Goal: Information Seeking & Learning: Learn about a topic

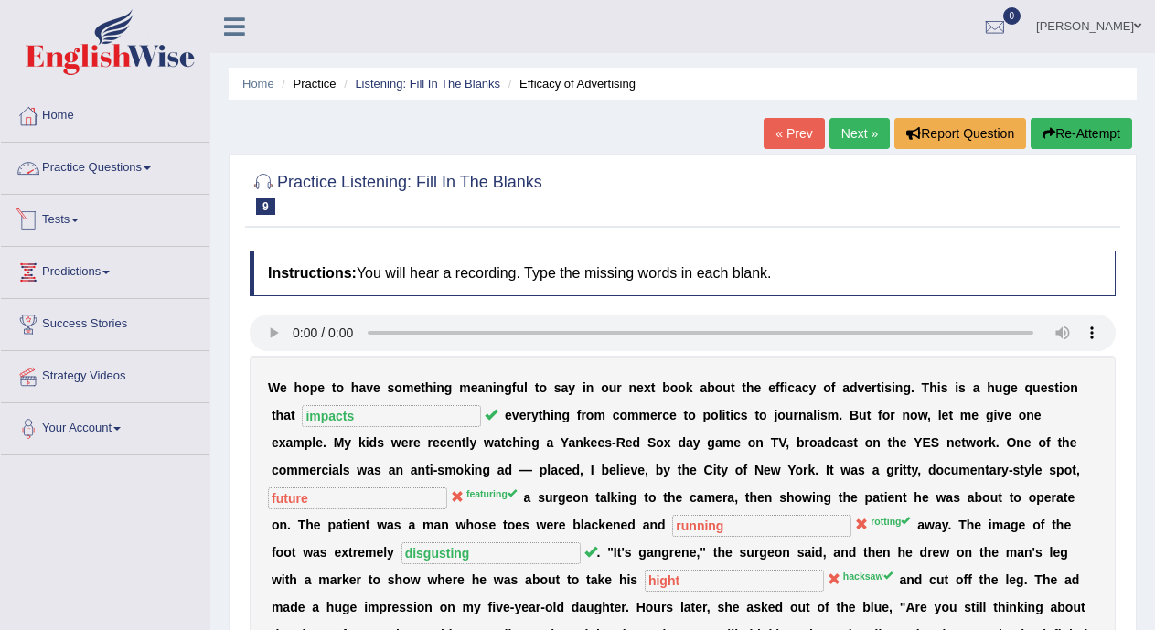
click at [134, 168] on link "Practice Questions" at bounding box center [105, 166] width 208 height 46
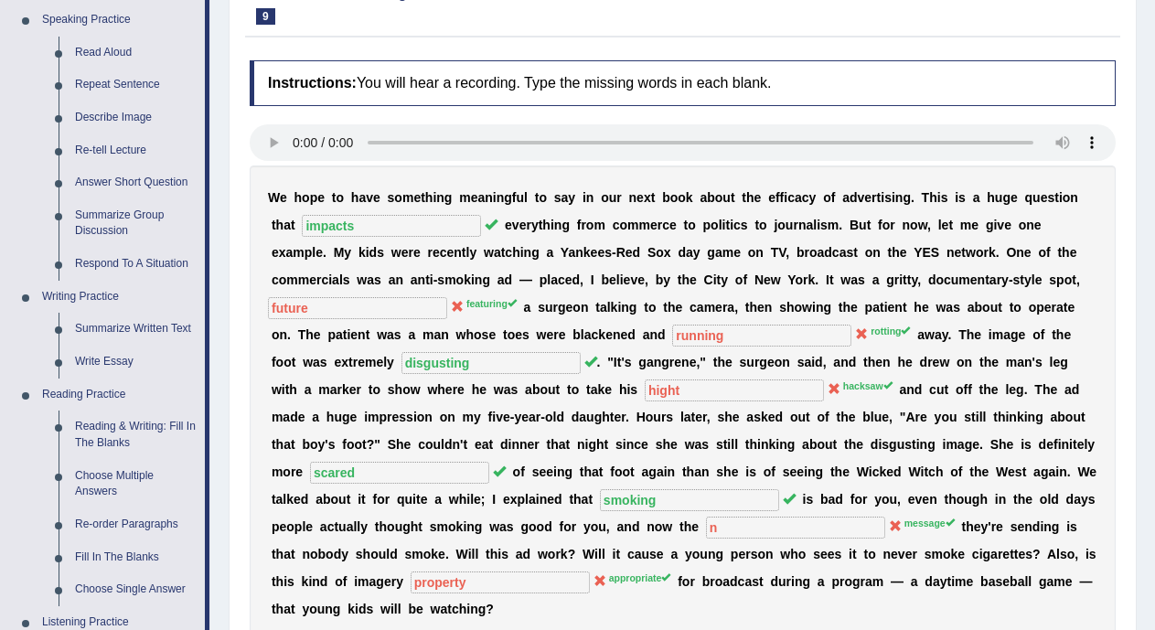
scroll to position [153, 0]
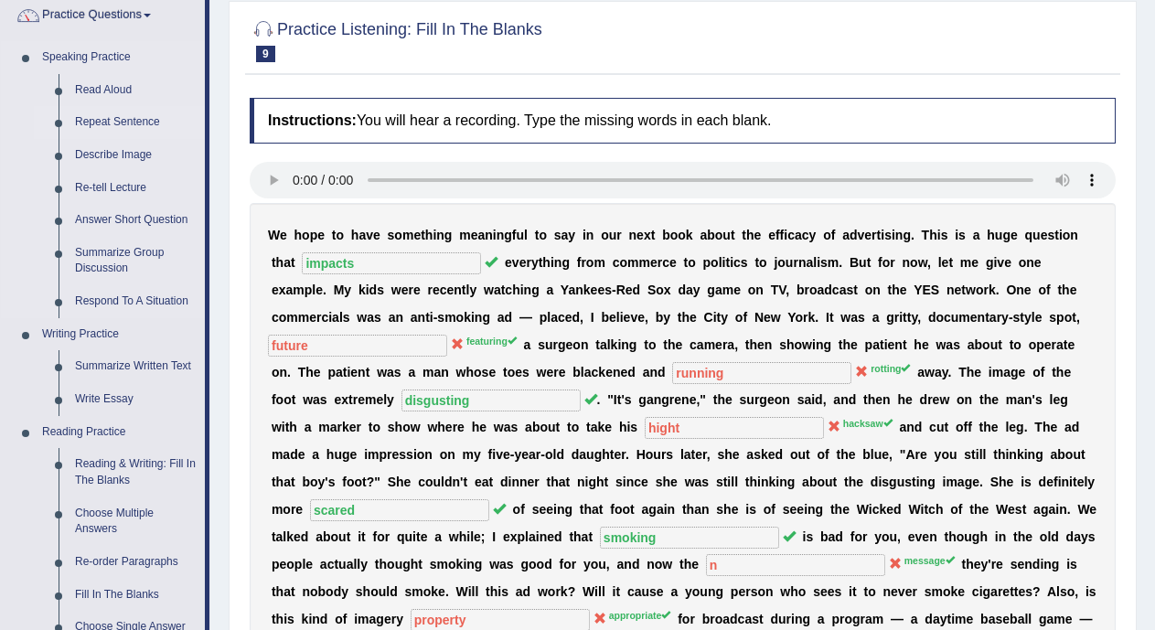
click at [147, 126] on link "Repeat Sentence" at bounding box center [136, 122] width 138 height 33
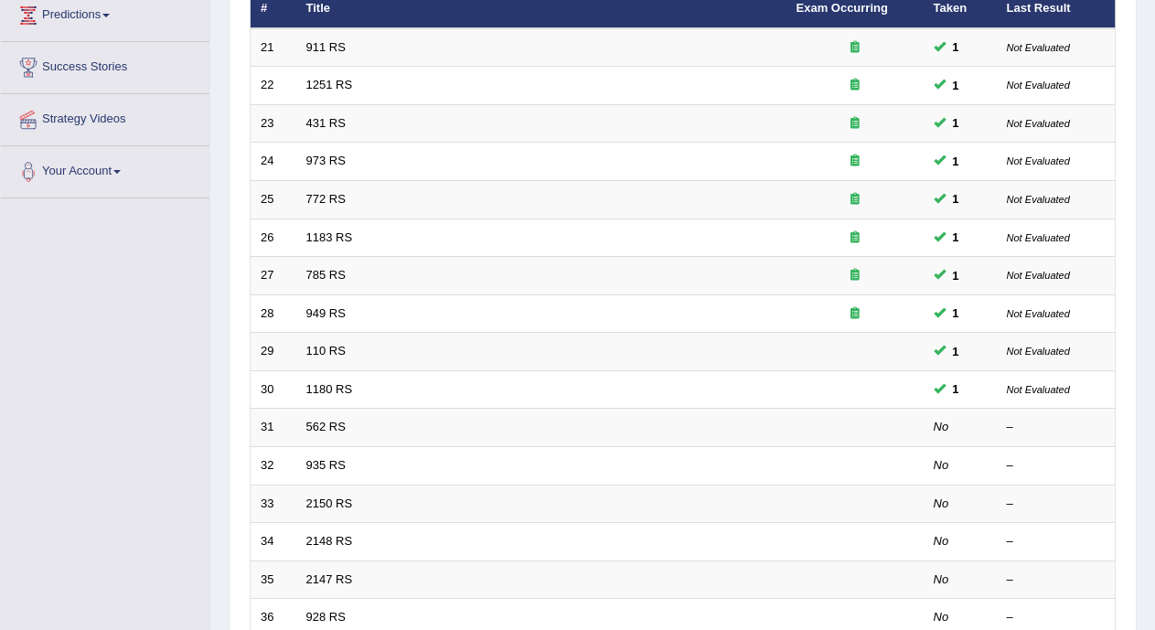
scroll to position [259, 0]
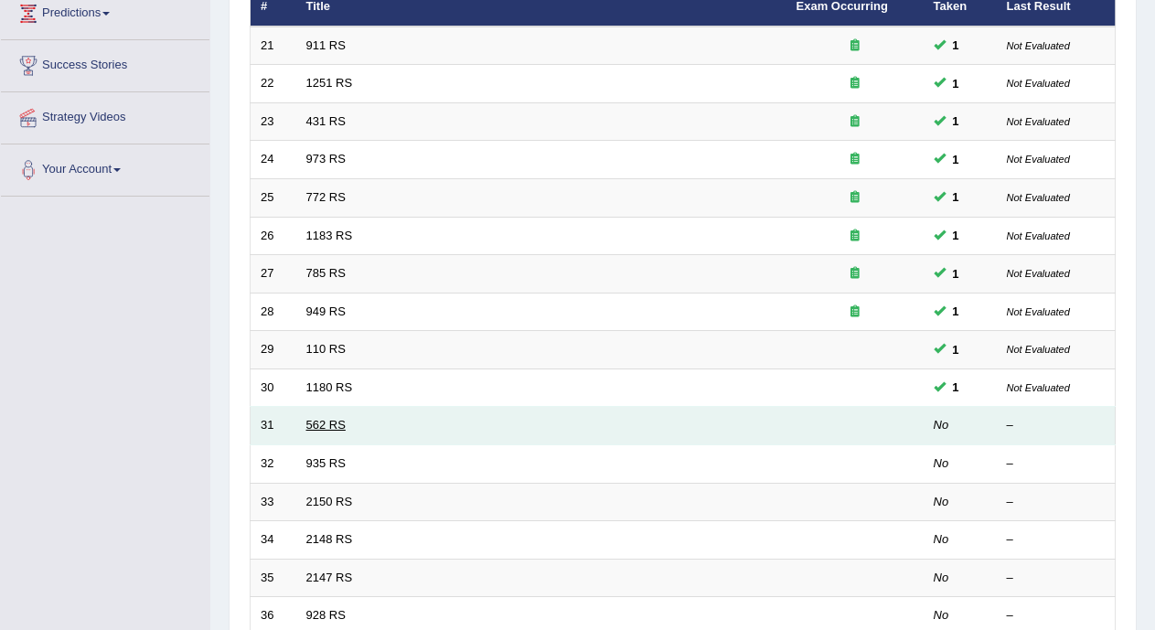
click at [336, 426] on link "562 RS" at bounding box center [325, 425] width 39 height 14
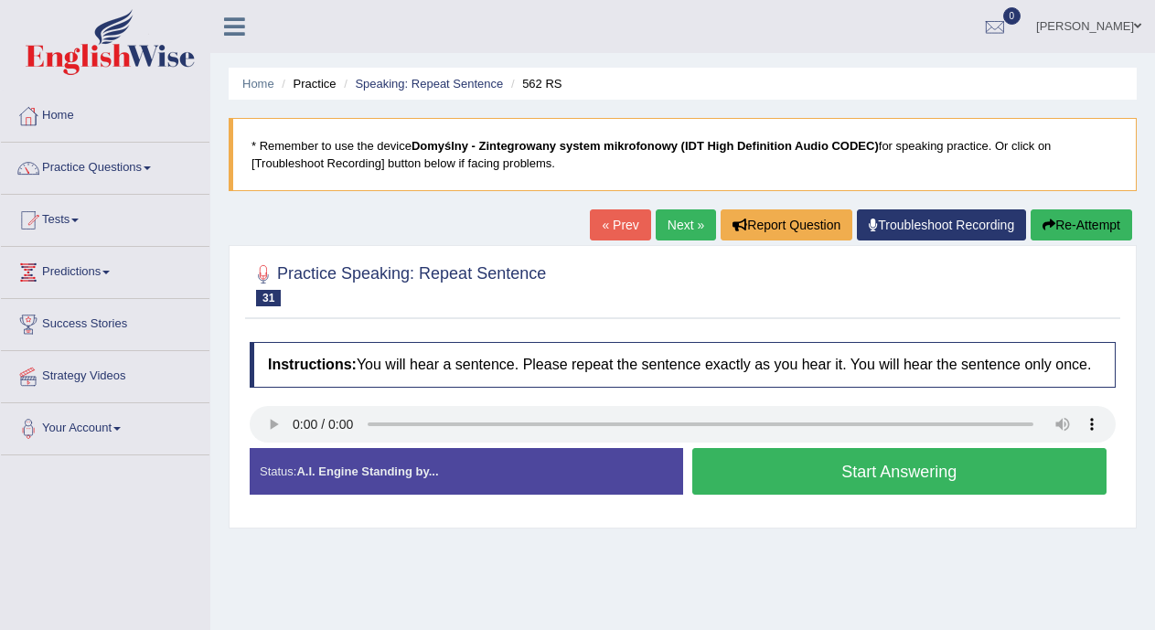
click at [745, 481] on button "Start Answering" at bounding box center [899, 471] width 415 height 47
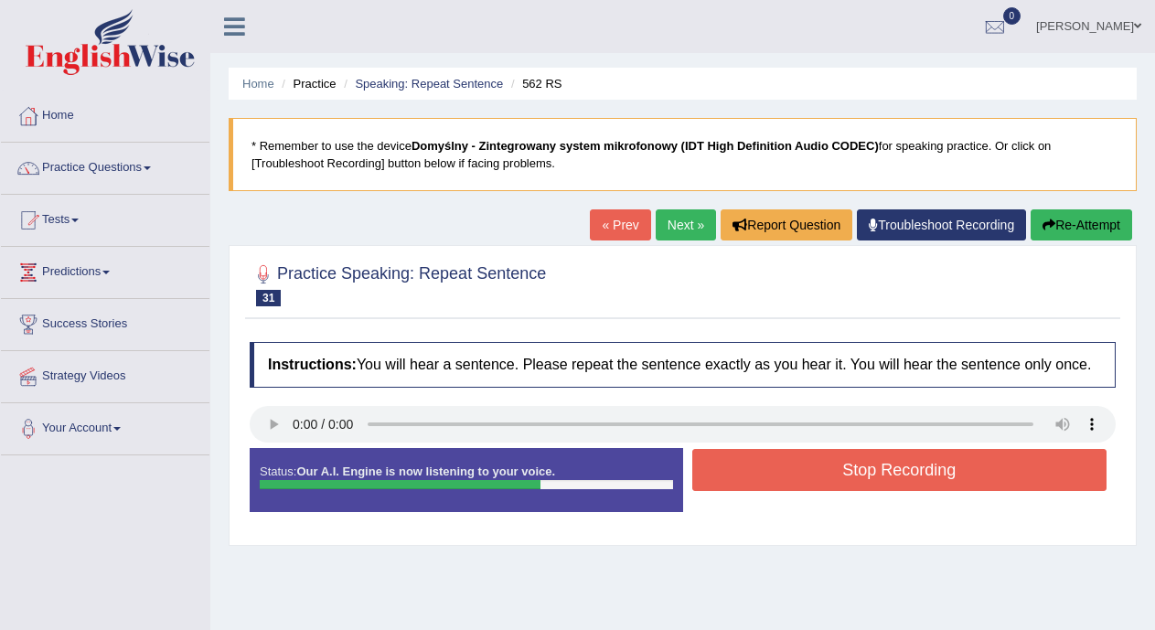
click at [745, 481] on button "Stop Recording" at bounding box center [899, 470] width 415 height 42
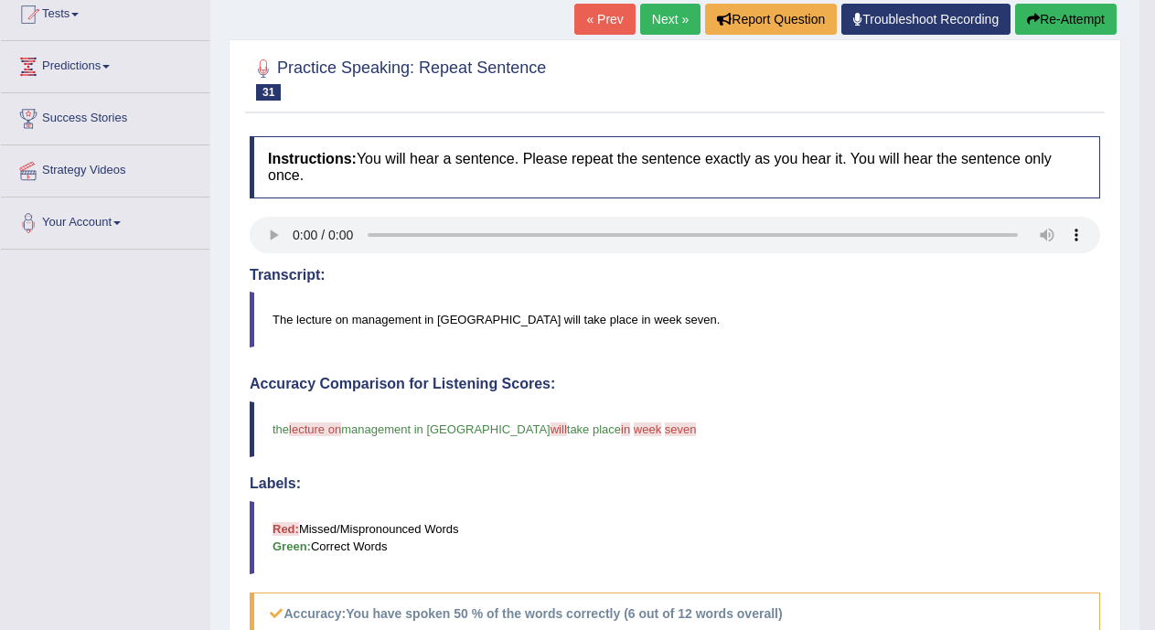
scroll to position [182, 0]
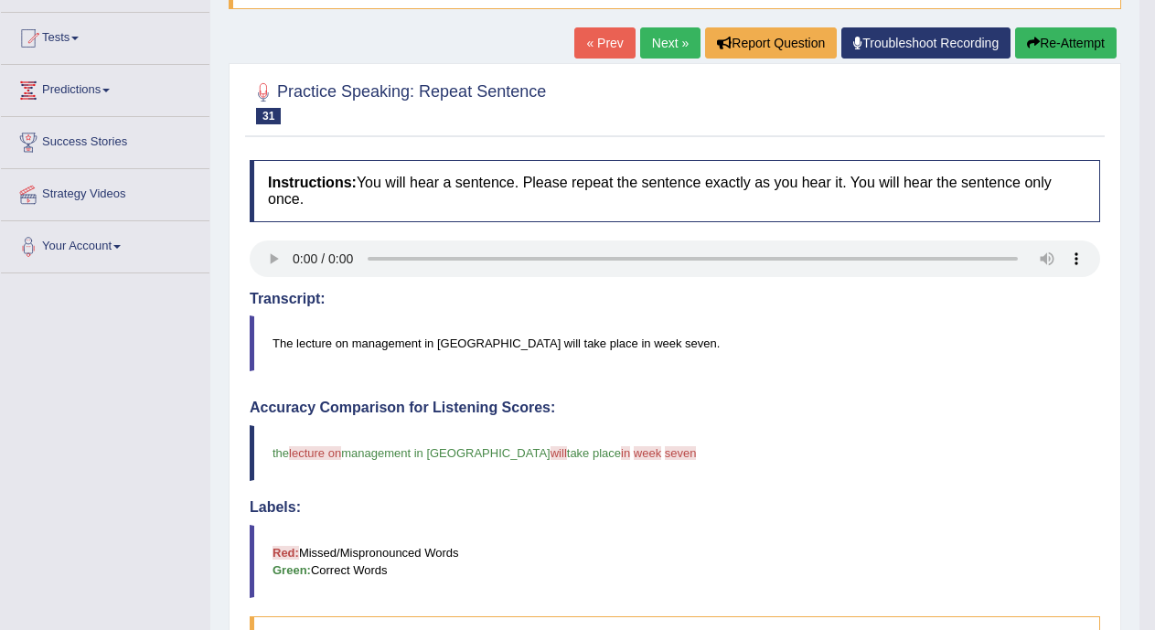
click at [667, 45] on link "Next »" at bounding box center [670, 42] width 60 height 31
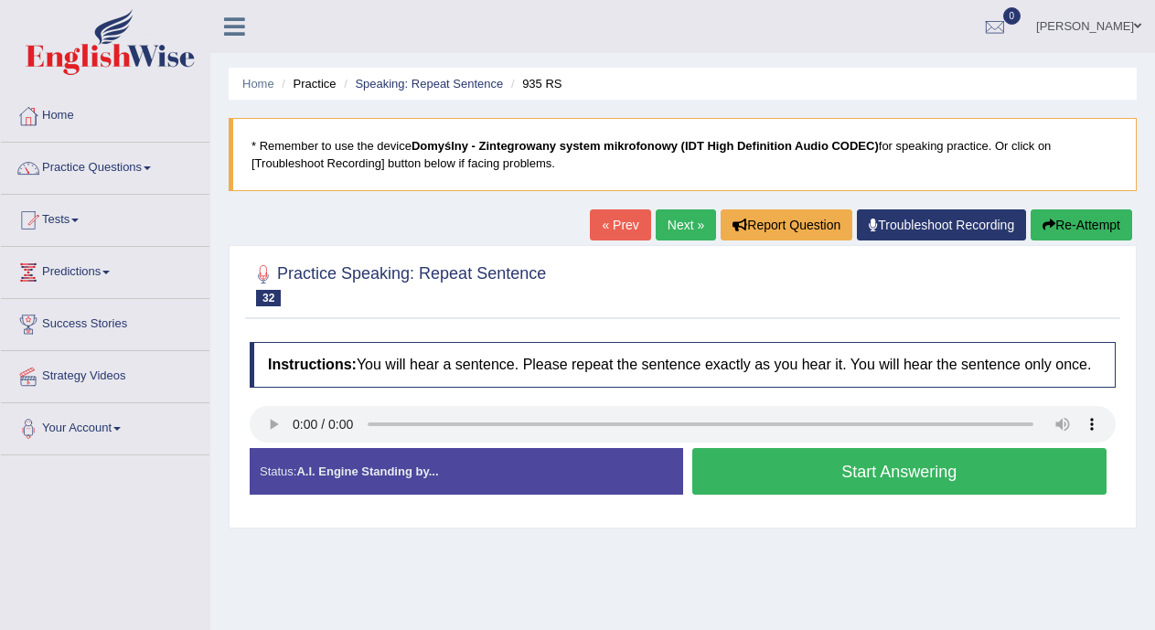
click at [752, 476] on button "Start Answering" at bounding box center [899, 471] width 415 height 47
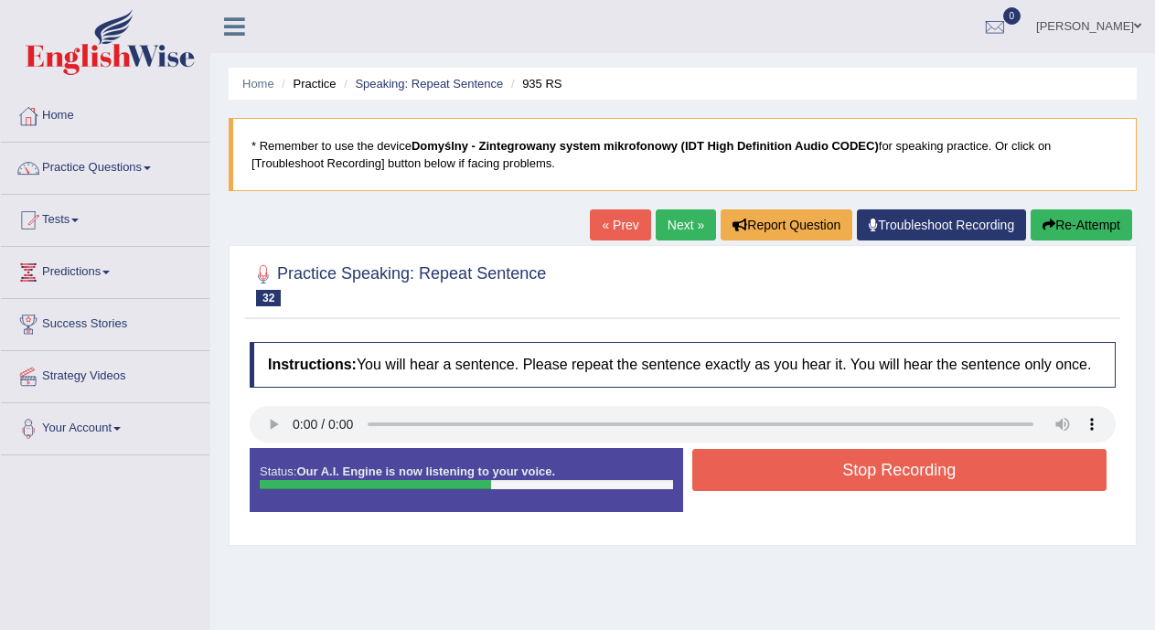
click at [752, 476] on button "Stop Recording" at bounding box center [899, 470] width 415 height 42
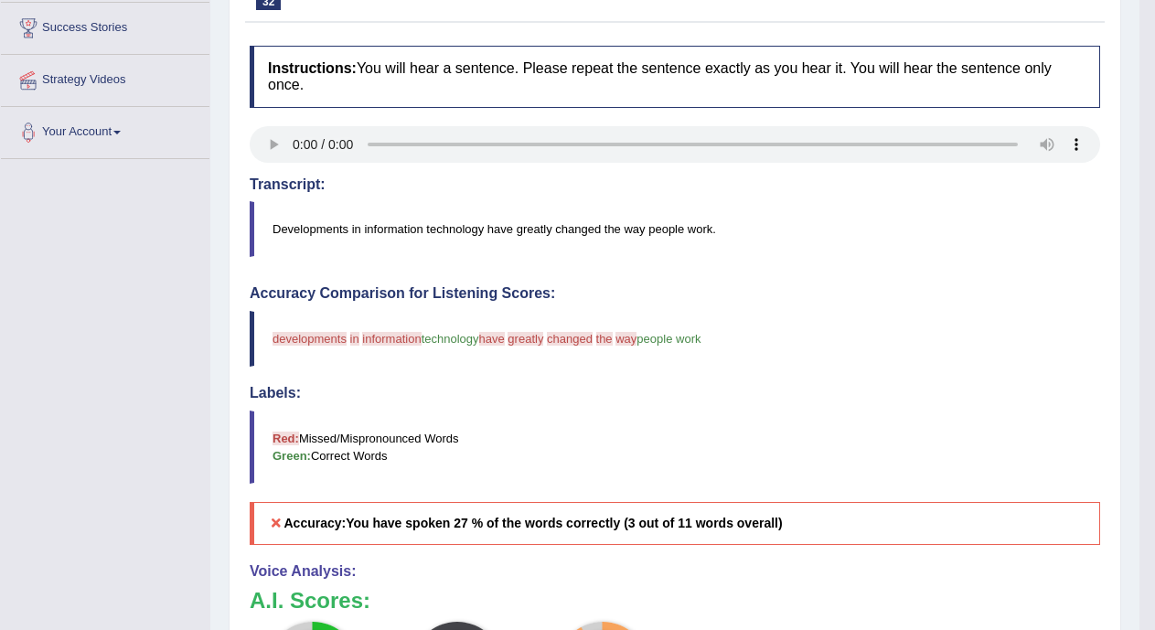
scroll to position [76, 0]
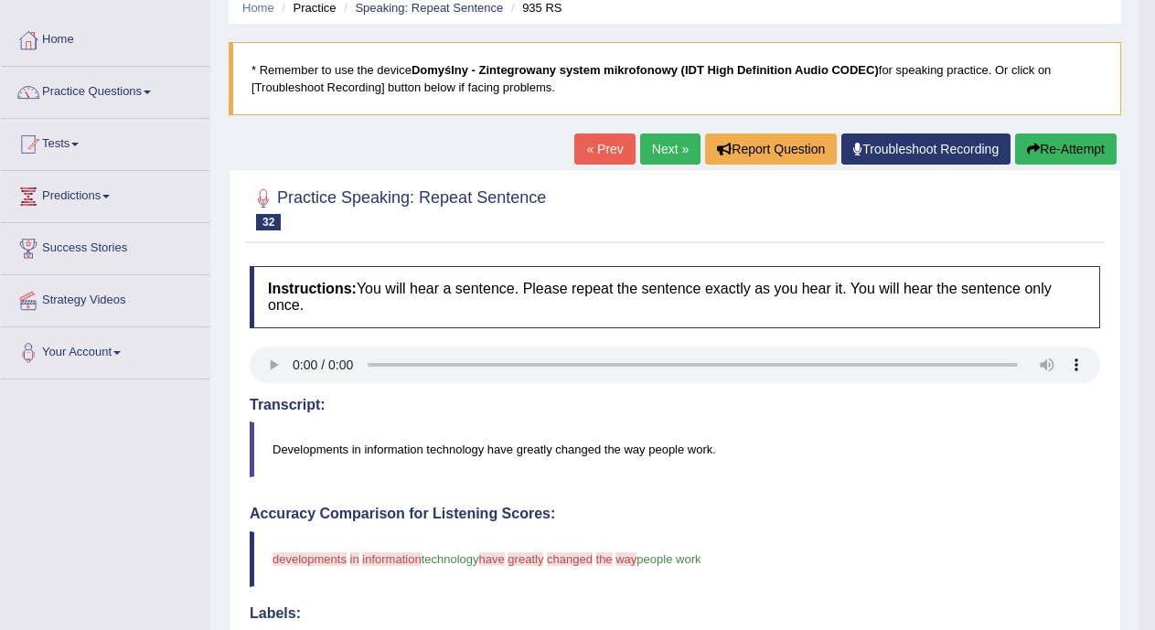
click at [648, 150] on link "Next »" at bounding box center [670, 148] width 60 height 31
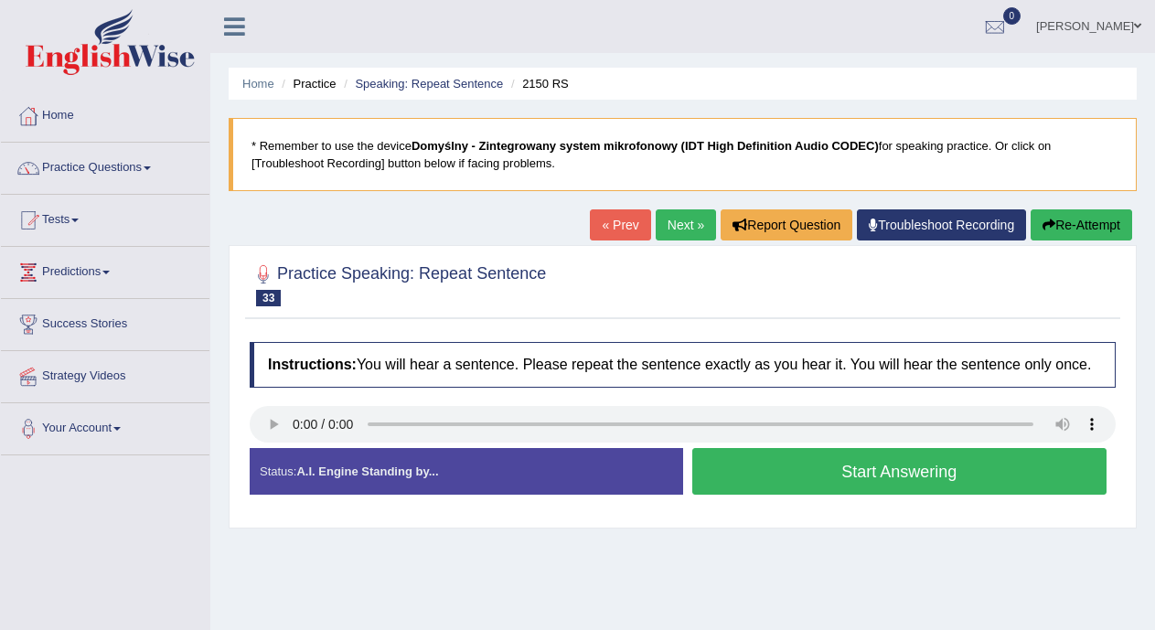
click at [792, 464] on button "Start Answering" at bounding box center [899, 471] width 415 height 47
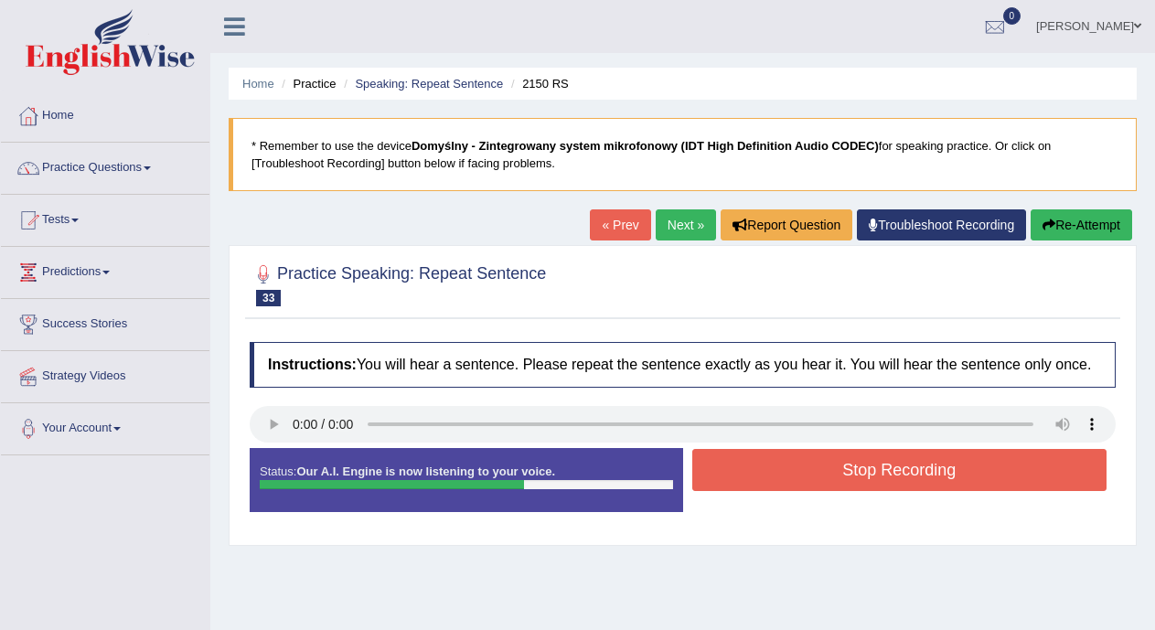
click at [792, 464] on button "Stop Recording" at bounding box center [899, 470] width 415 height 42
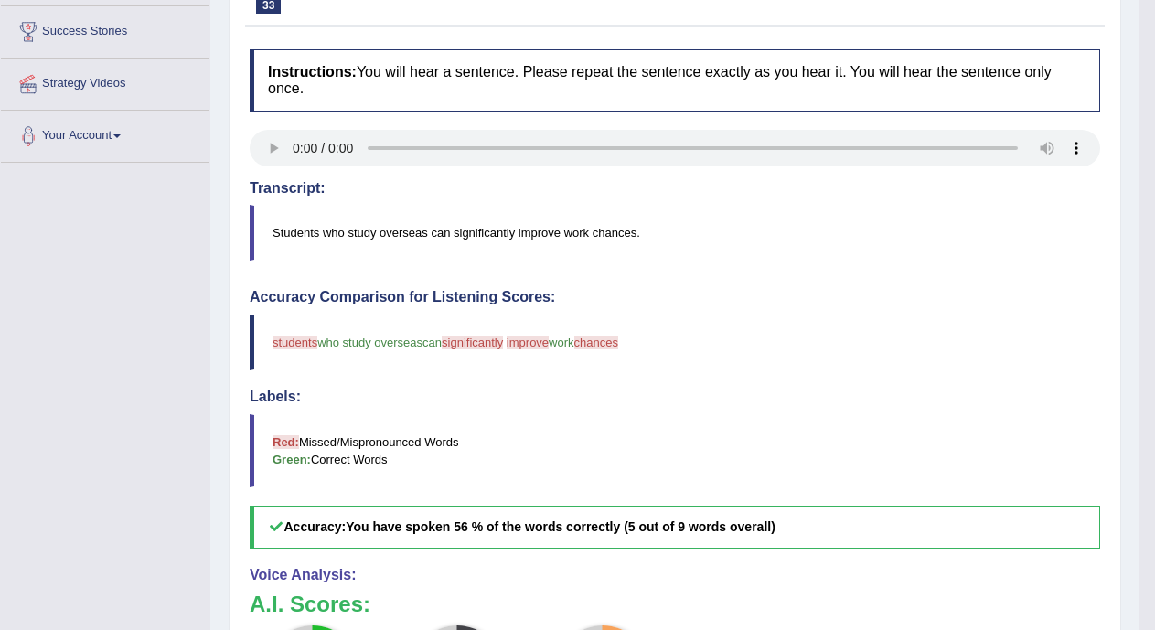
scroll to position [225, 0]
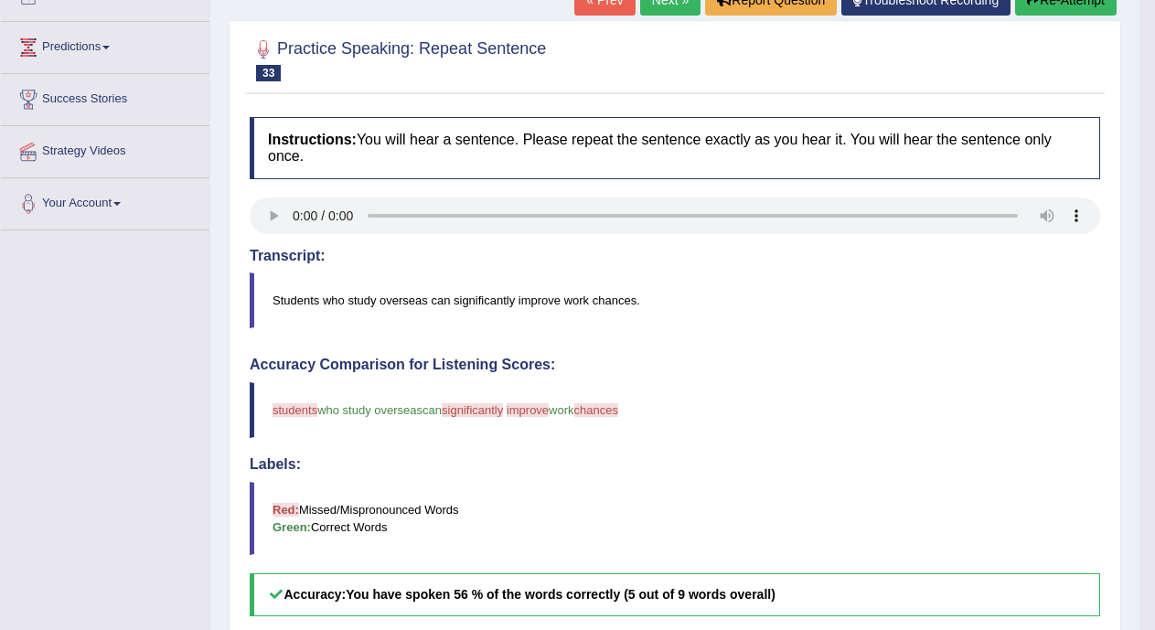
click at [658, 7] on link "Next »" at bounding box center [670, -1] width 60 height 31
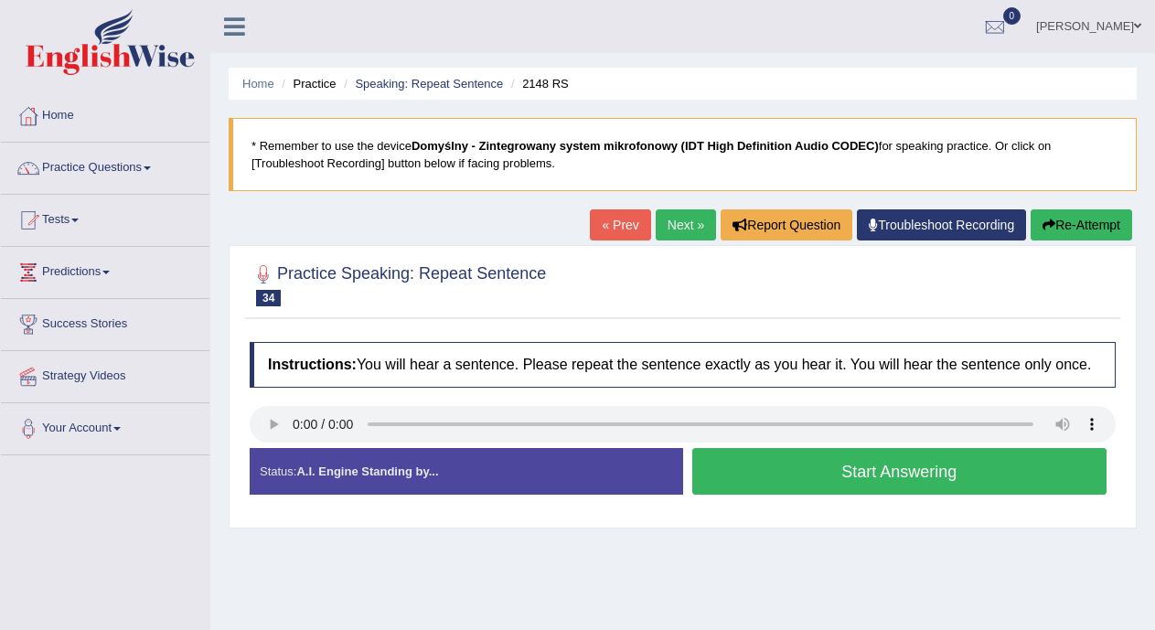
click at [752, 465] on button "Start Answering" at bounding box center [899, 471] width 415 height 47
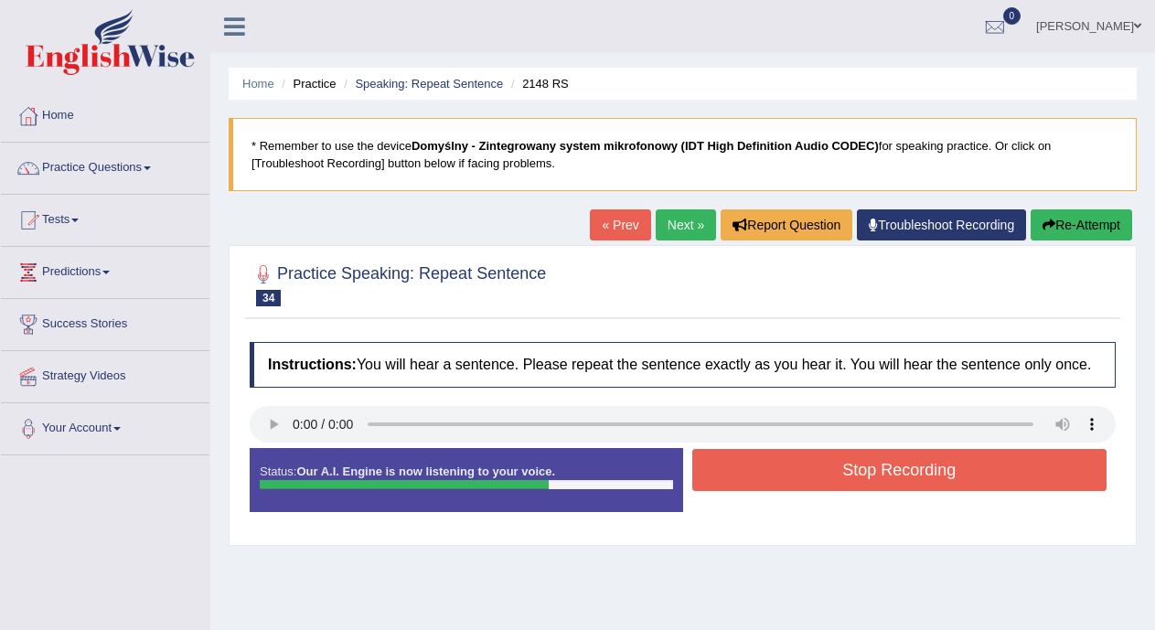
click at [752, 465] on button "Stop Recording" at bounding box center [899, 470] width 415 height 42
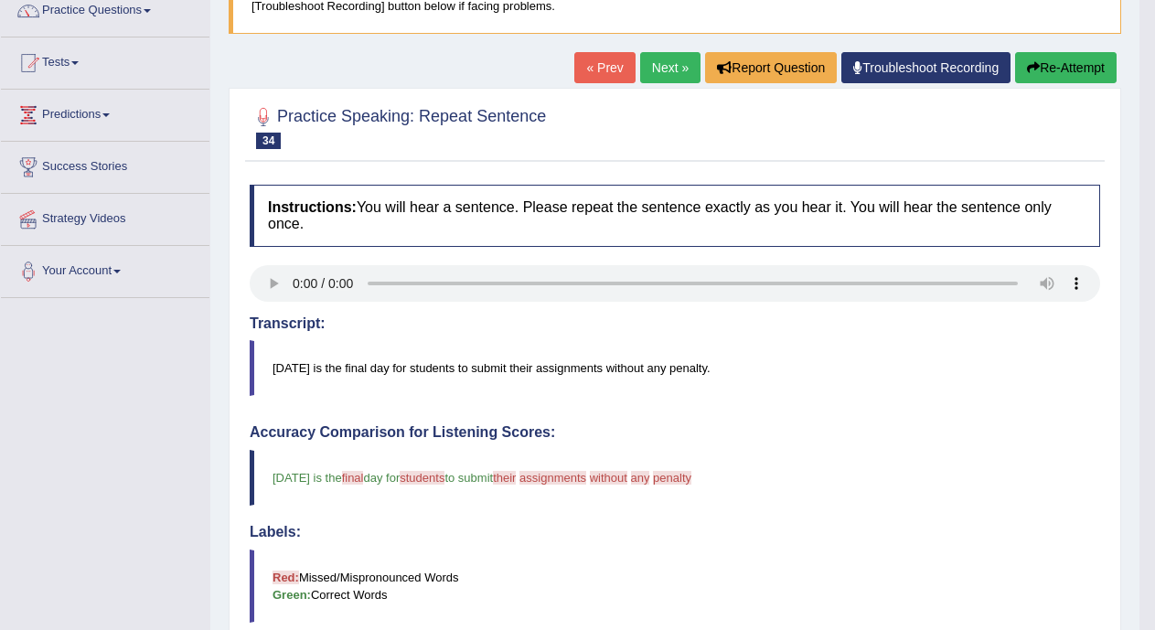
scroll to position [120, 0]
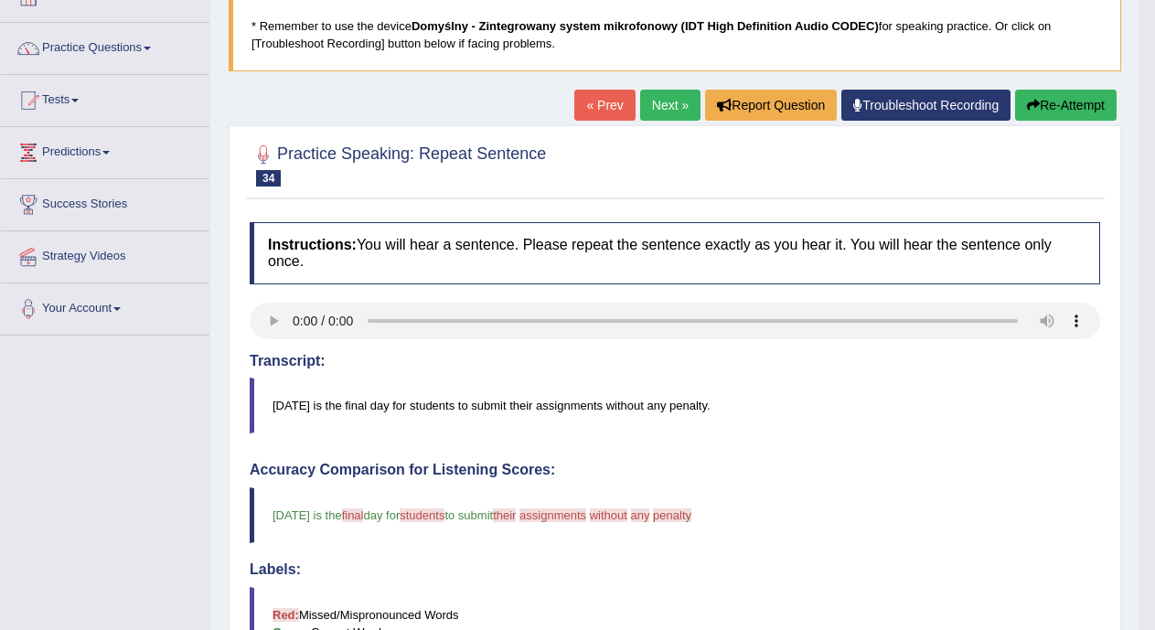
click at [651, 100] on link "Next »" at bounding box center [670, 105] width 60 height 31
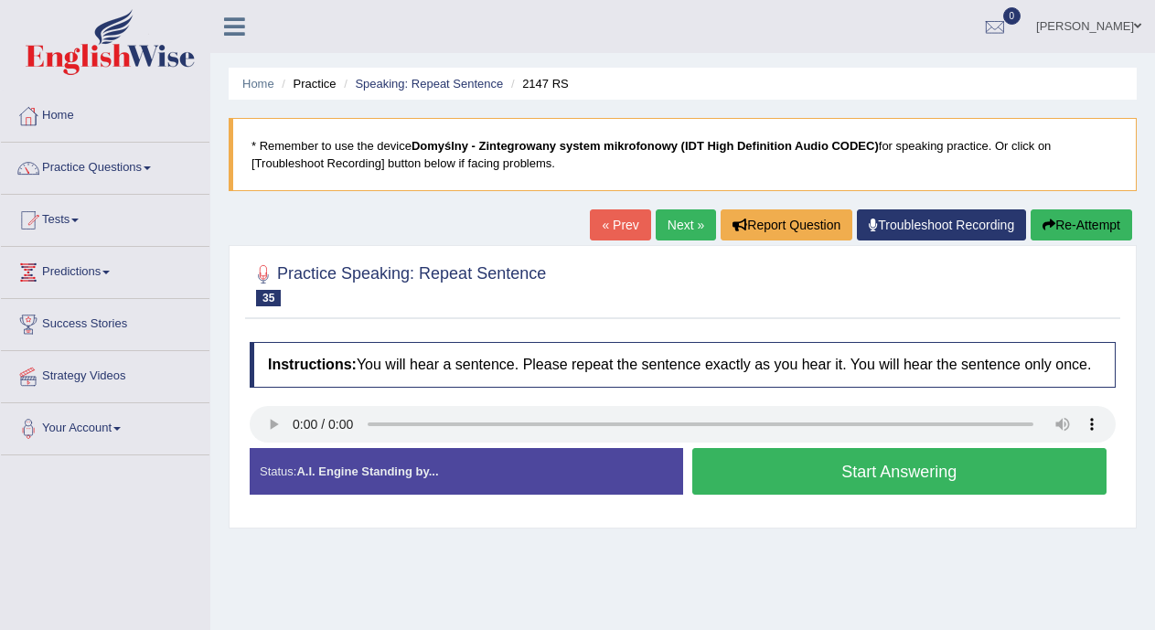
click at [749, 469] on button "Start Answering" at bounding box center [899, 471] width 415 height 47
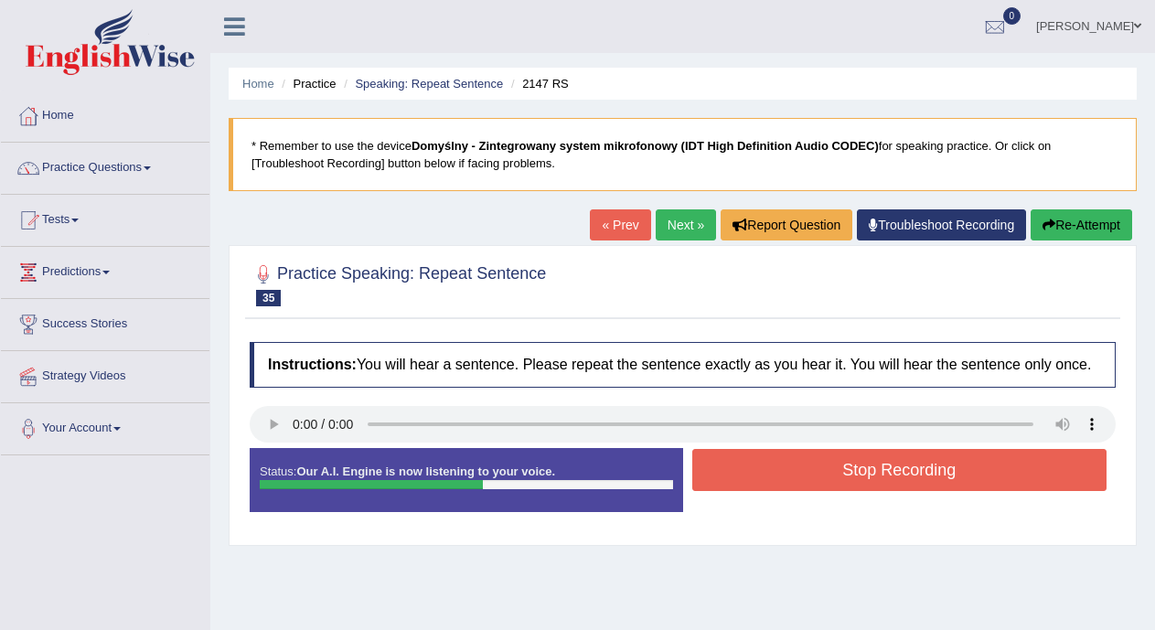
click at [749, 469] on button "Stop Recording" at bounding box center [899, 470] width 415 height 42
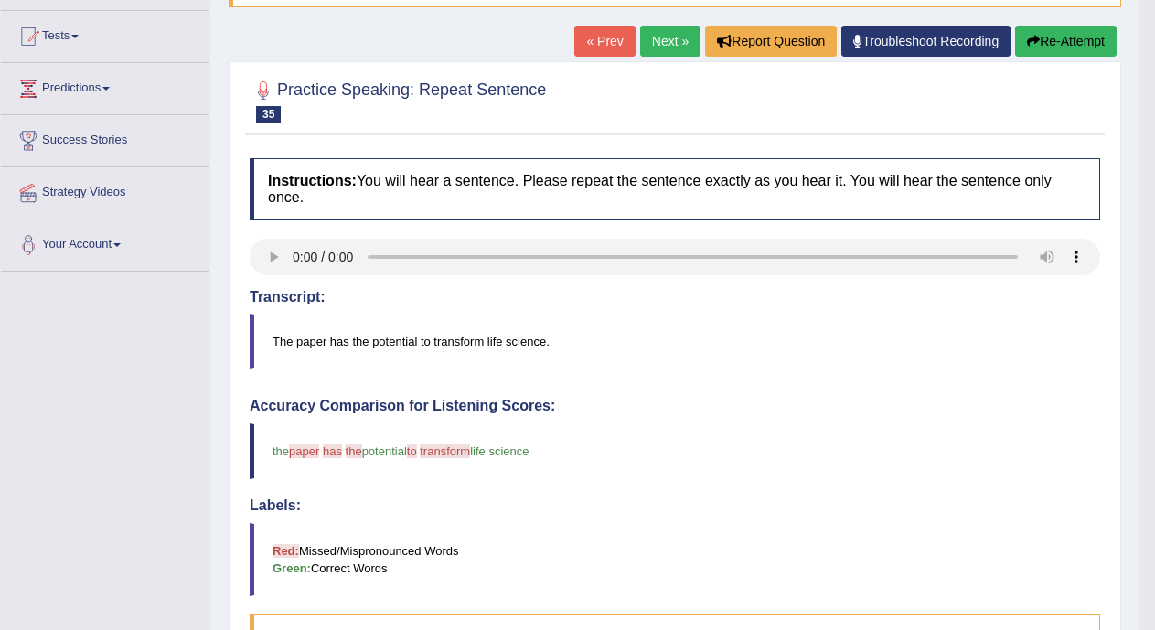
scroll to position [126, 0]
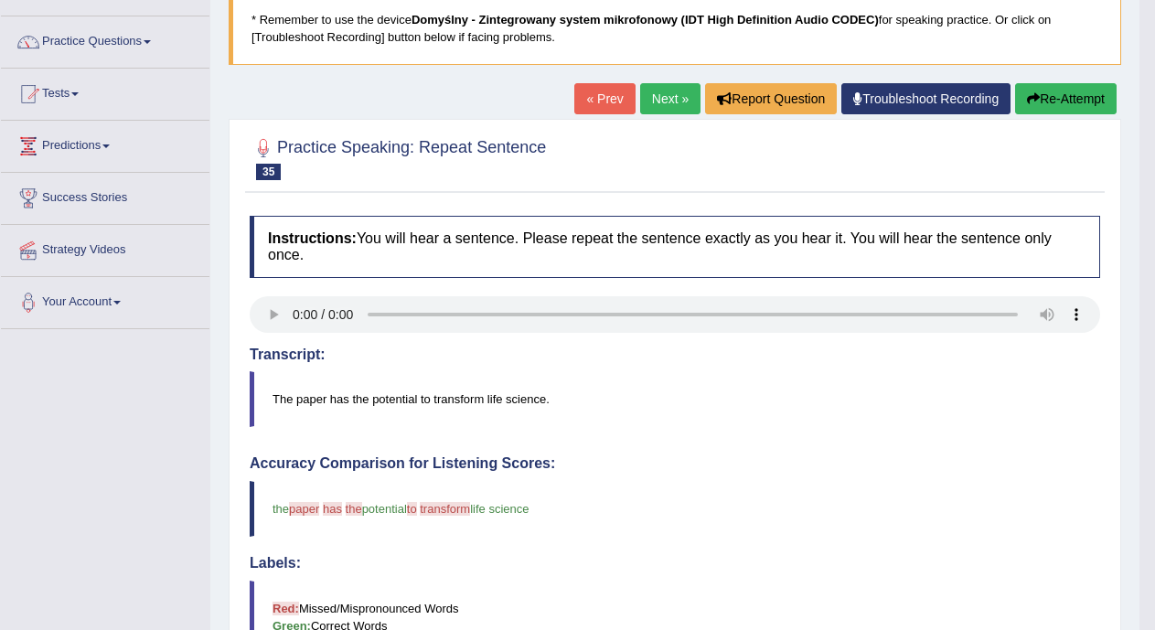
click at [635, 93] on div "« Prev Next » Report Question Troubleshoot Recording Re-Attempt" at bounding box center [847, 101] width 547 height 36
click at [642, 96] on link "Next »" at bounding box center [670, 98] width 60 height 31
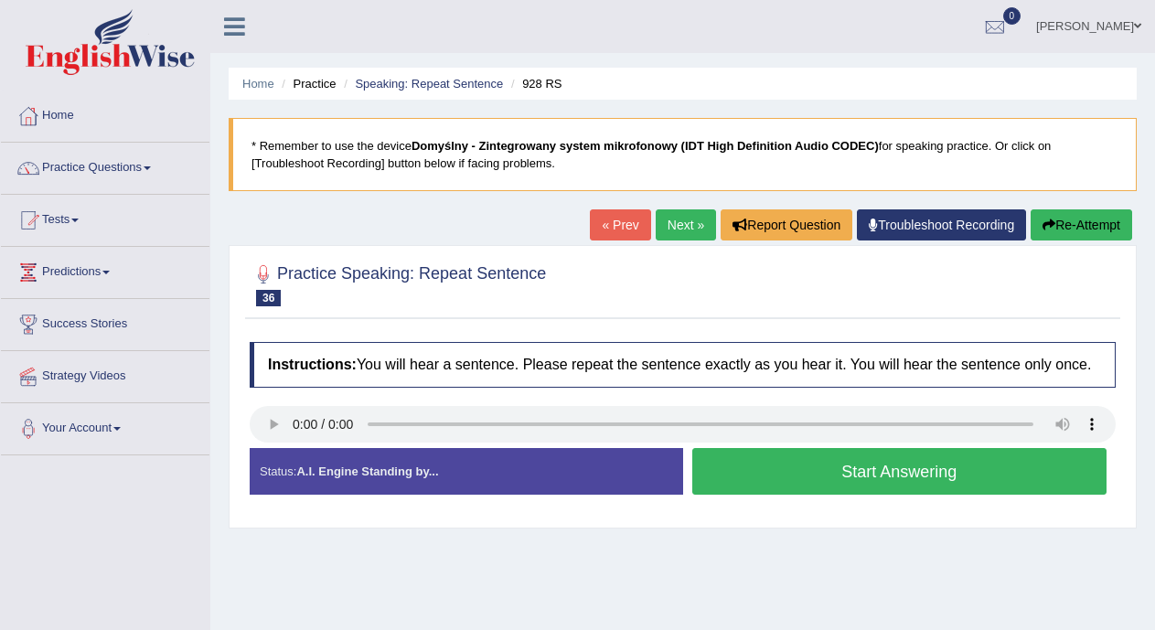
click at [727, 465] on button "Start Answering" at bounding box center [899, 471] width 415 height 47
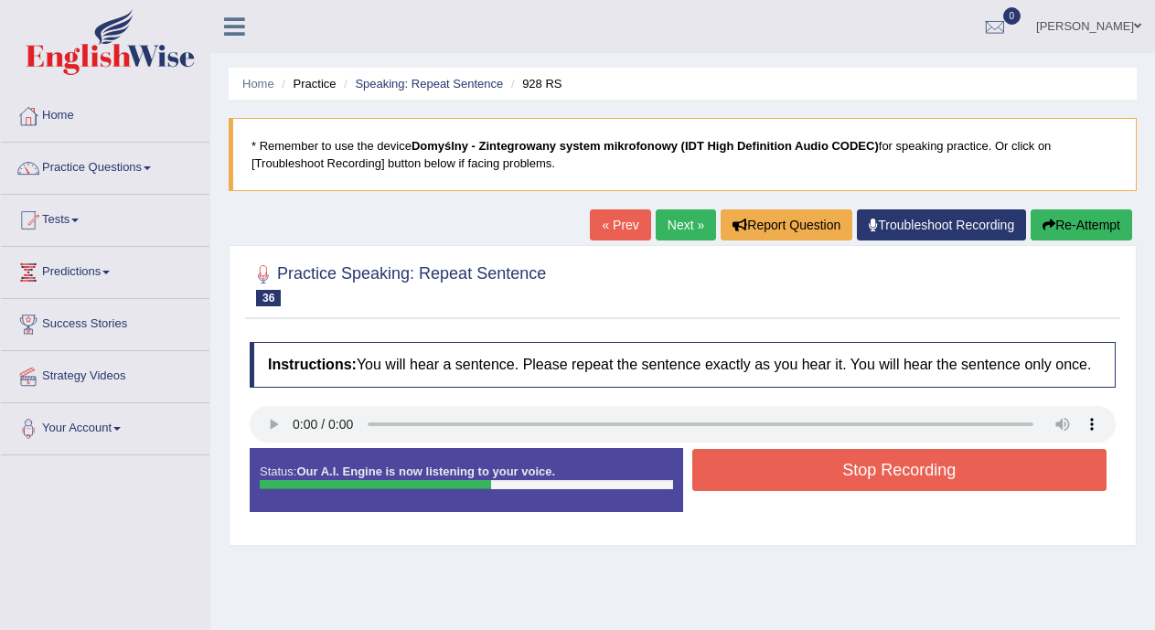
click at [727, 465] on button "Stop Recording" at bounding box center [899, 470] width 415 height 42
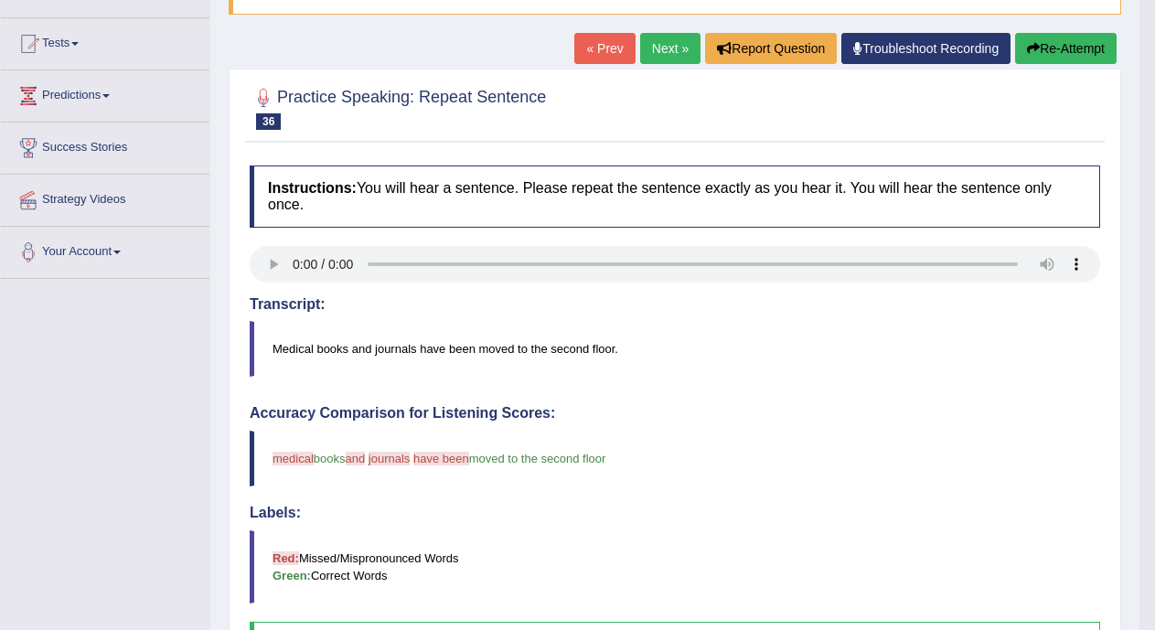
scroll to position [64, 0]
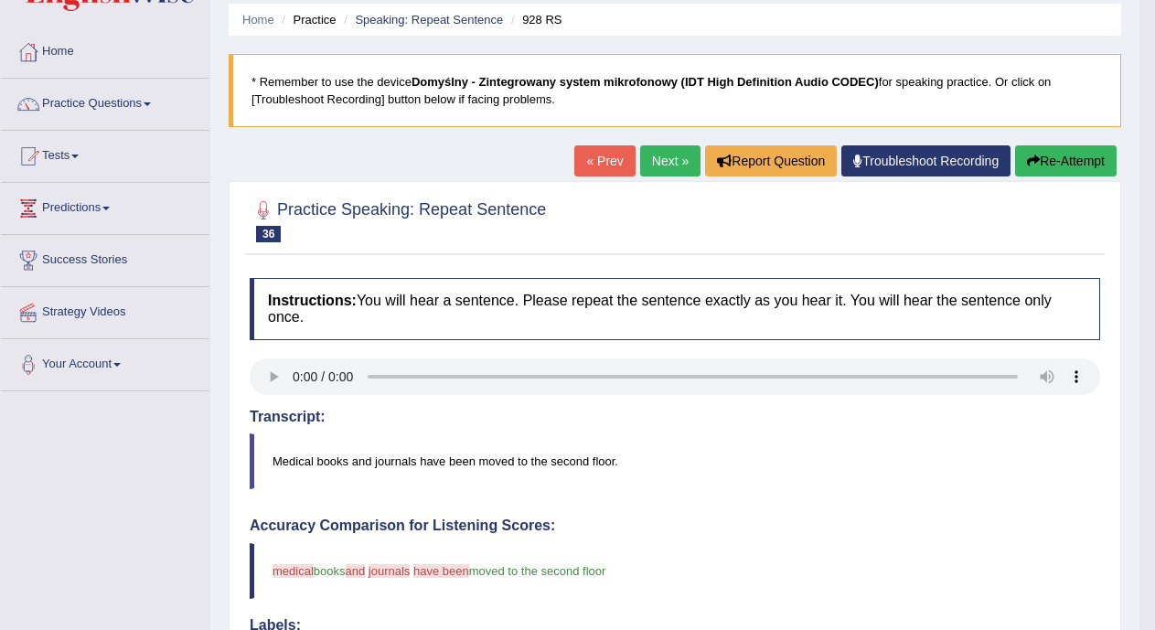
click at [661, 157] on link "Next »" at bounding box center [670, 160] width 60 height 31
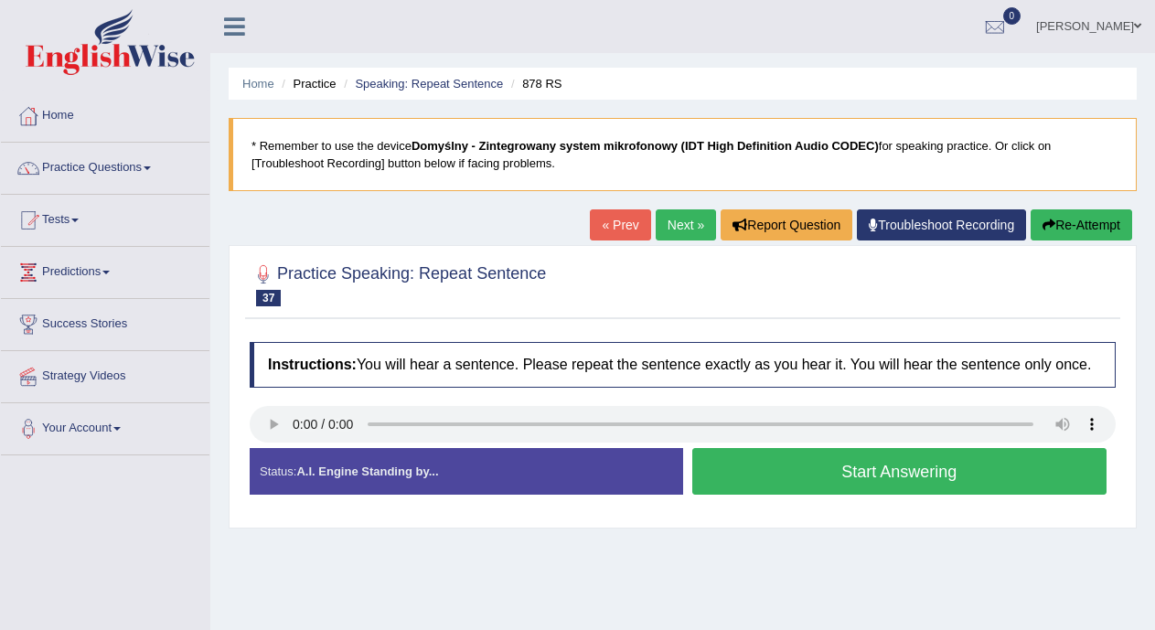
click at [749, 471] on button "Start Answering" at bounding box center [899, 471] width 415 height 47
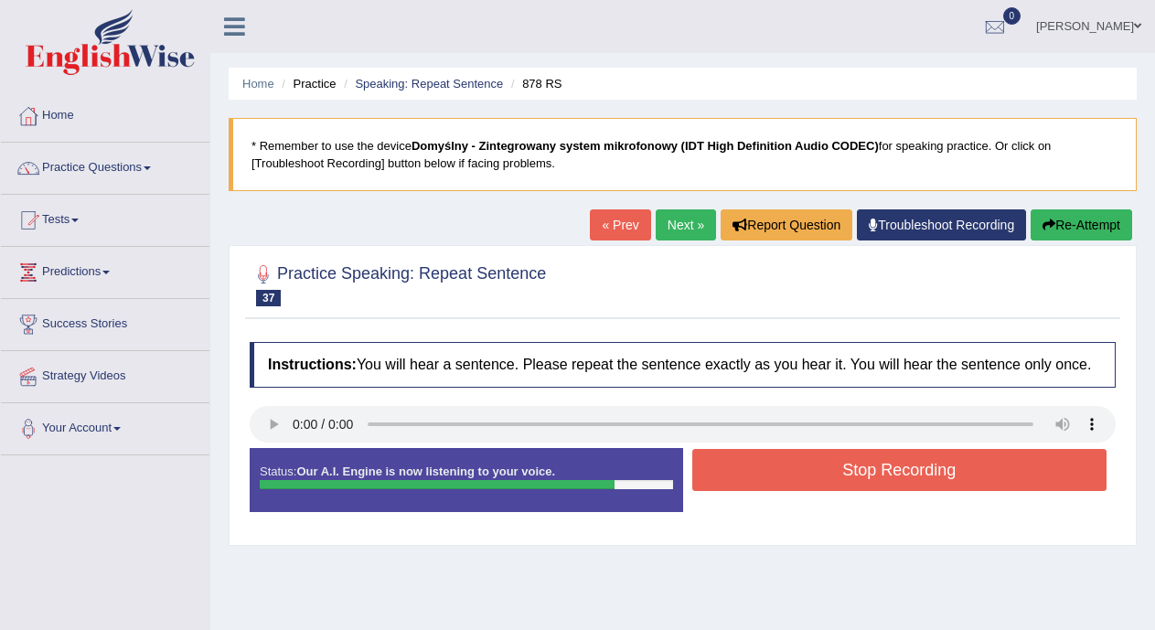
click at [749, 471] on button "Stop Recording" at bounding box center [899, 470] width 415 height 42
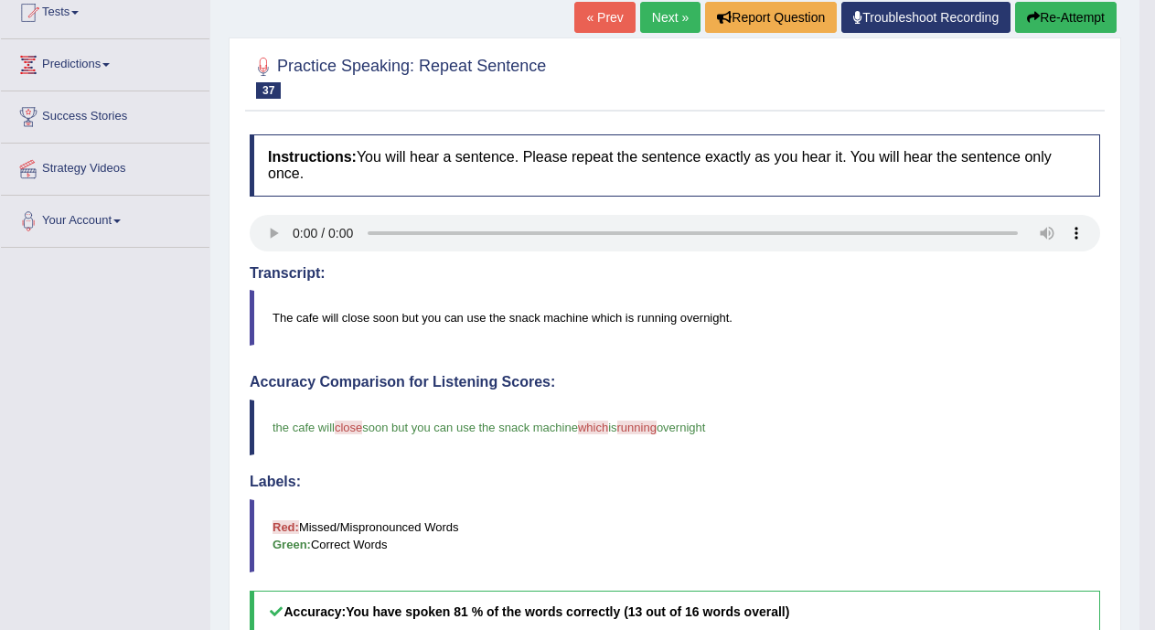
scroll to position [203, 0]
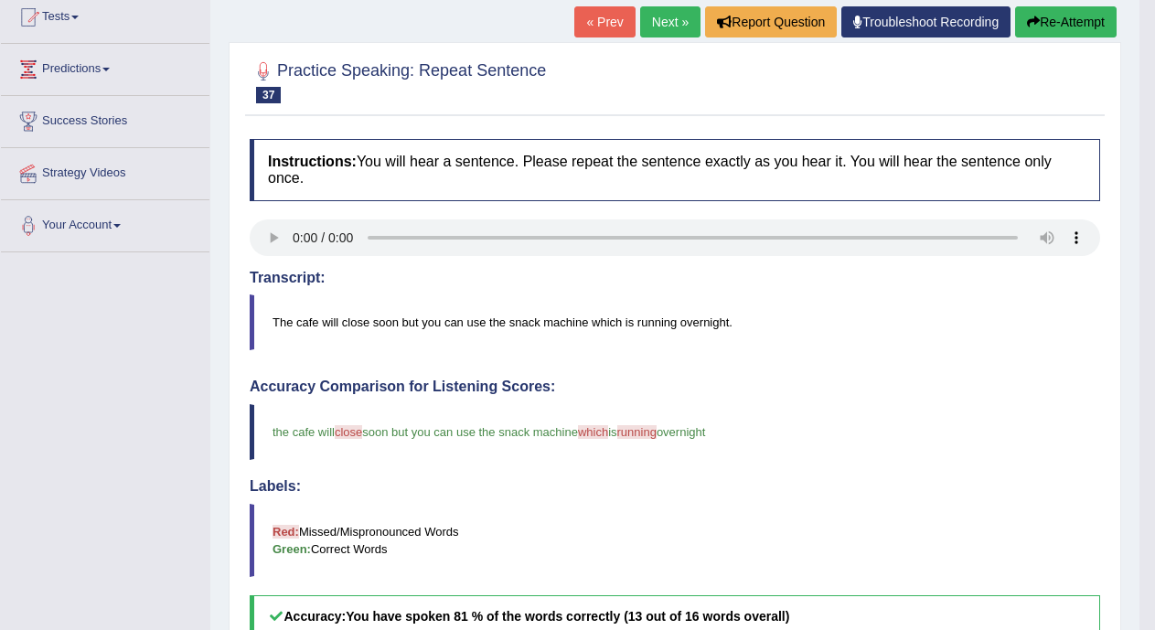
click at [666, 27] on link "Next »" at bounding box center [670, 21] width 60 height 31
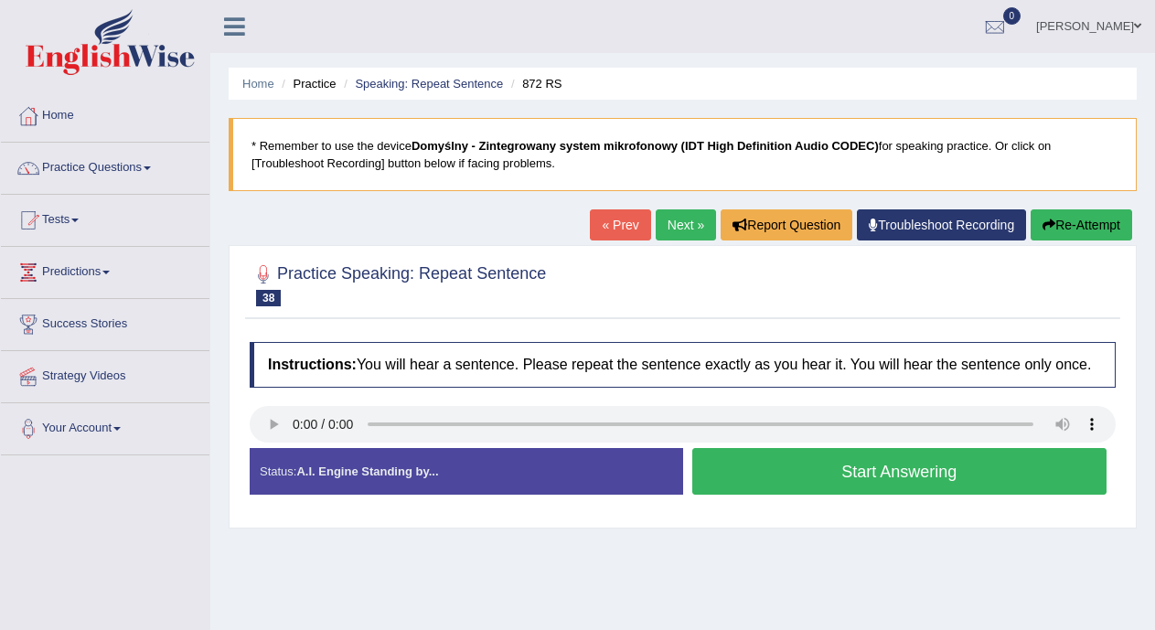
click at [748, 470] on button "Start Answering" at bounding box center [899, 471] width 415 height 47
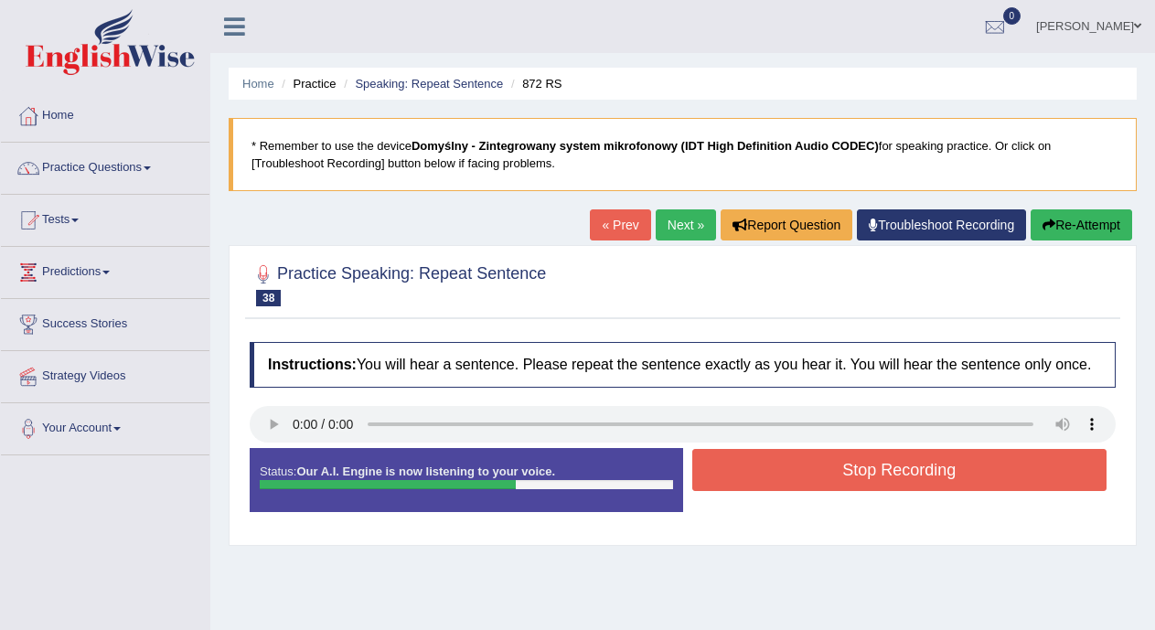
click at [748, 470] on button "Stop Recording" at bounding box center [899, 470] width 415 height 42
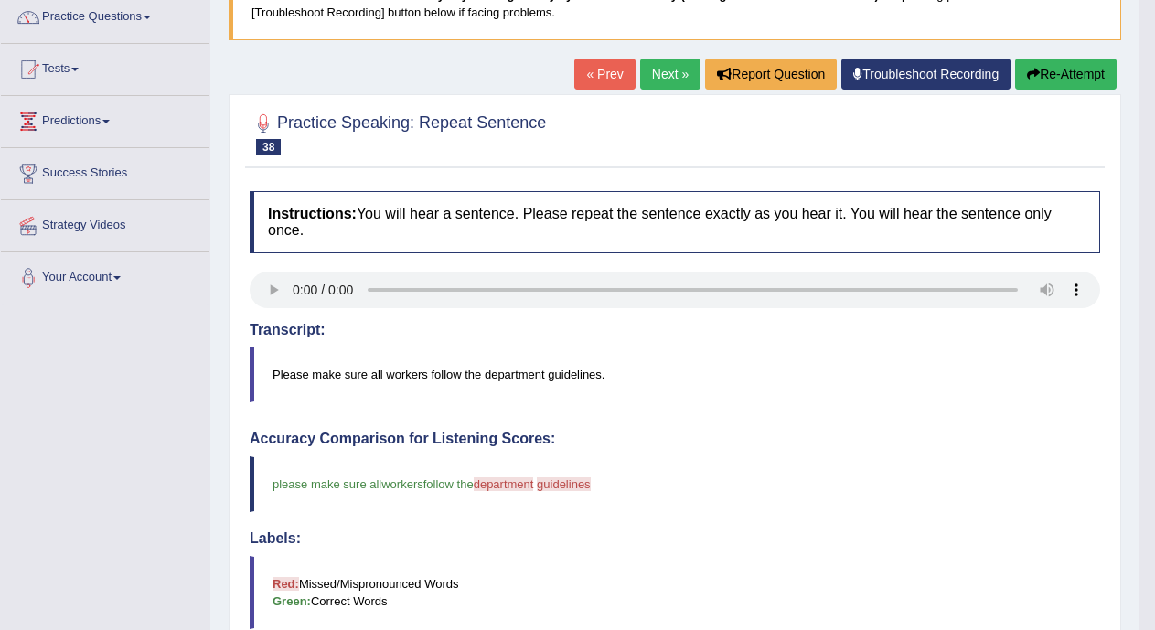
scroll to position [147, 0]
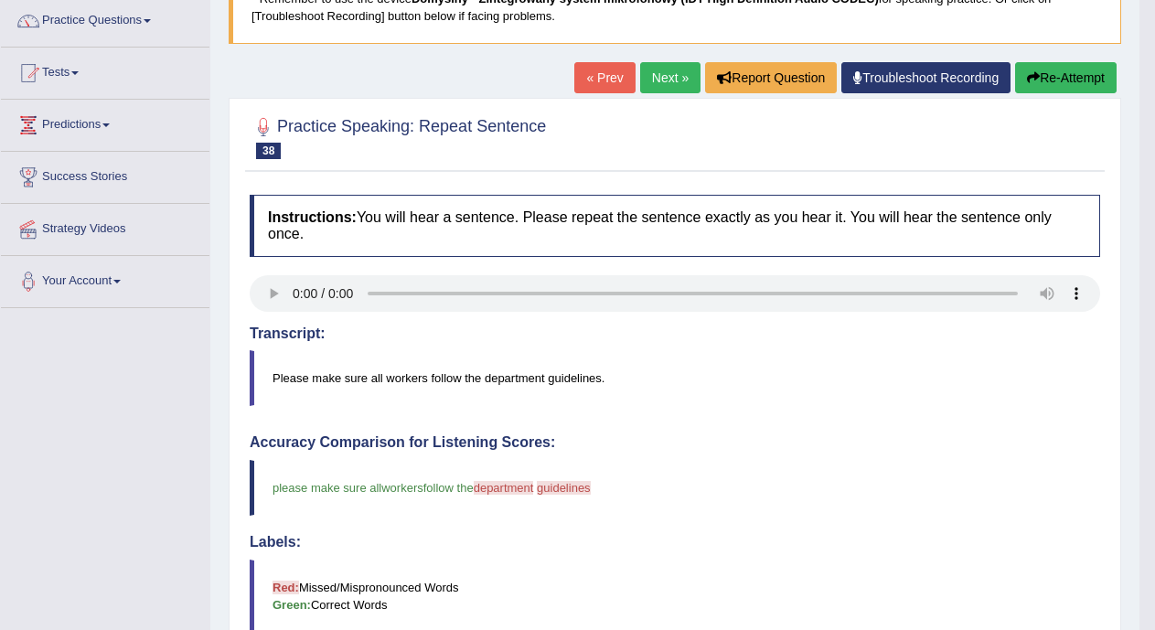
click at [673, 72] on link "Next »" at bounding box center [670, 77] width 60 height 31
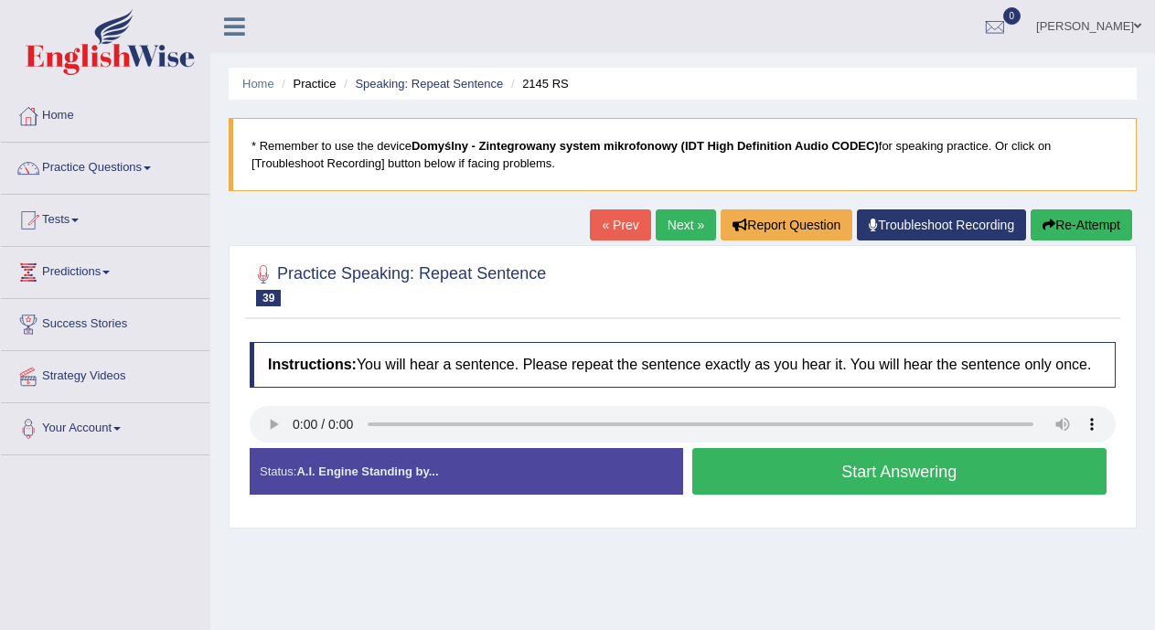
click at [742, 464] on button "Start Answering" at bounding box center [899, 471] width 415 height 47
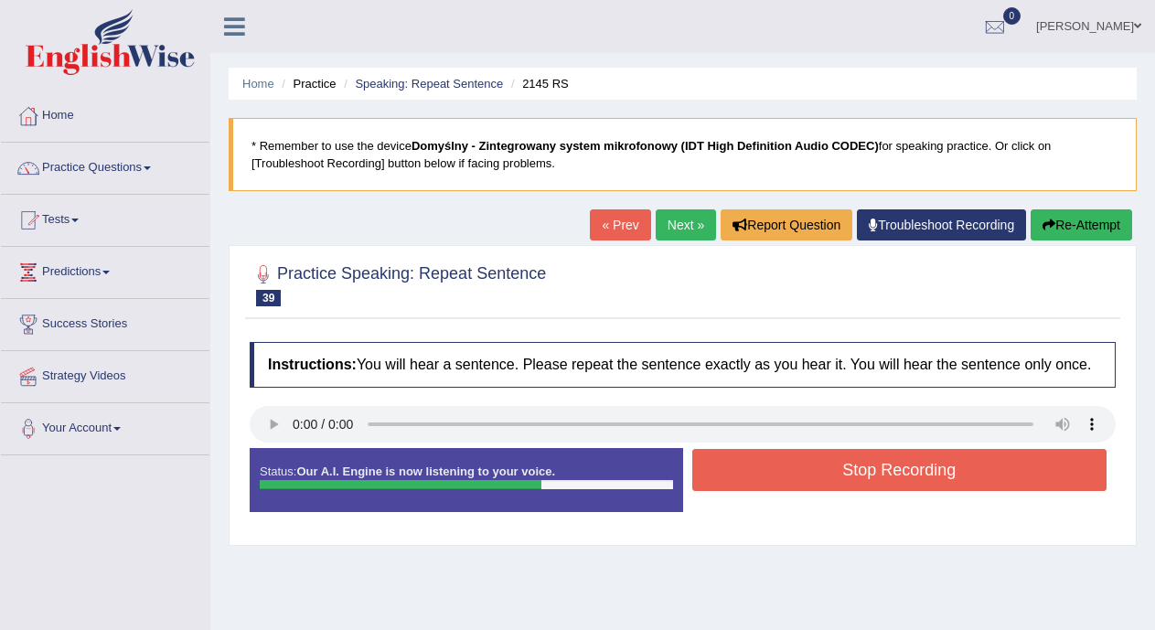
click at [742, 464] on button "Stop Recording" at bounding box center [899, 470] width 415 height 42
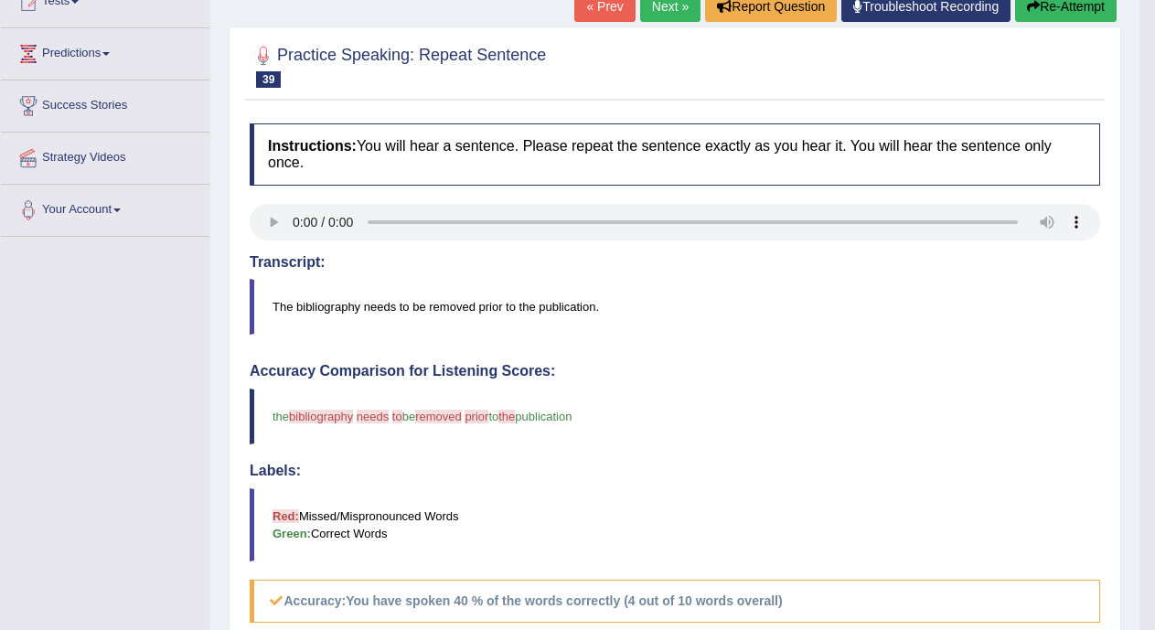
scroll to position [161, 0]
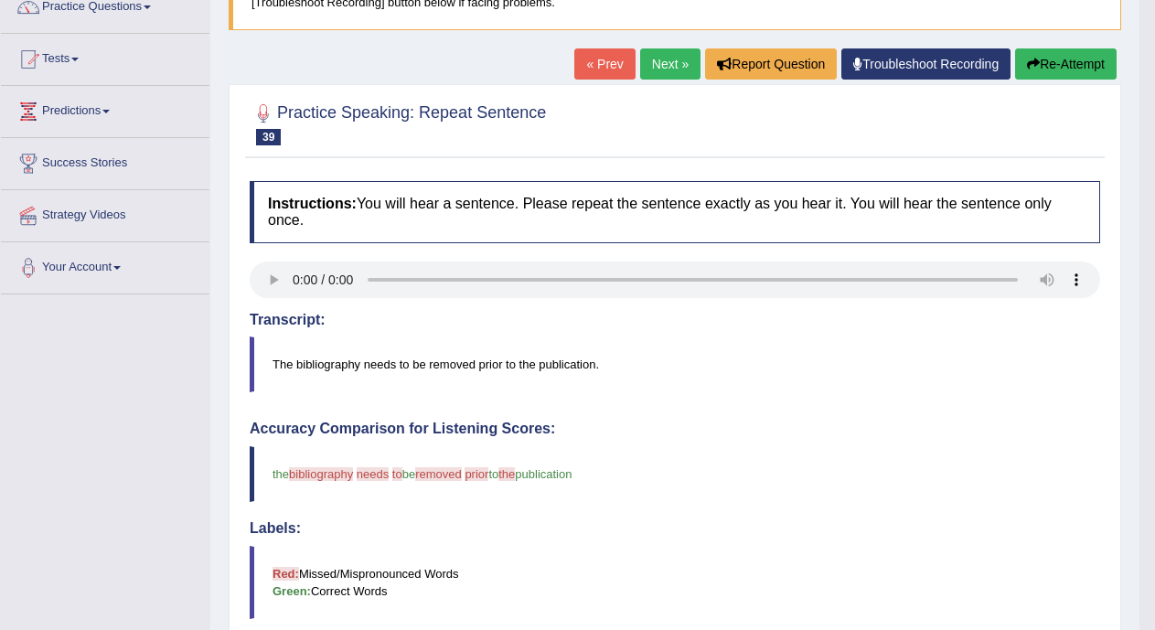
click at [662, 62] on link "Next »" at bounding box center [670, 63] width 60 height 31
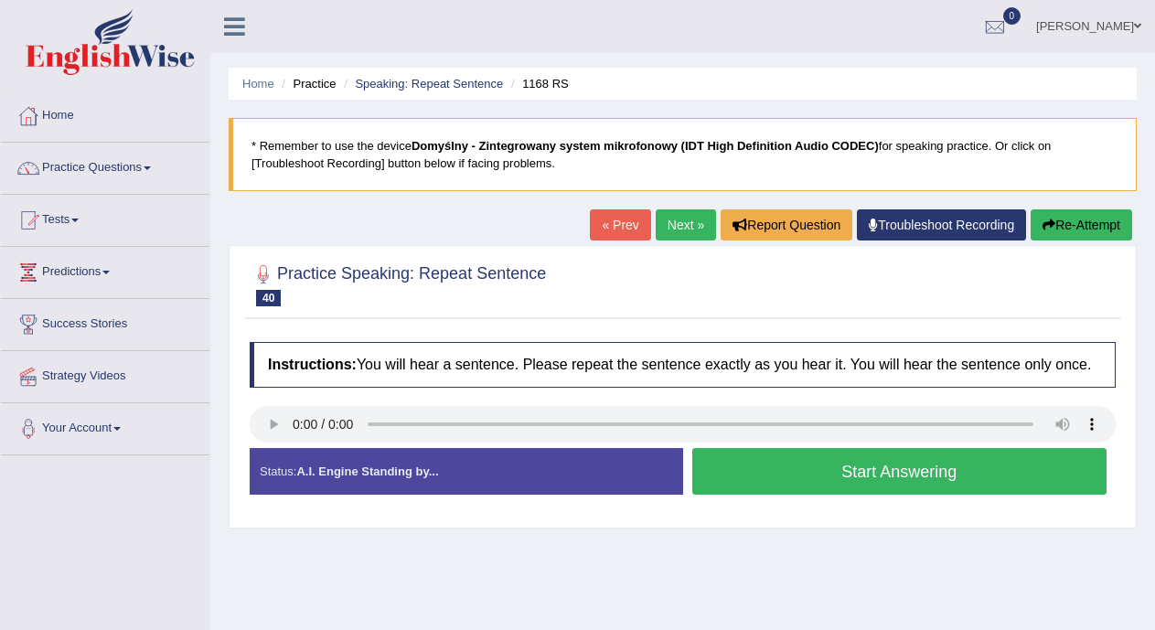
click at [772, 465] on button "Start Answering" at bounding box center [899, 471] width 415 height 47
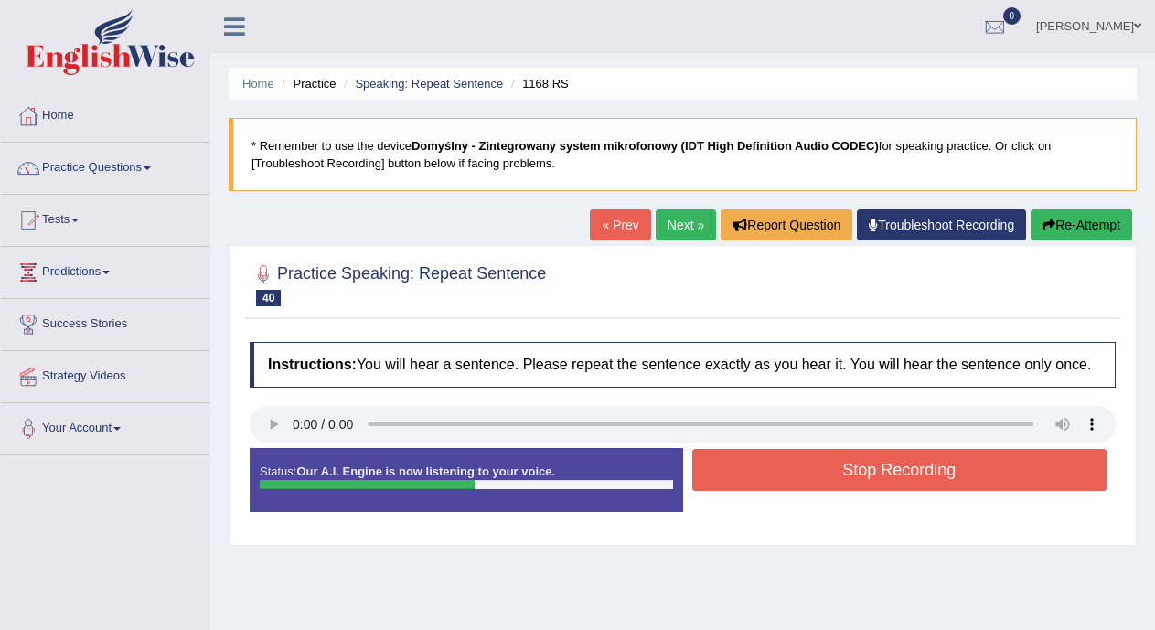
click at [772, 465] on button "Stop Recording" at bounding box center [899, 470] width 415 height 42
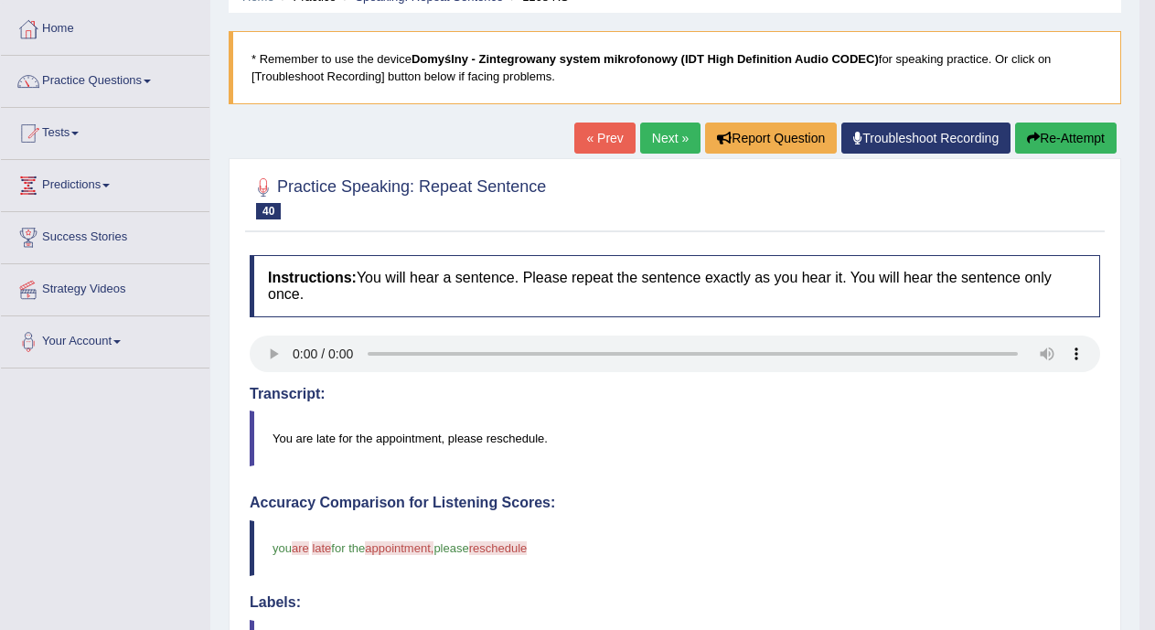
scroll to position [66, 0]
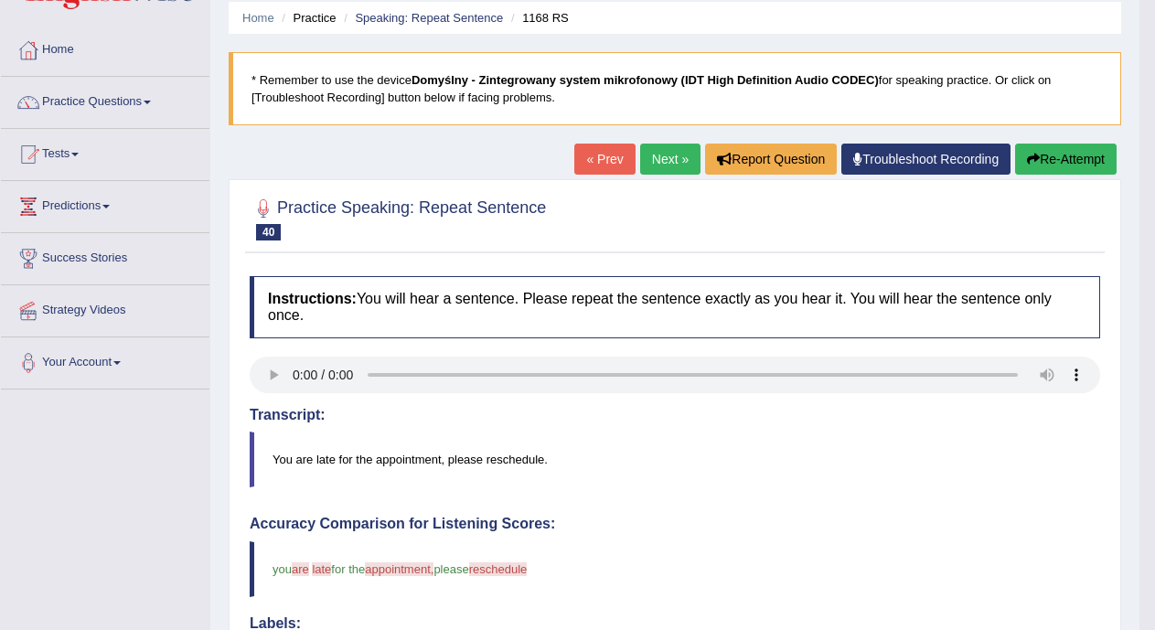
click at [663, 152] on link "Next »" at bounding box center [670, 159] width 60 height 31
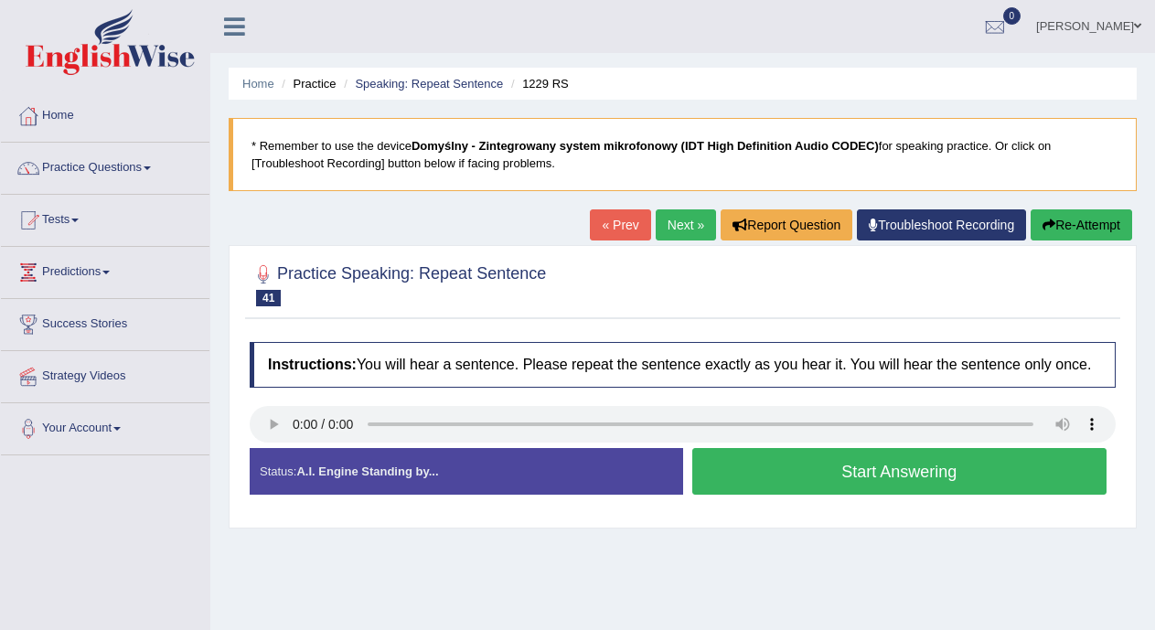
click at [776, 476] on button "Start Answering" at bounding box center [899, 471] width 415 height 47
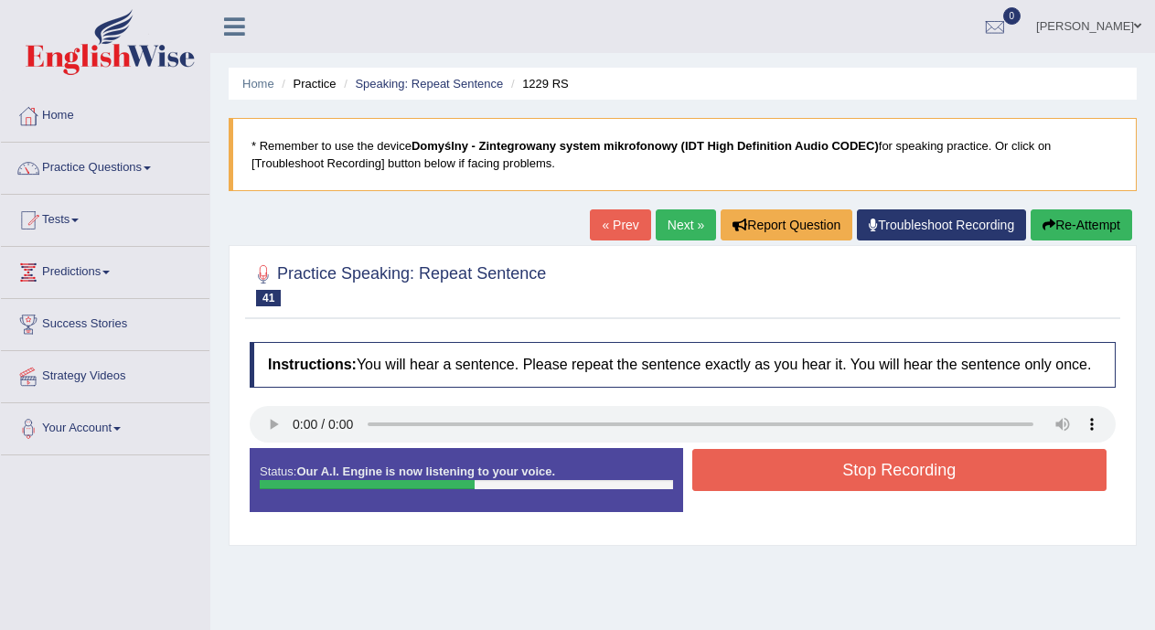
click at [784, 464] on button "Stop Recording" at bounding box center [899, 470] width 415 height 42
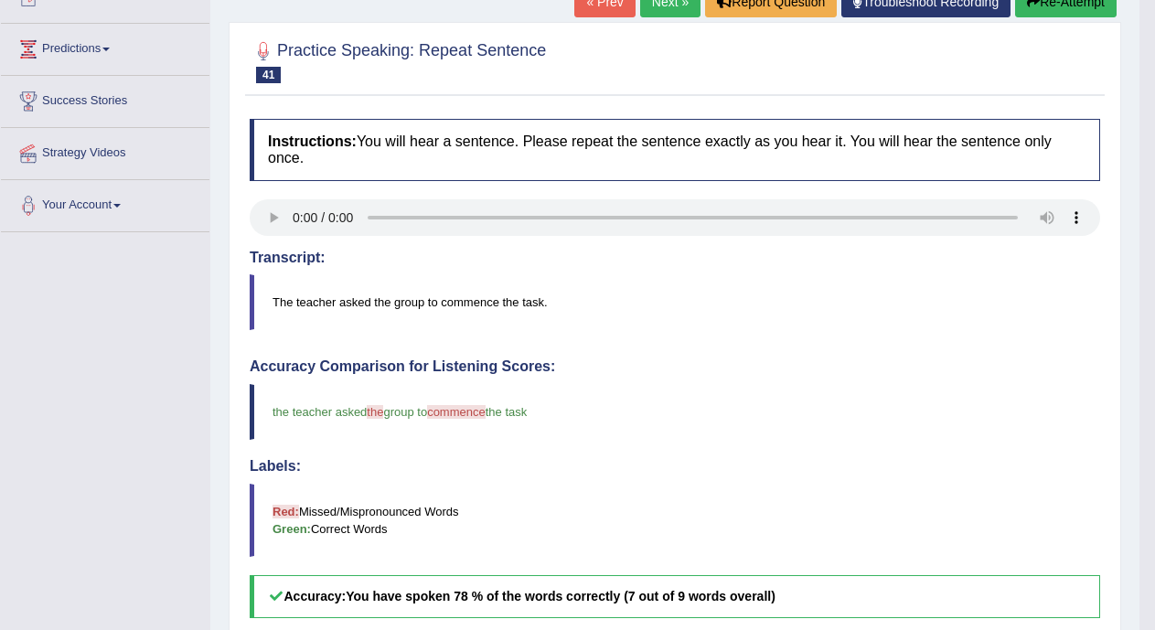
scroll to position [153, 0]
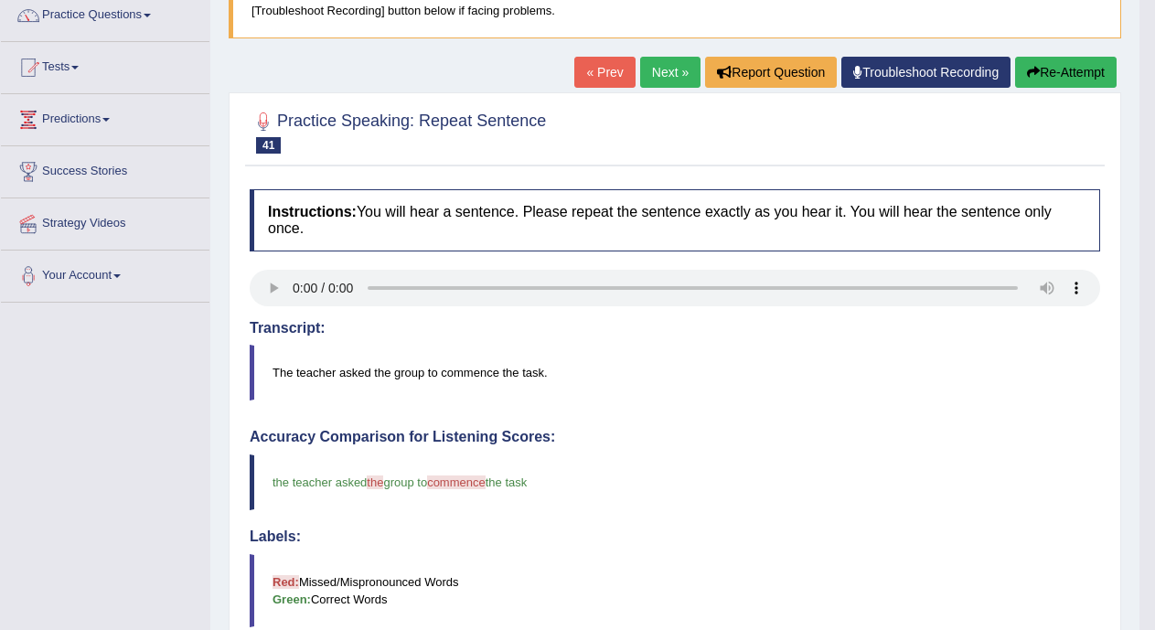
click at [662, 68] on link "Next »" at bounding box center [670, 72] width 60 height 31
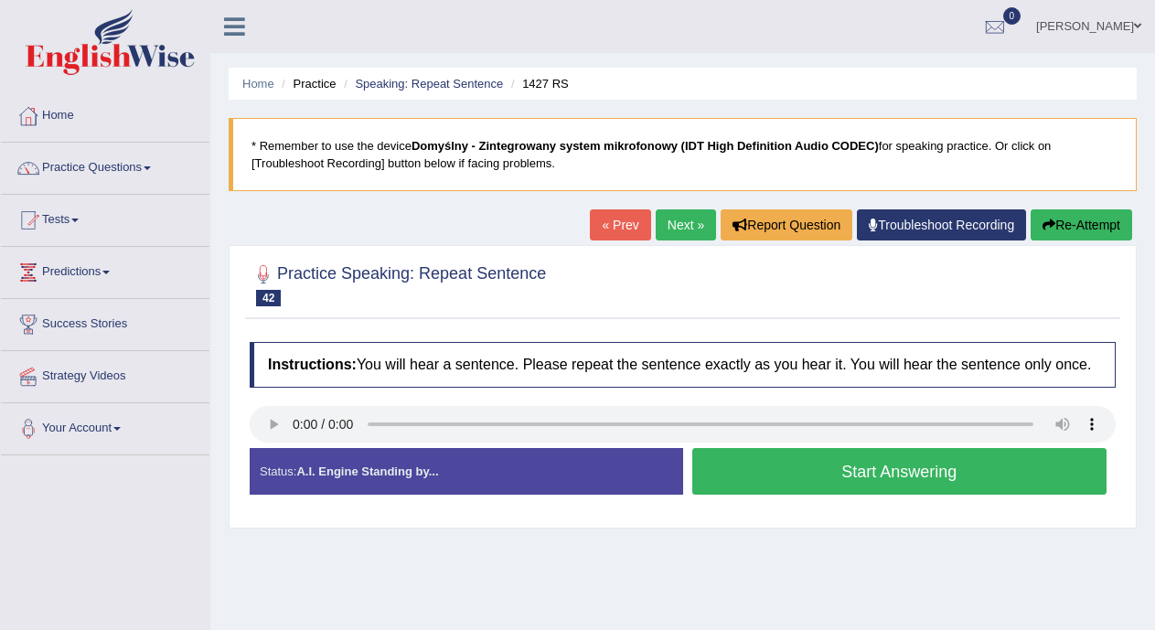
click at [745, 475] on button "Start Answering" at bounding box center [899, 471] width 415 height 47
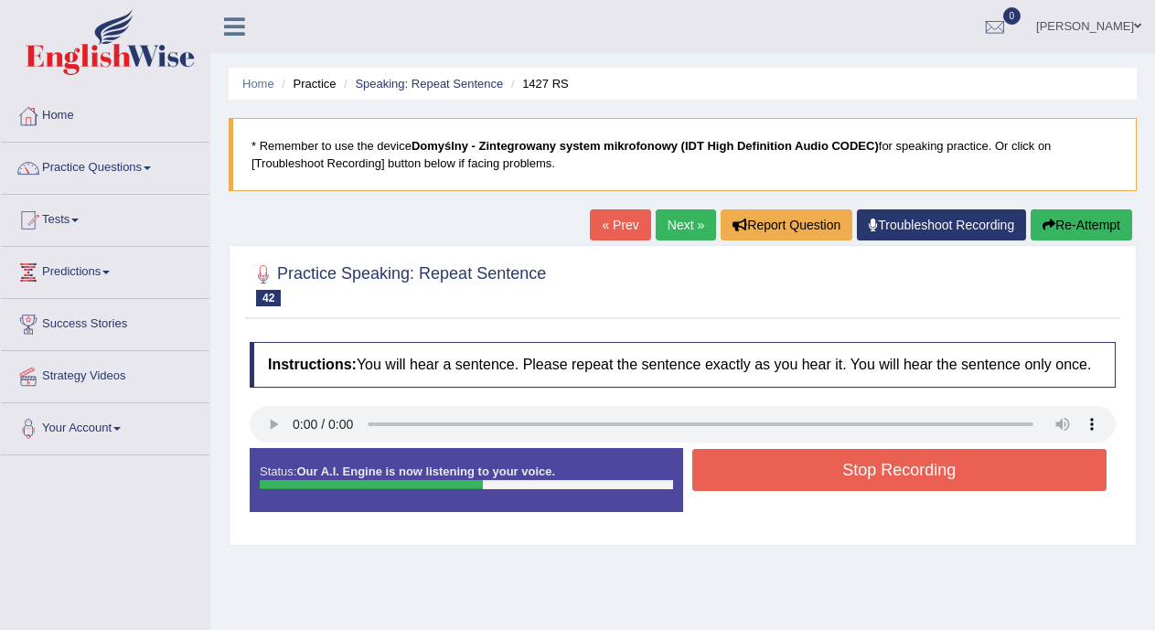
click at [745, 475] on button "Stop Recording" at bounding box center [899, 470] width 415 height 42
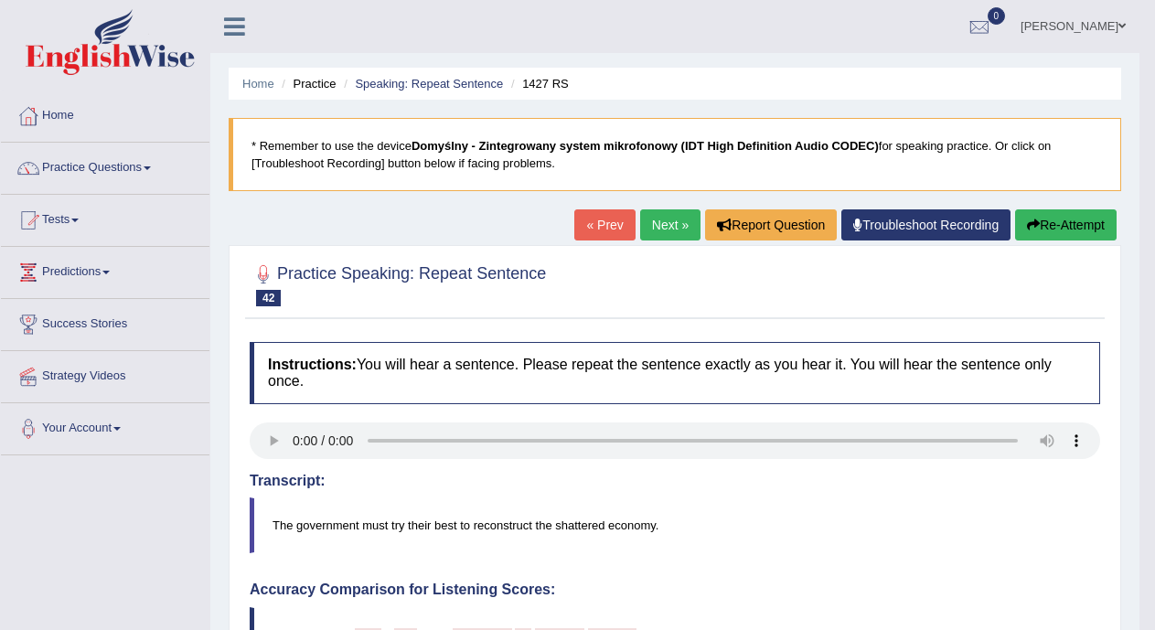
click at [656, 220] on link "Next »" at bounding box center [670, 224] width 60 height 31
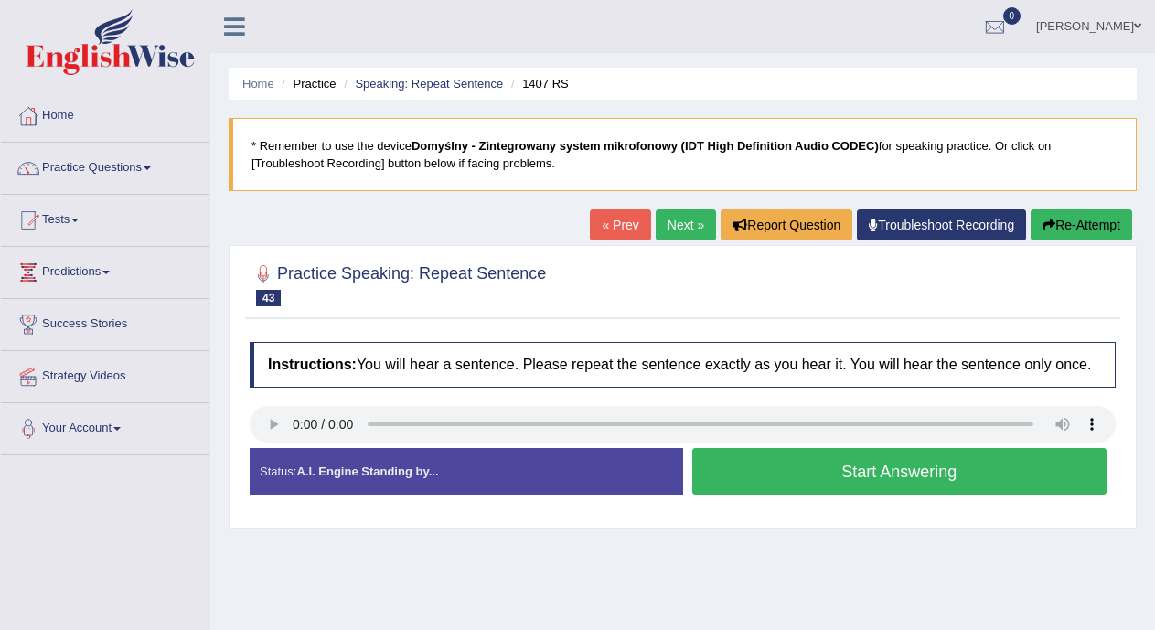
click at [801, 460] on button "Start Answering" at bounding box center [899, 471] width 415 height 47
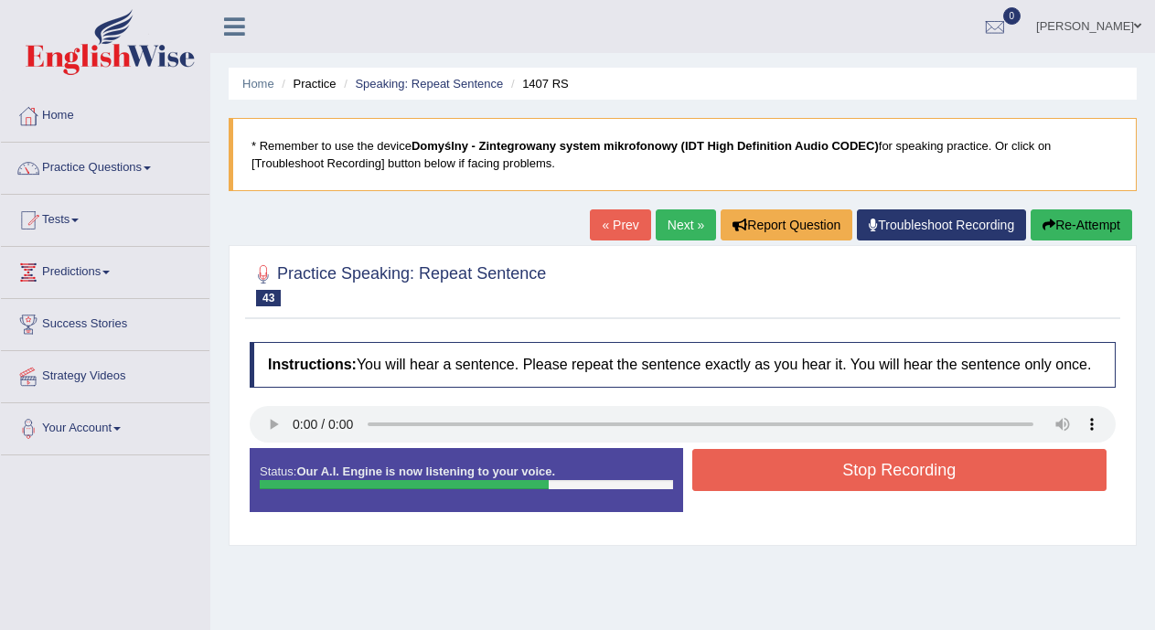
click at [801, 460] on button "Stop Recording" at bounding box center [899, 470] width 415 height 42
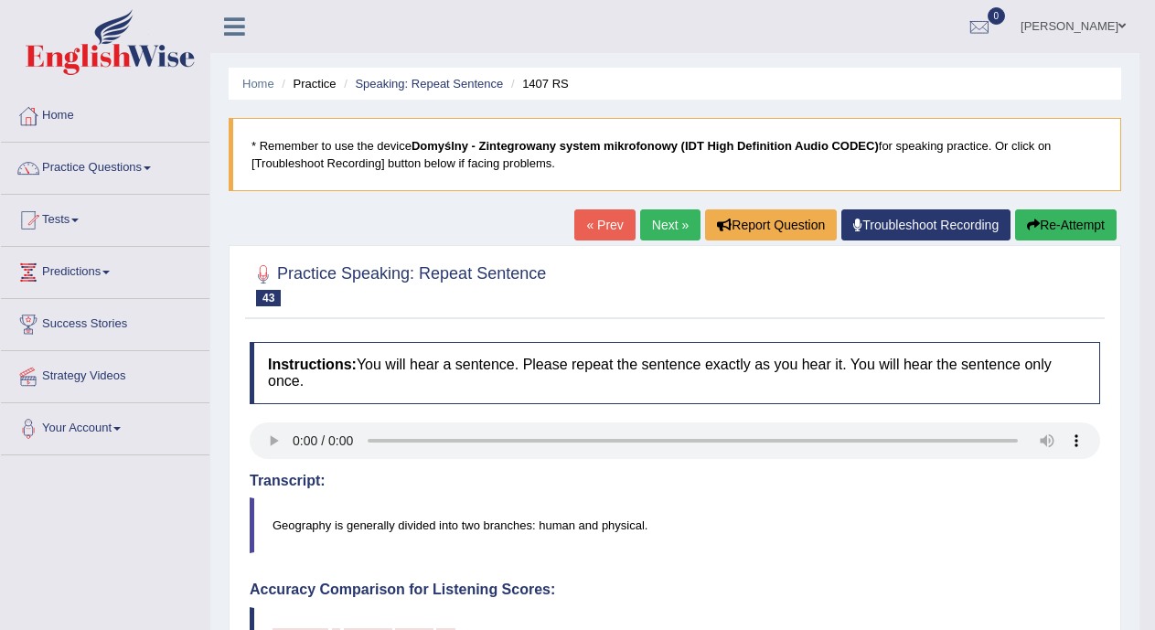
click at [671, 241] on div "« Prev Next » Report Question Troubleshoot Recording Re-Attempt" at bounding box center [847, 227] width 547 height 36
click at [672, 231] on link "Next »" at bounding box center [670, 224] width 60 height 31
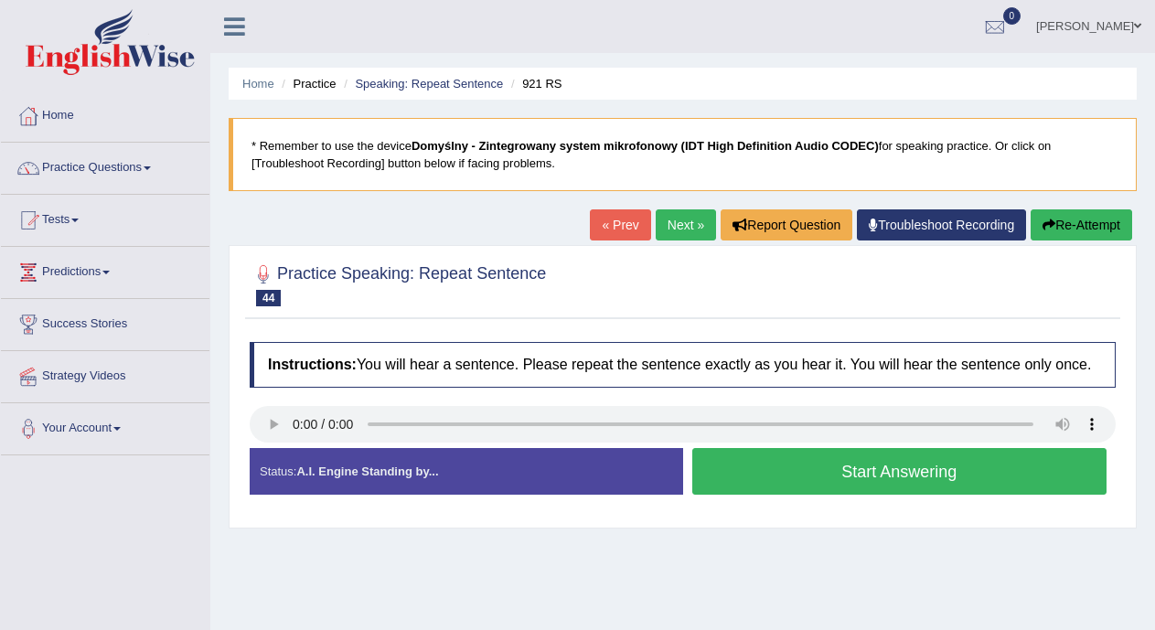
click at [758, 474] on button "Start Answering" at bounding box center [899, 471] width 415 height 47
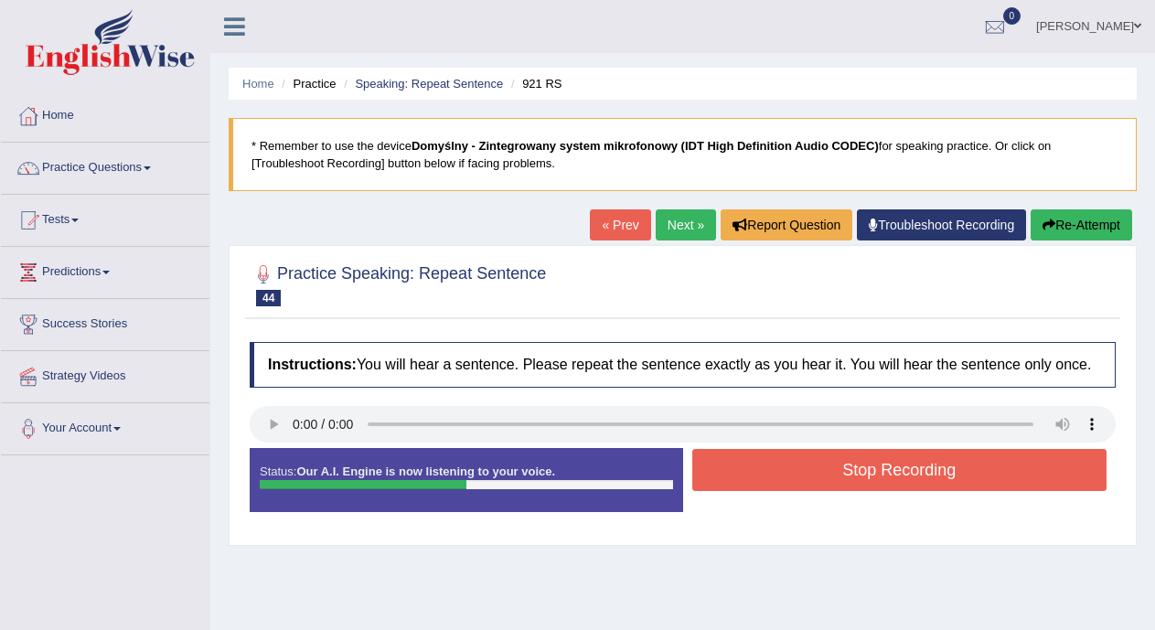
click at [758, 474] on button "Stop Recording" at bounding box center [899, 470] width 415 height 42
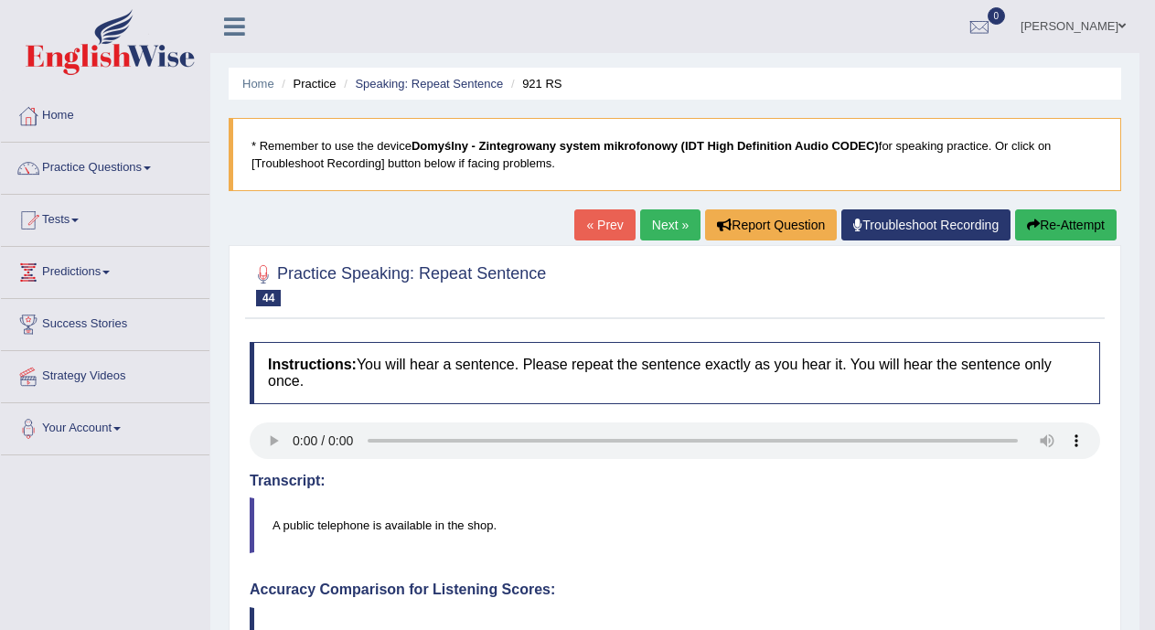
click at [655, 229] on link "Next »" at bounding box center [670, 224] width 60 height 31
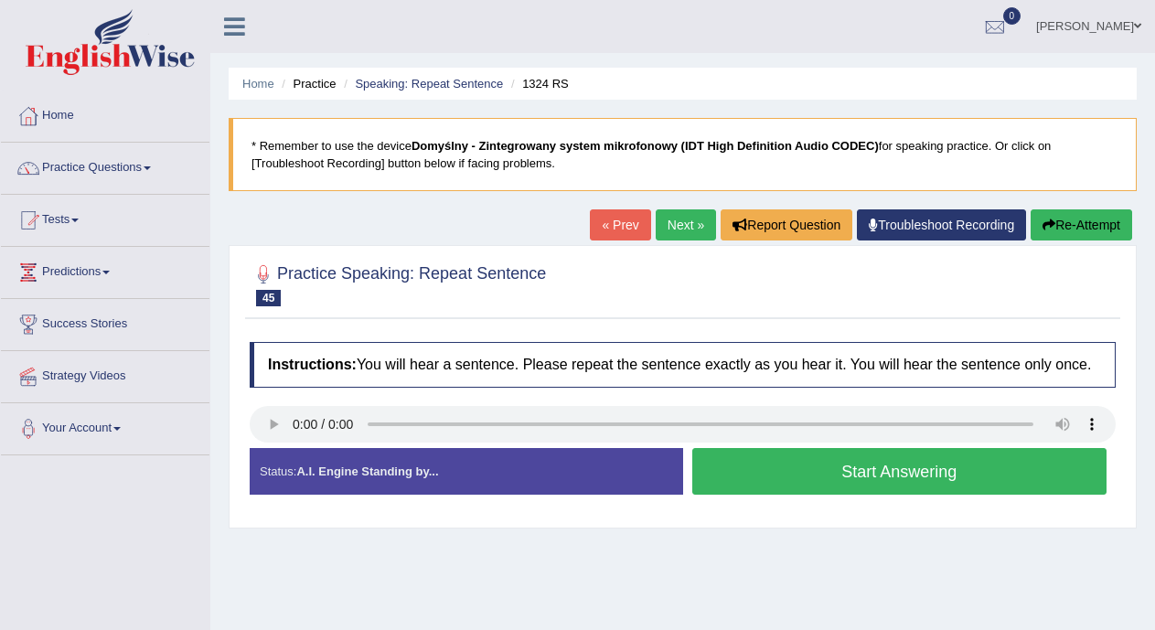
click at [790, 463] on button "Start Answering" at bounding box center [899, 471] width 415 height 47
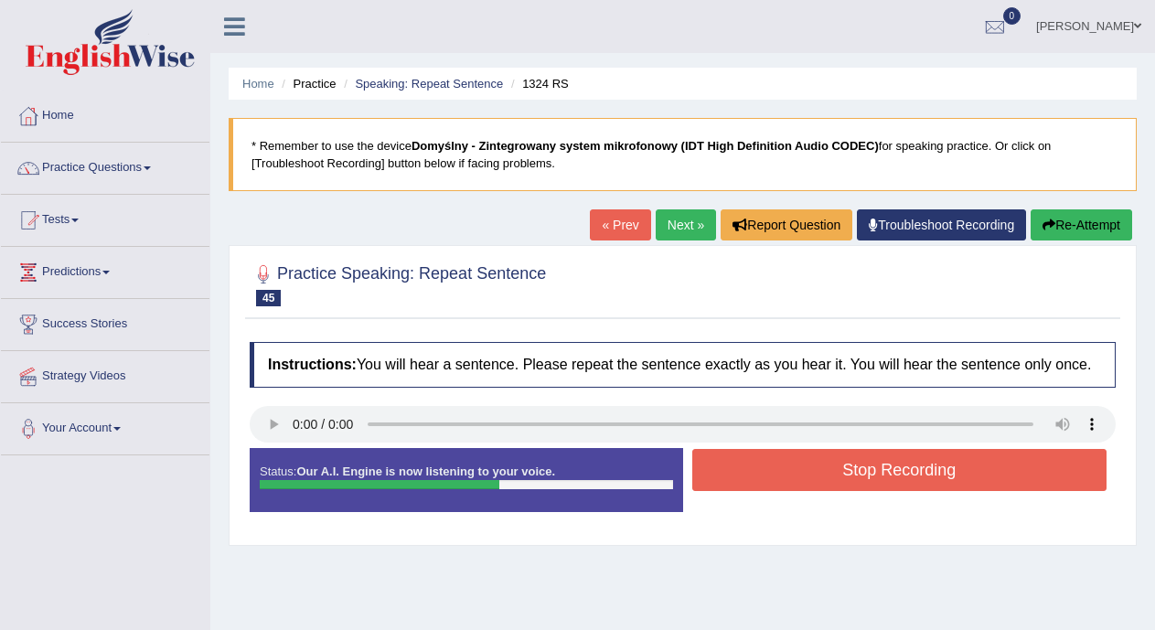
click at [790, 463] on button "Stop Recording" at bounding box center [899, 470] width 415 height 42
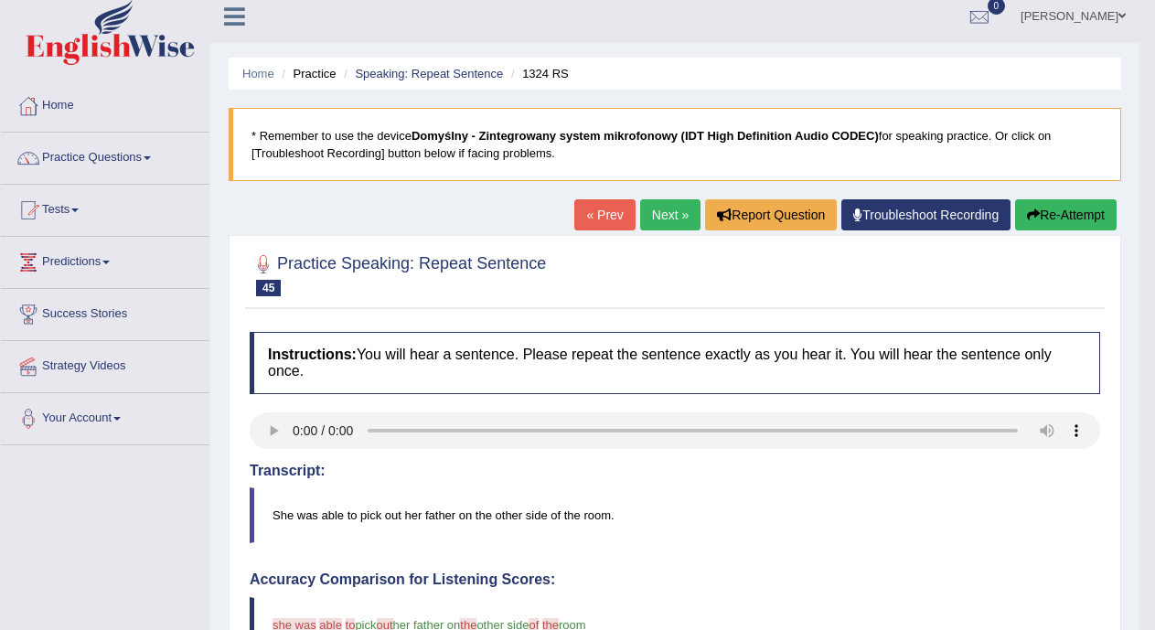
scroll to position [2, 0]
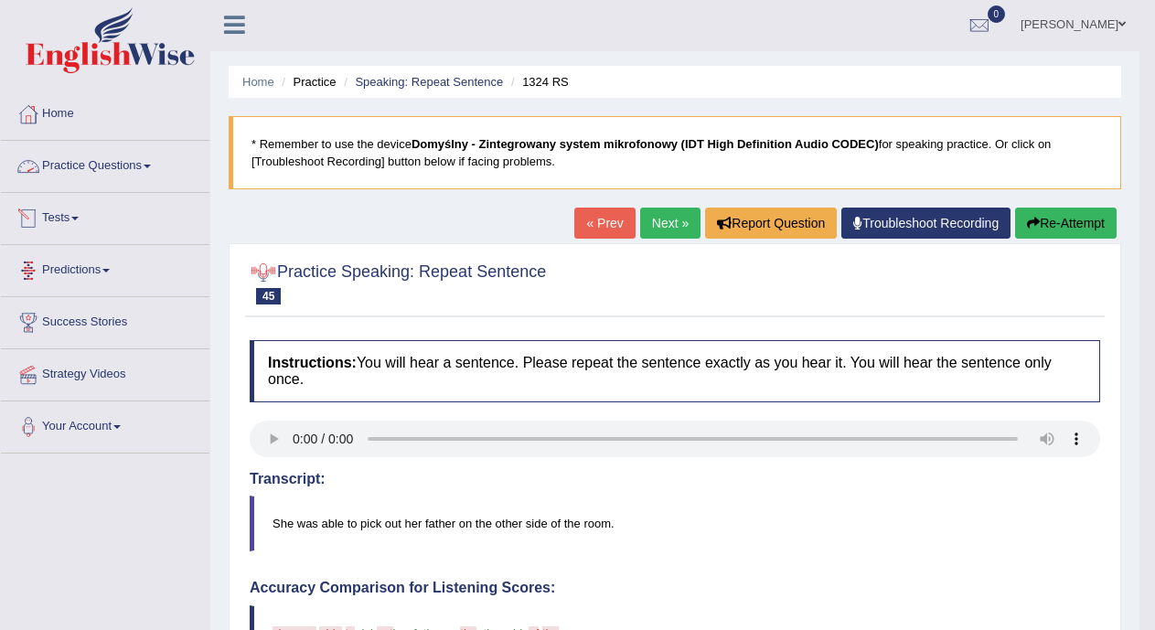
click at [158, 166] on link "Practice Questions" at bounding box center [105, 164] width 208 height 46
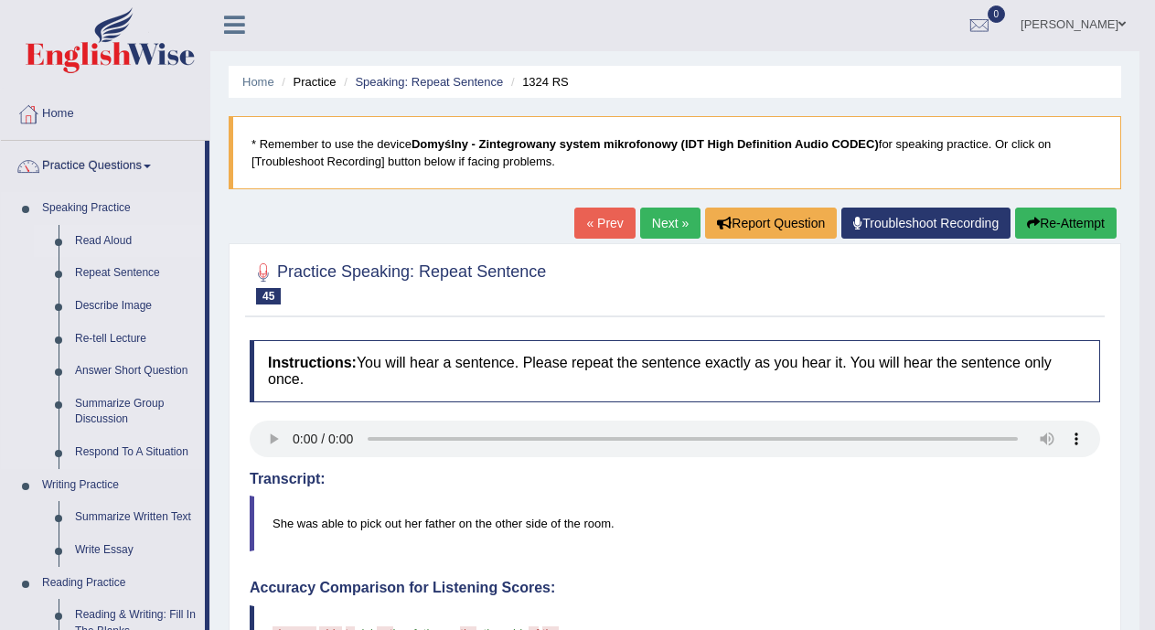
click at [130, 238] on link "Read Aloud" at bounding box center [136, 241] width 138 height 33
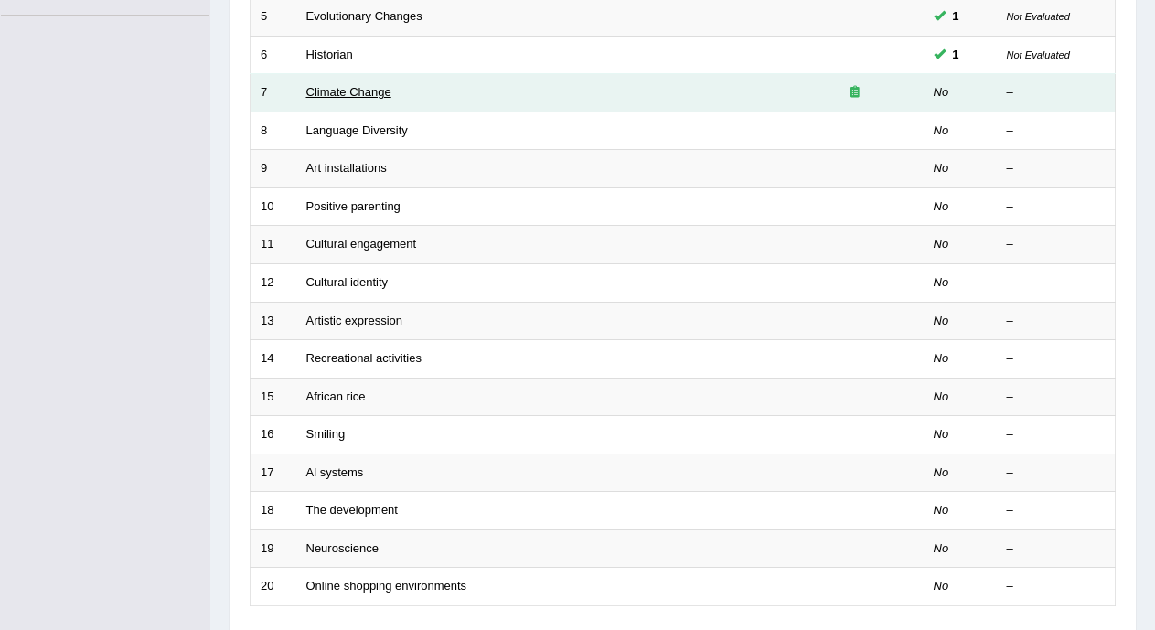
click at [375, 91] on link "Climate Change" at bounding box center [348, 92] width 85 height 14
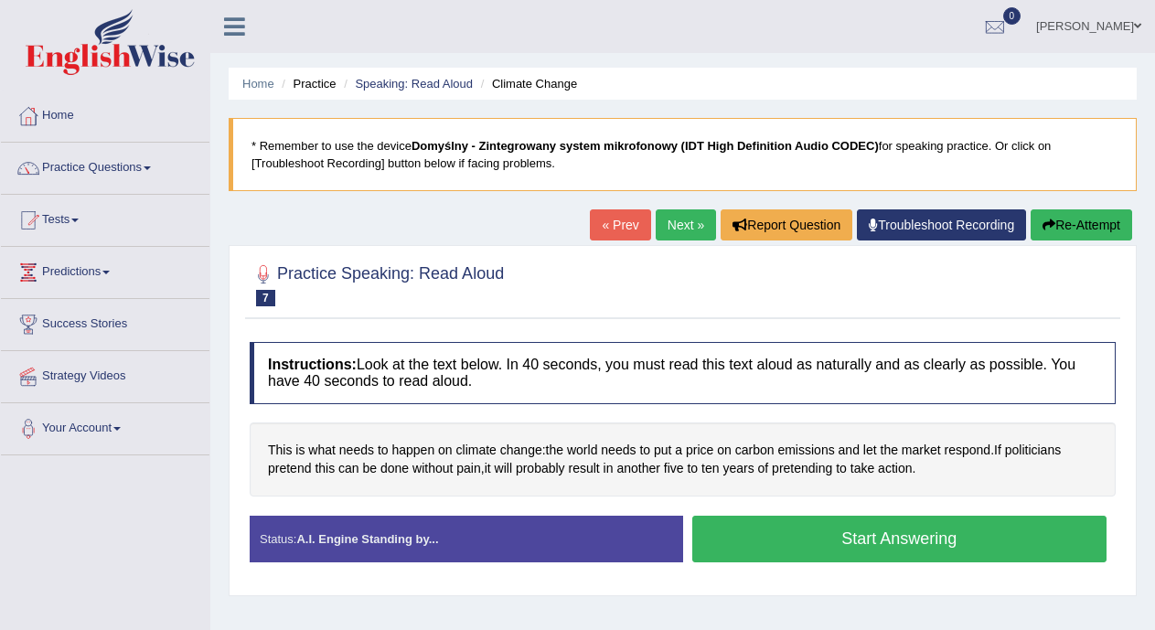
drag, startPoint x: 0, startPoint y: 0, endPoint x: 773, endPoint y: 545, distance: 945.4
click at [773, 545] on button "Start Answering" at bounding box center [899, 539] width 415 height 47
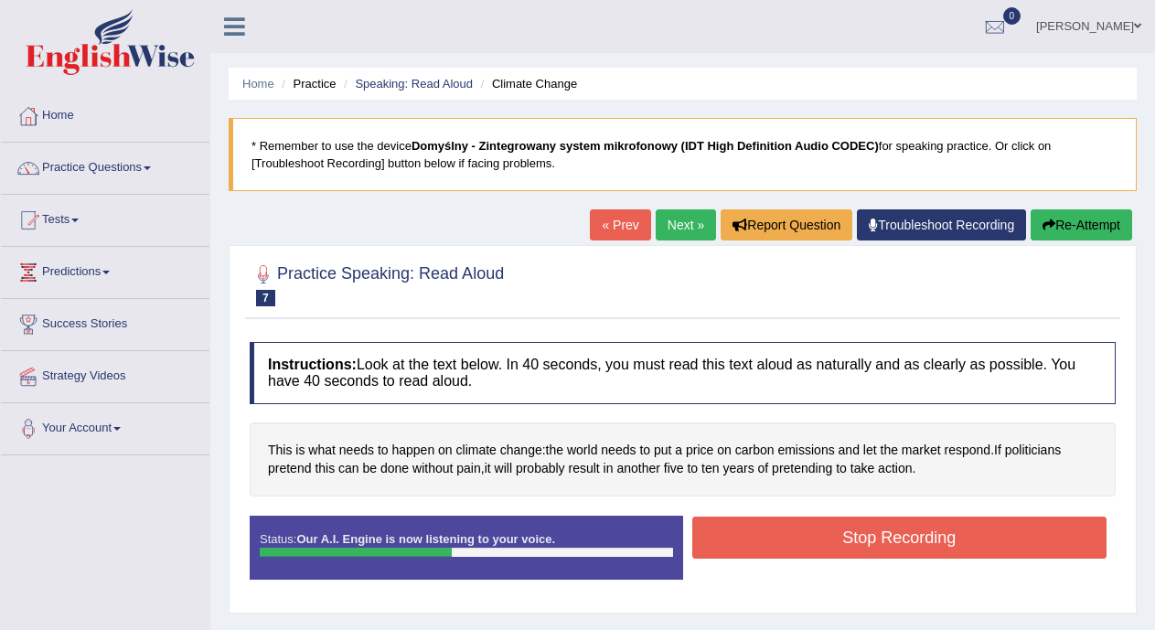
click at [773, 545] on button "Stop Recording" at bounding box center [899, 538] width 415 height 42
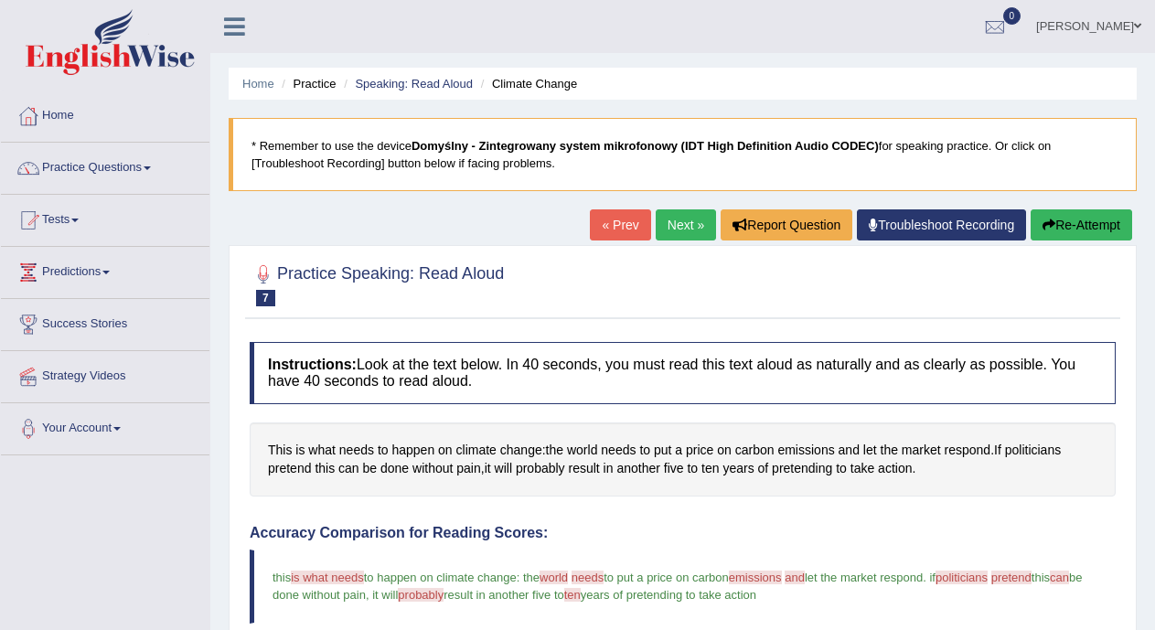
drag, startPoint x: 1168, startPoint y: 138, endPoint x: 1154, endPoint y: 269, distance: 131.5
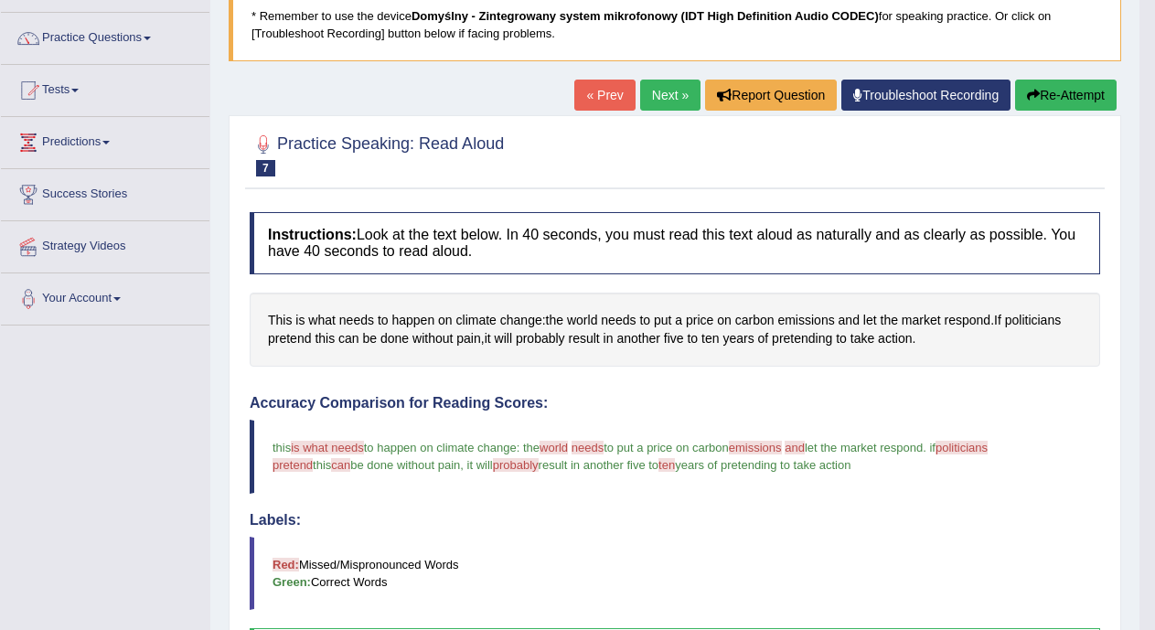
scroll to position [91, 0]
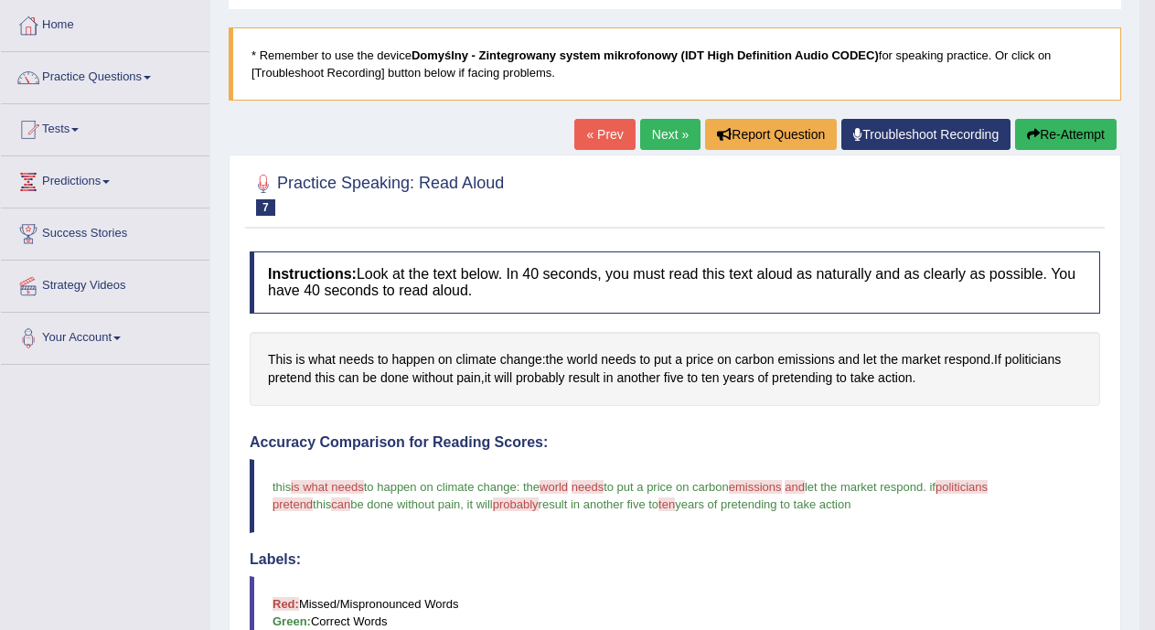
click at [654, 125] on link "Next »" at bounding box center [670, 134] width 60 height 31
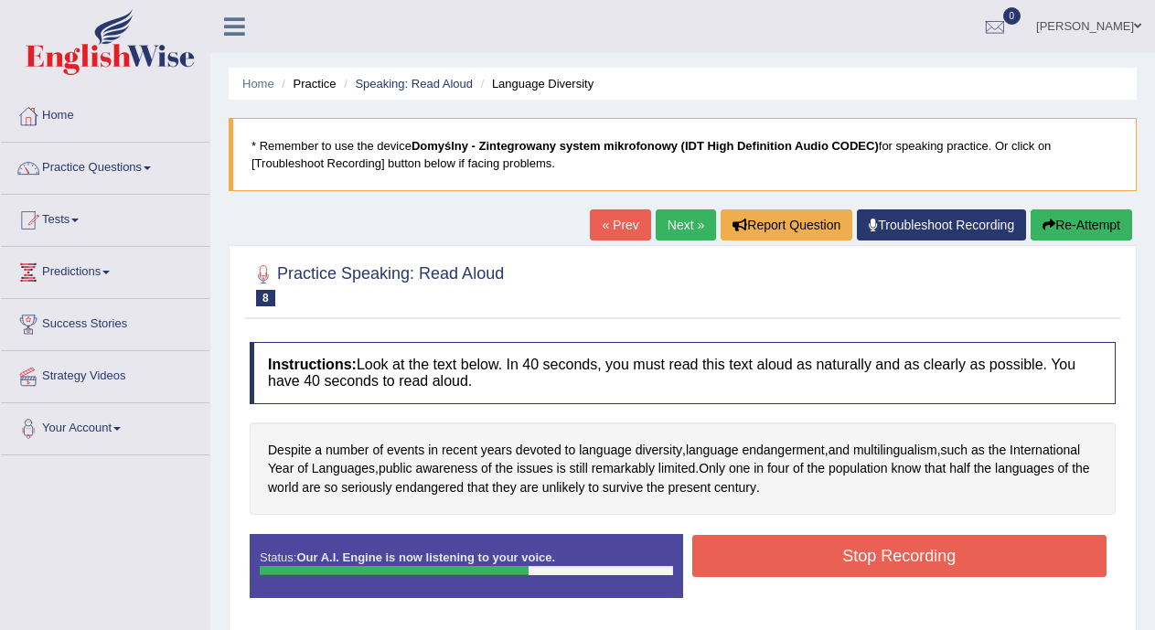
click at [926, 553] on button "Stop Recording" at bounding box center [899, 556] width 415 height 42
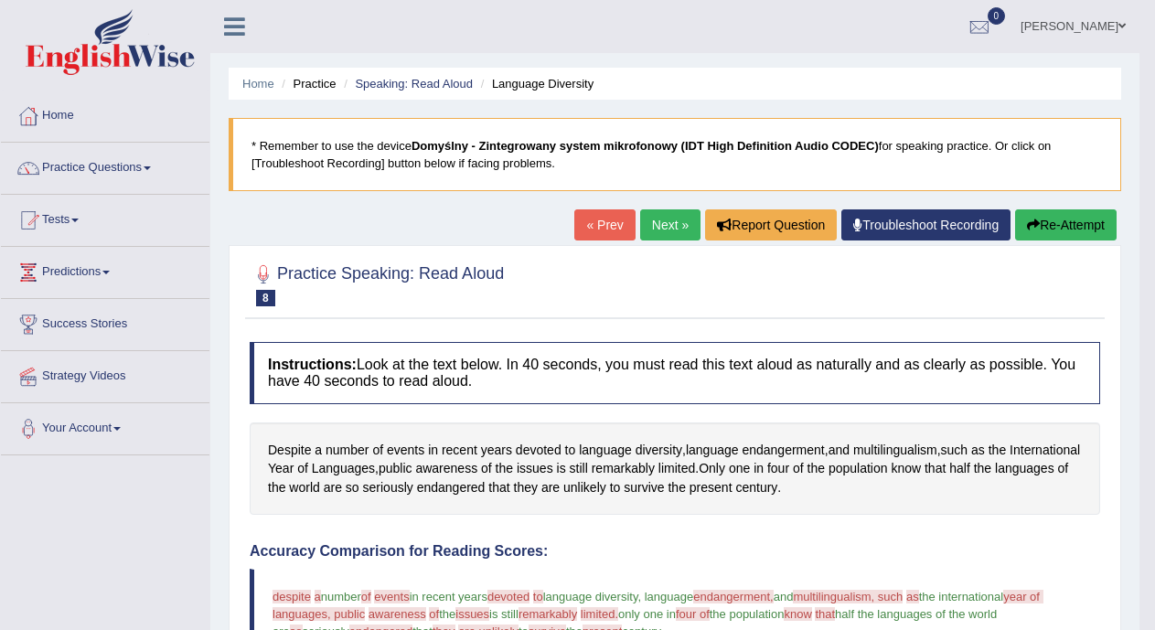
drag, startPoint x: 1168, startPoint y: 118, endPoint x: 1162, endPoint y: 199, distance: 81.6
click at [159, 162] on link "Practice Questions" at bounding box center [105, 166] width 208 height 46
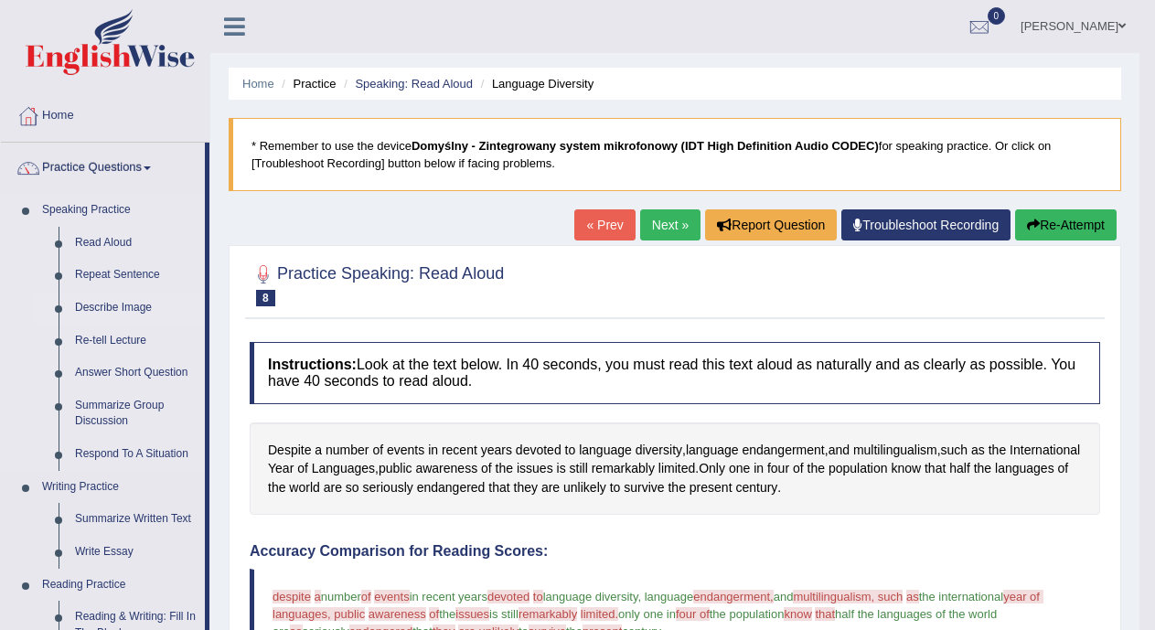
click at [113, 310] on link "Describe Image" at bounding box center [136, 308] width 138 height 33
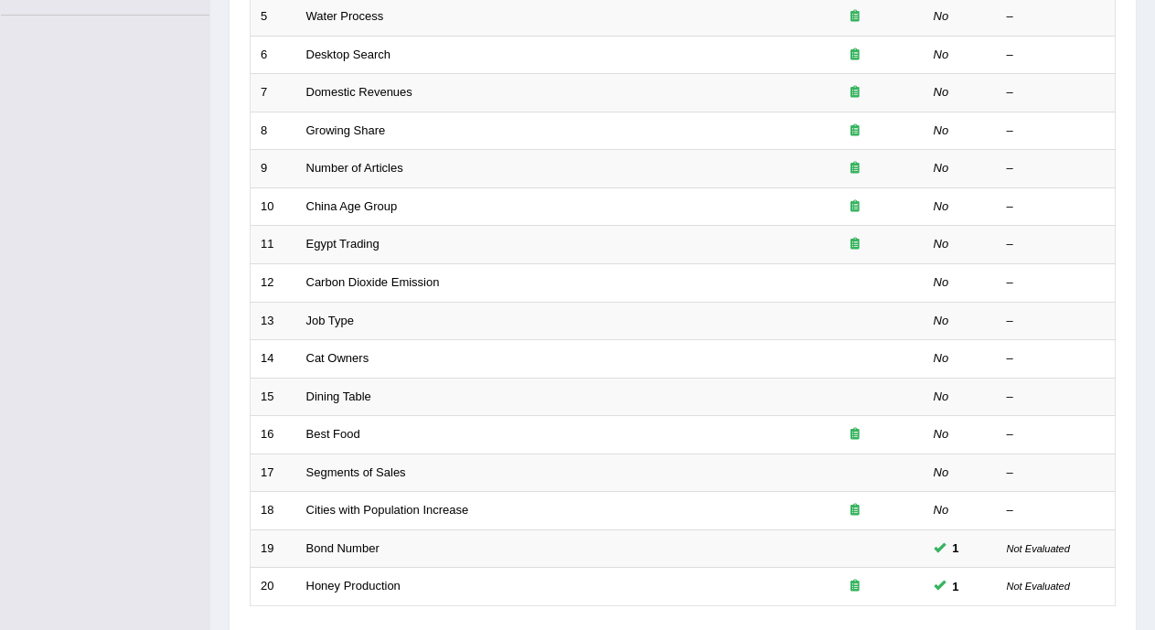
scroll to position [581, 0]
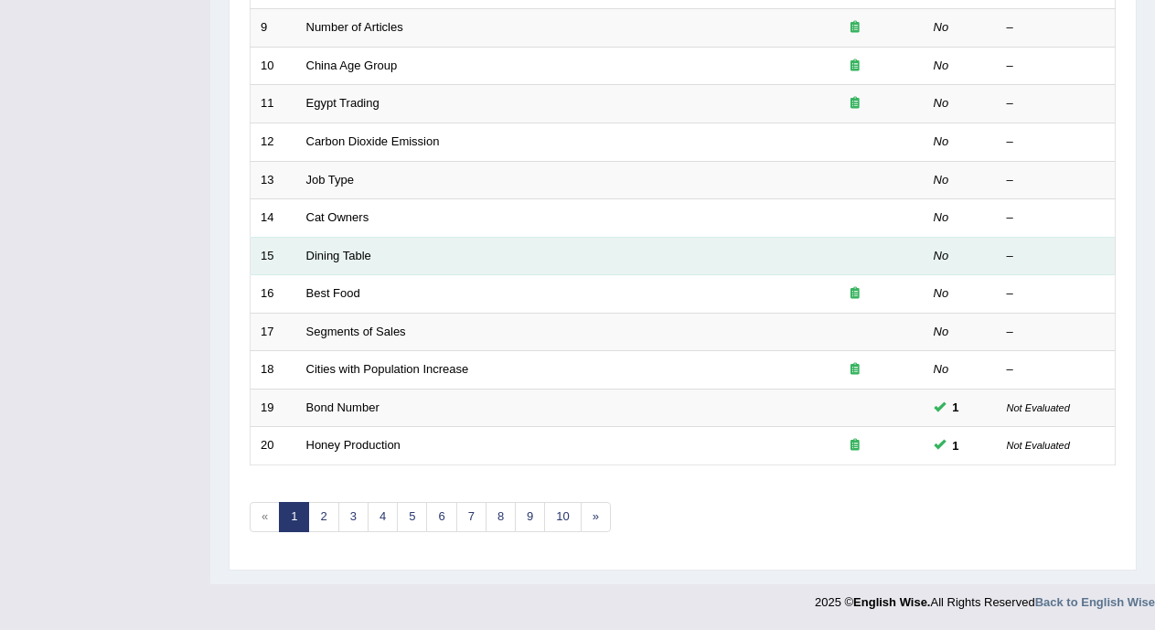
click at [371, 254] on td "Dining Table" at bounding box center [541, 256] width 490 height 38
click at [348, 253] on link "Dining Table" at bounding box center [338, 256] width 65 height 14
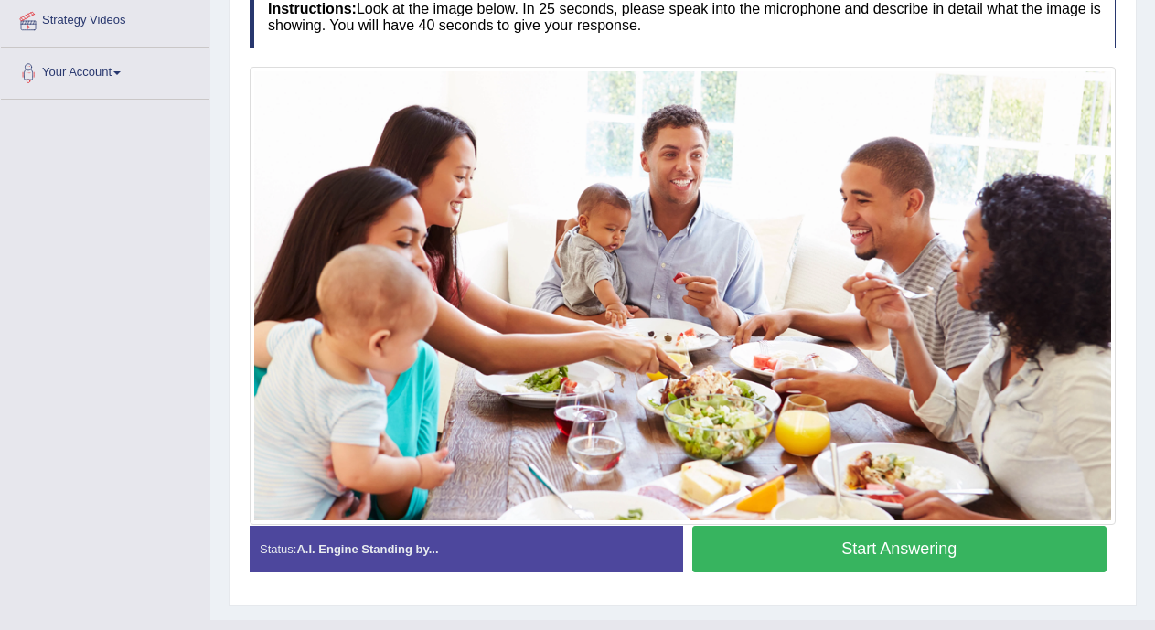
scroll to position [360, 0]
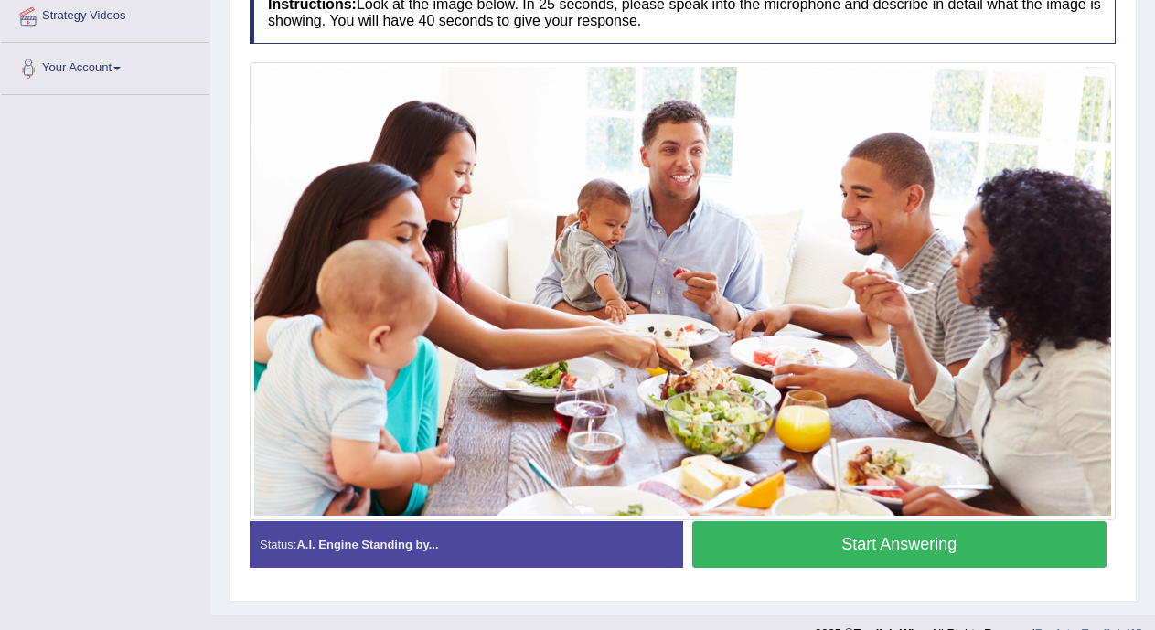
click at [979, 544] on button "Start Answering" at bounding box center [899, 544] width 415 height 47
click at [943, 539] on button "Start Answering" at bounding box center [899, 544] width 415 height 47
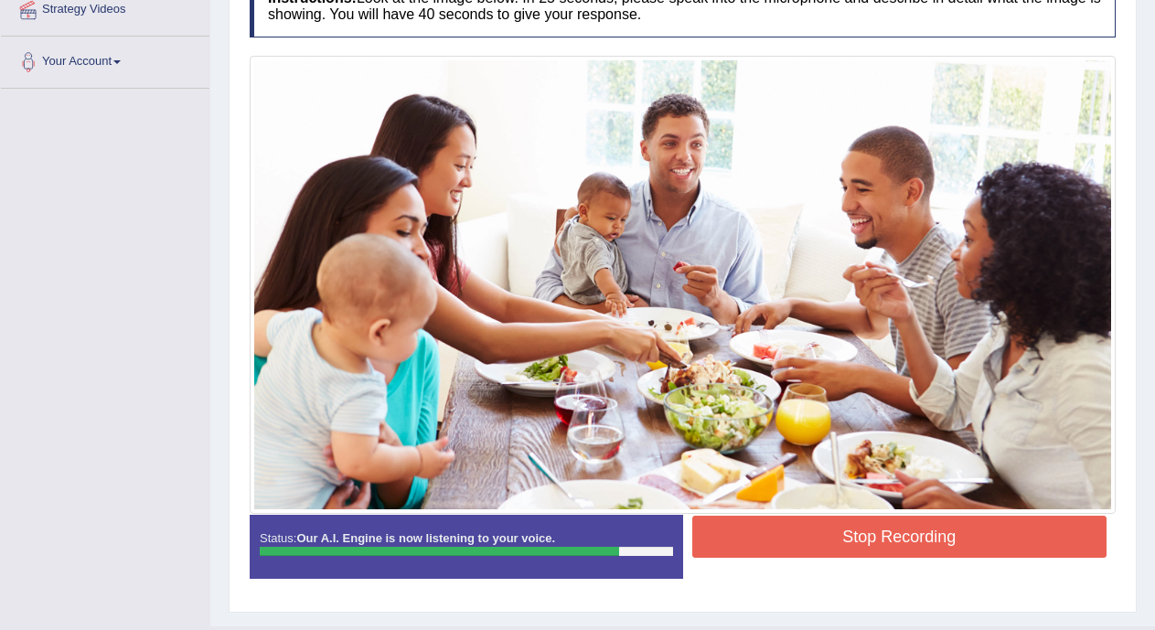
scroll to position [395, 0]
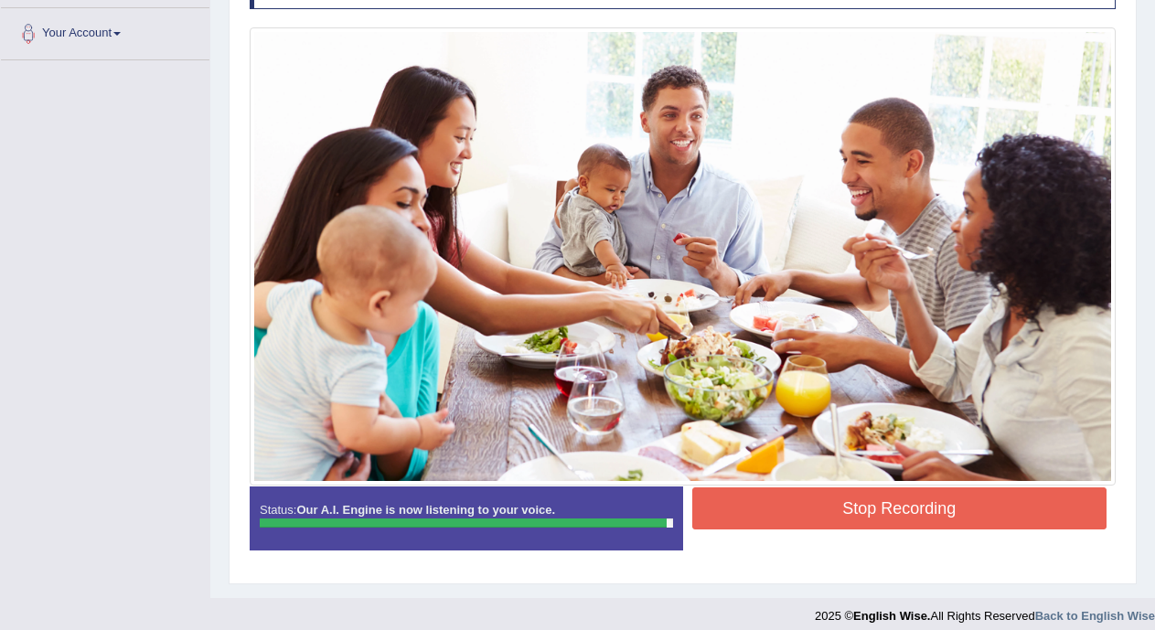
click at [957, 502] on button "Stop Recording" at bounding box center [899, 508] width 415 height 42
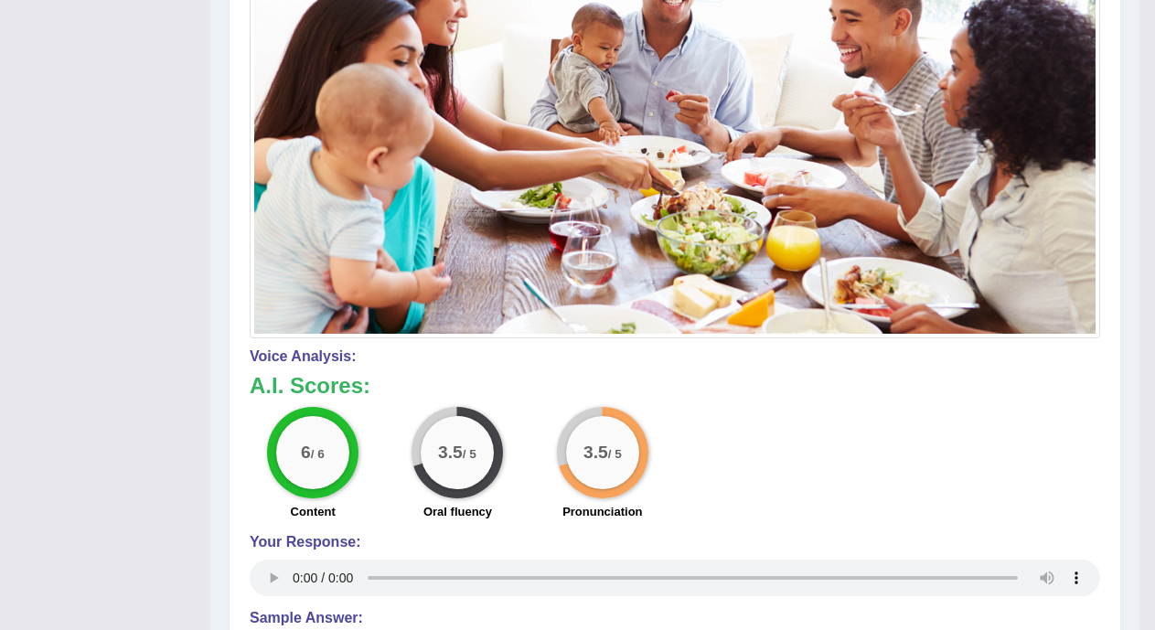
scroll to position [572, 0]
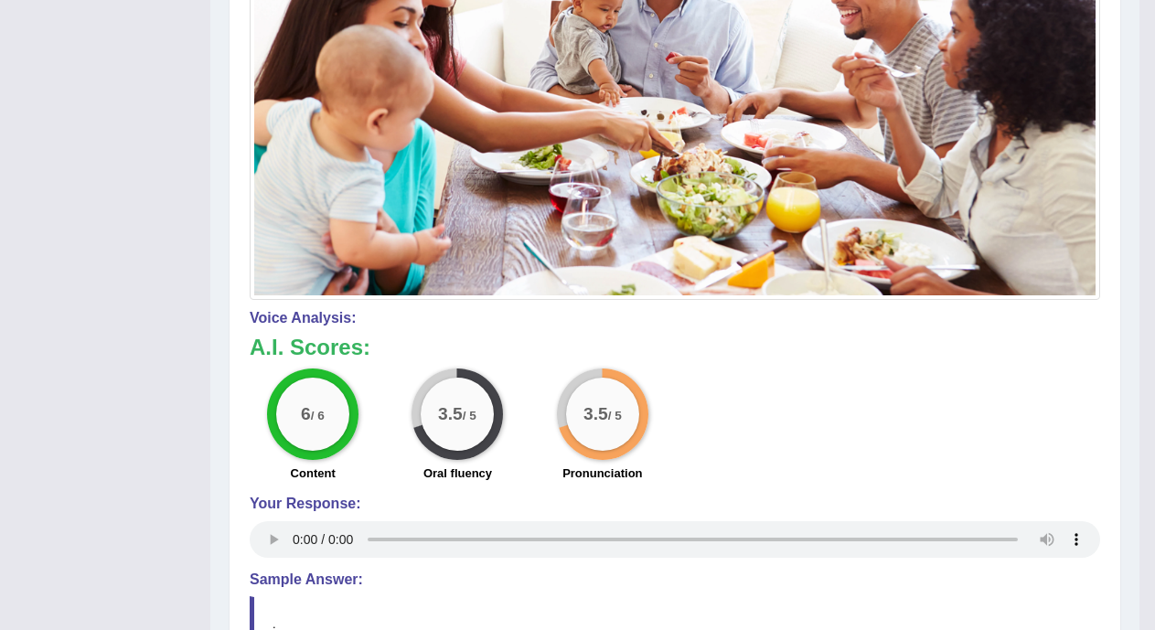
drag, startPoint x: 1154, startPoint y: 280, endPoint x: 1169, endPoint y: 190, distance: 90.9
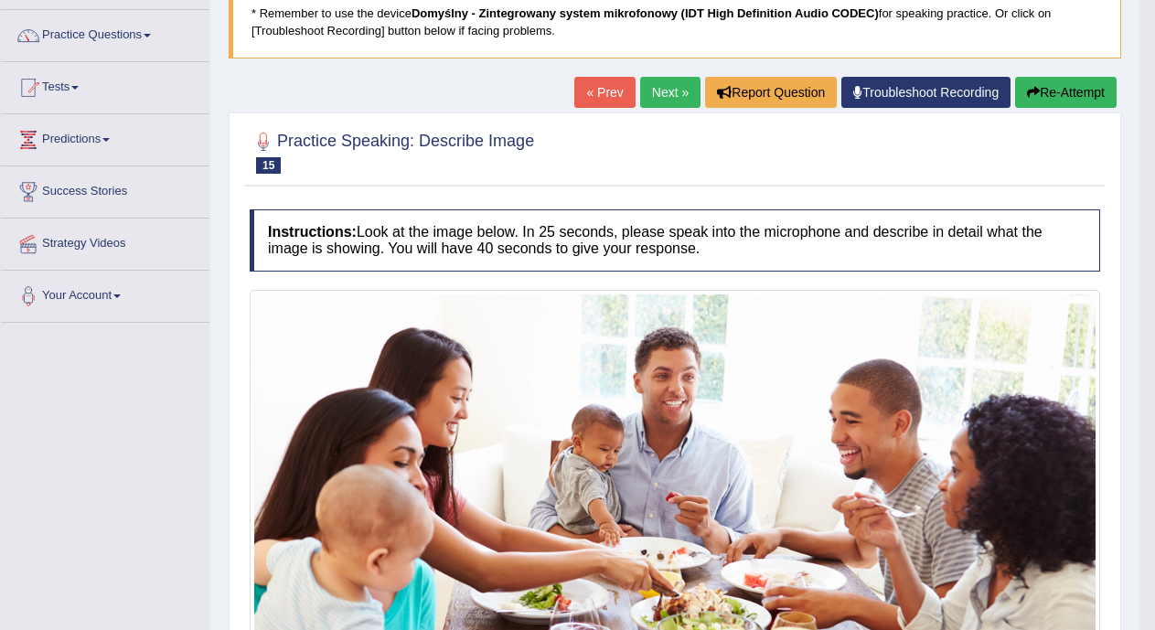
scroll to position [124, 0]
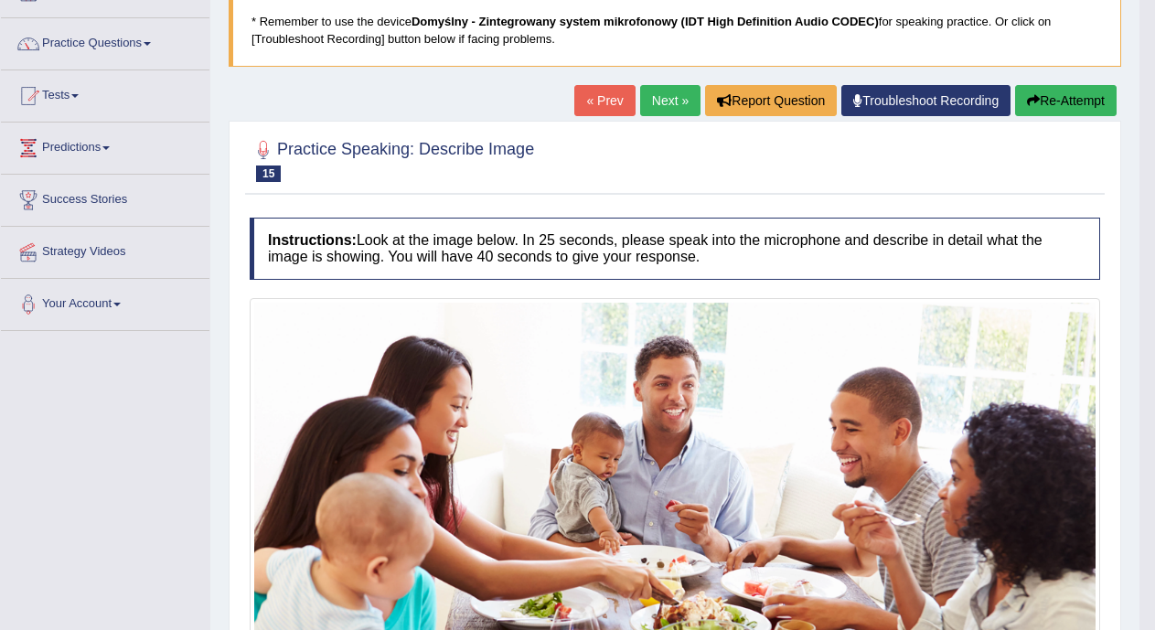
click at [645, 101] on link "Next »" at bounding box center [670, 100] width 60 height 31
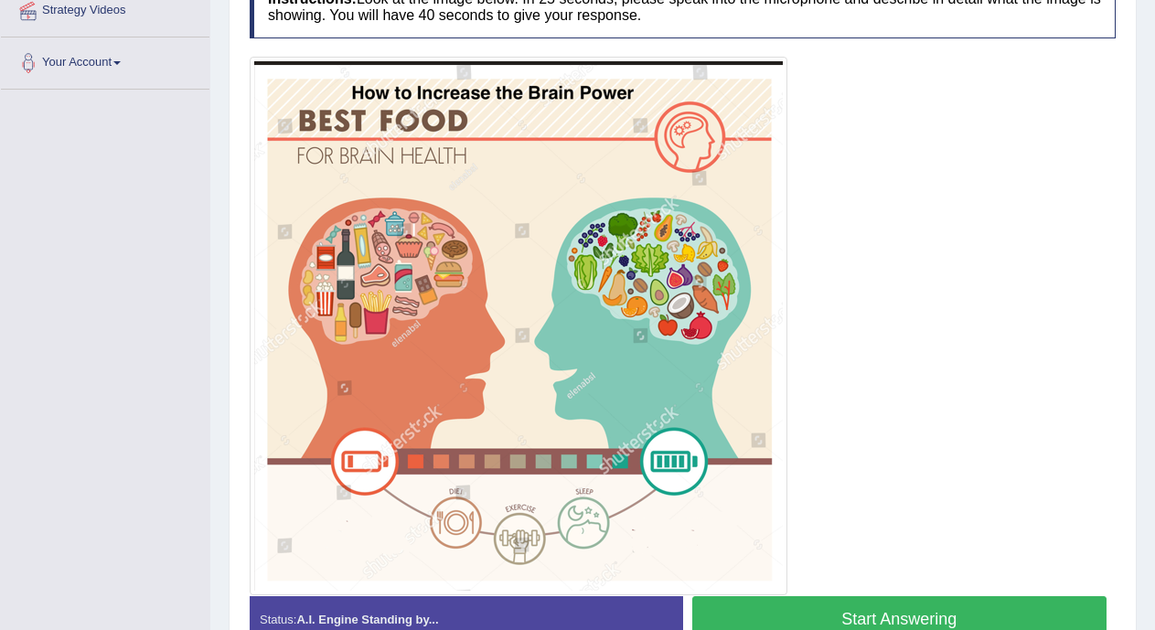
scroll to position [382, 0]
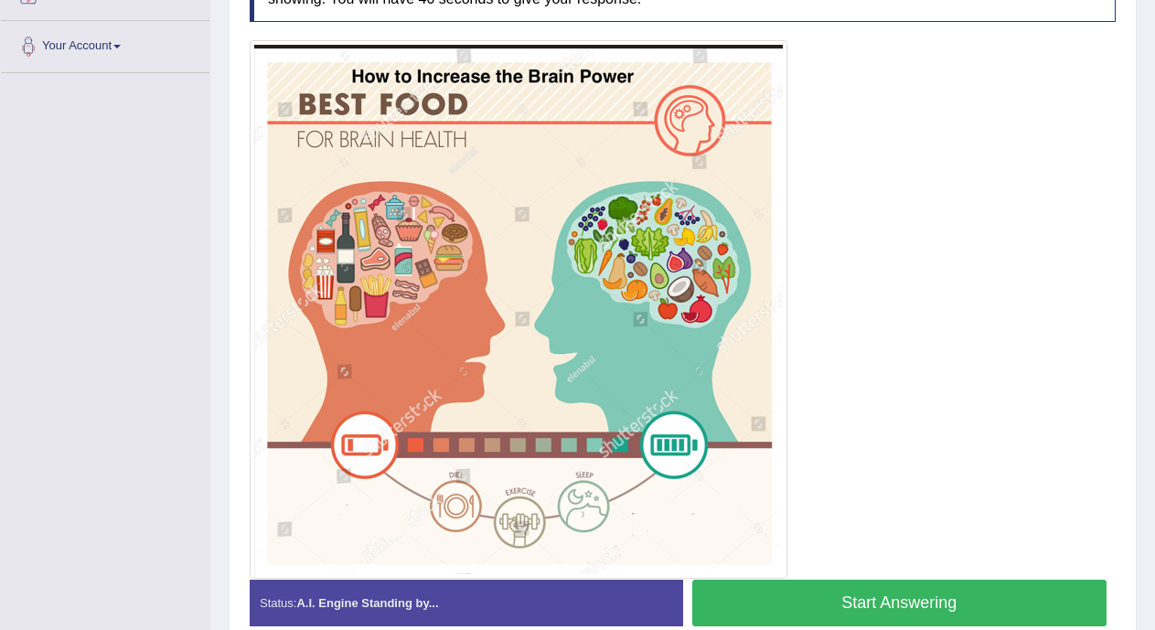
click at [957, 596] on button "Start Answering" at bounding box center [899, 603] width 415 height 47
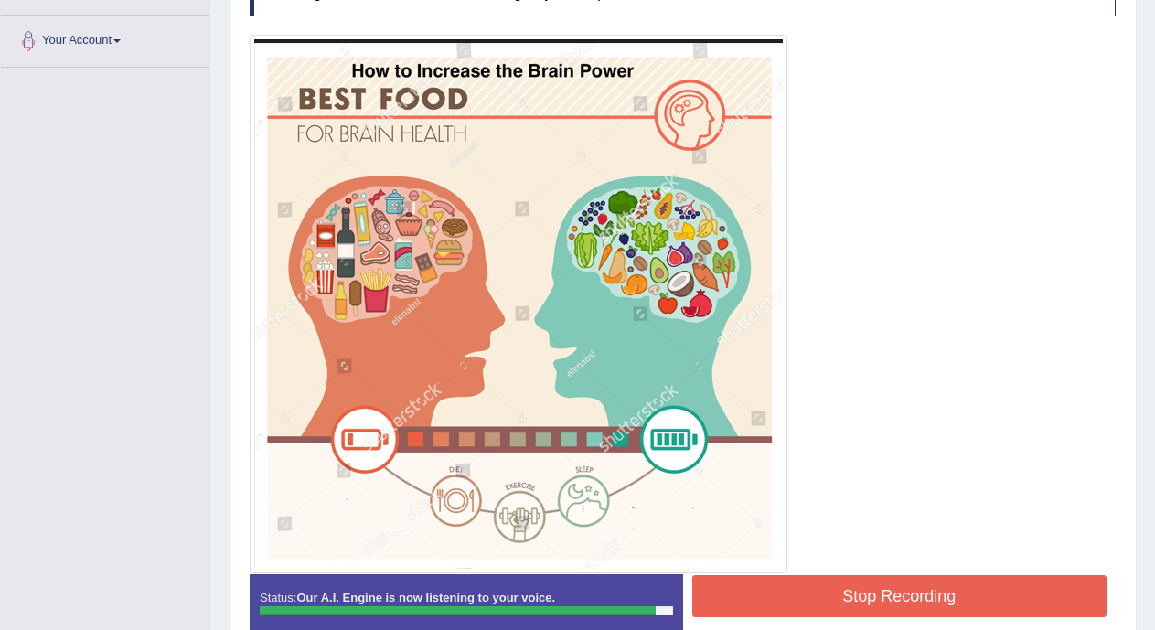
scroll to position [411, 0]
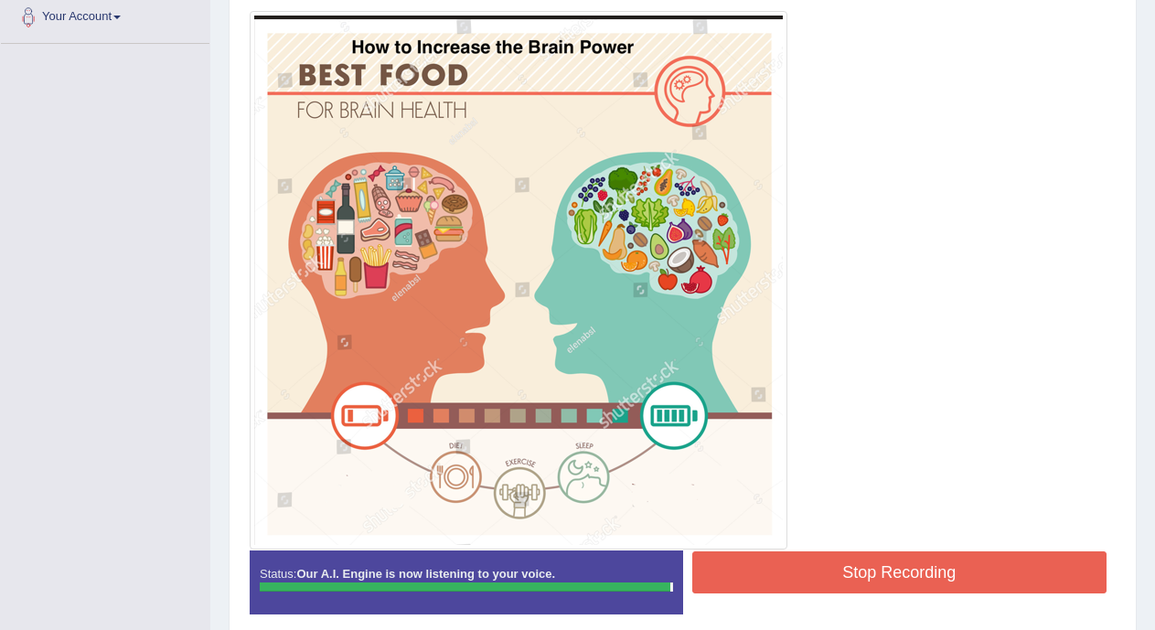
click at [929, 557] on button "Stop Recording" at bounding box center [899, 572] width 415 height 42
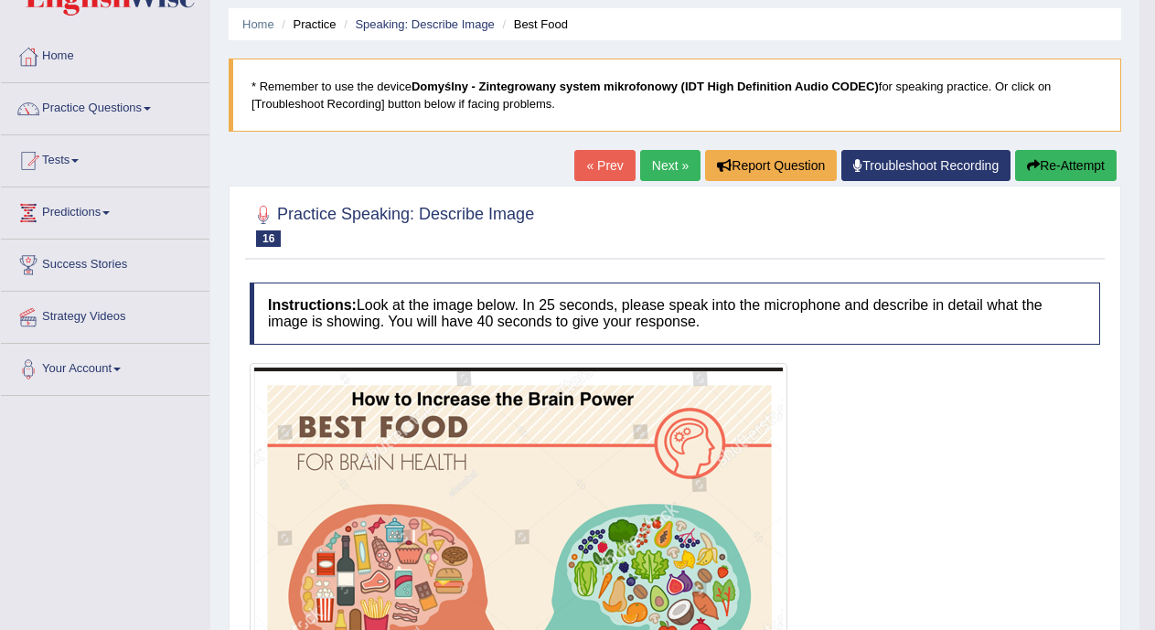
scroll to position [39, 0]
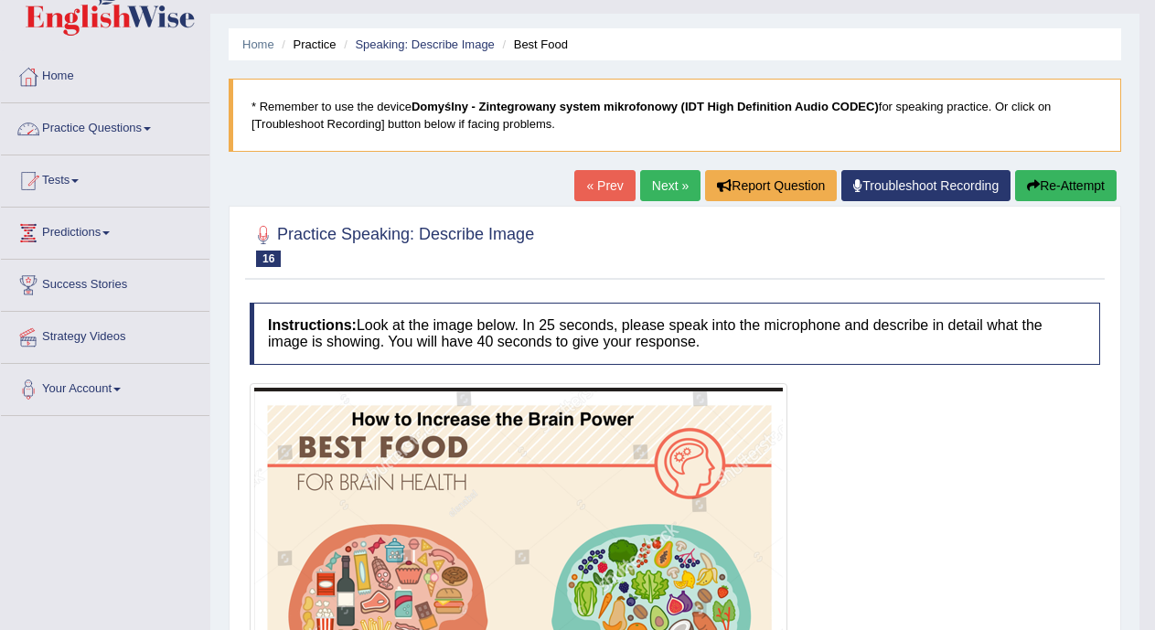
click at [155, 133] on link "Practice Questions" at bounding box center [105, 126] width 208 height 46
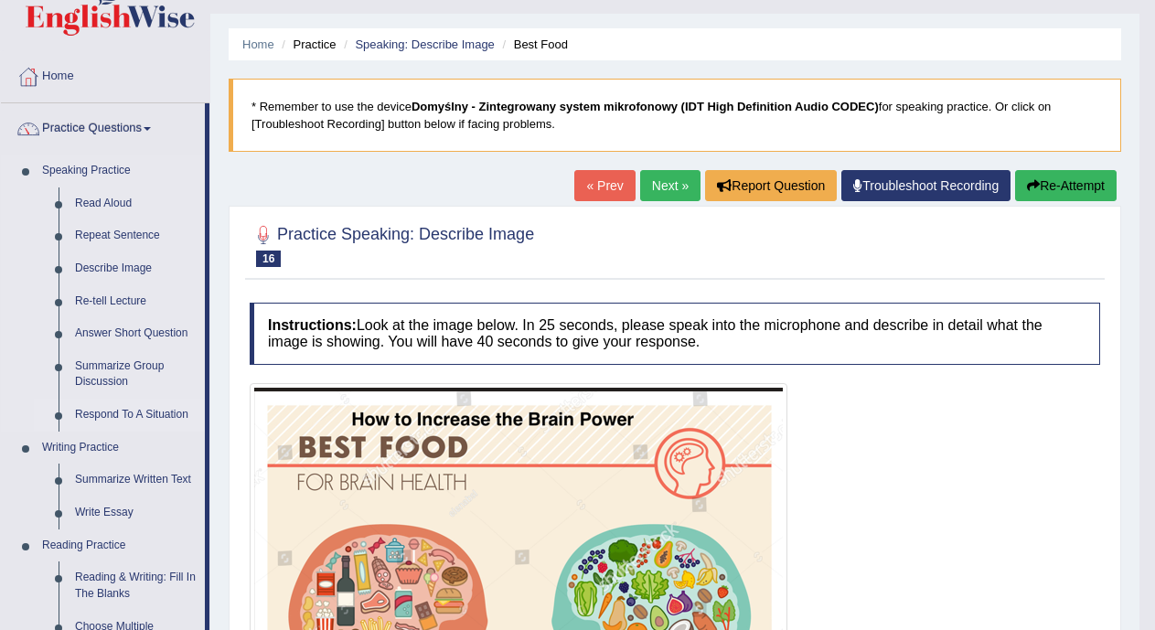
click at [120, 415] on link "Respond To A Situation" at bounding box center [136, 415] width 138 height 33
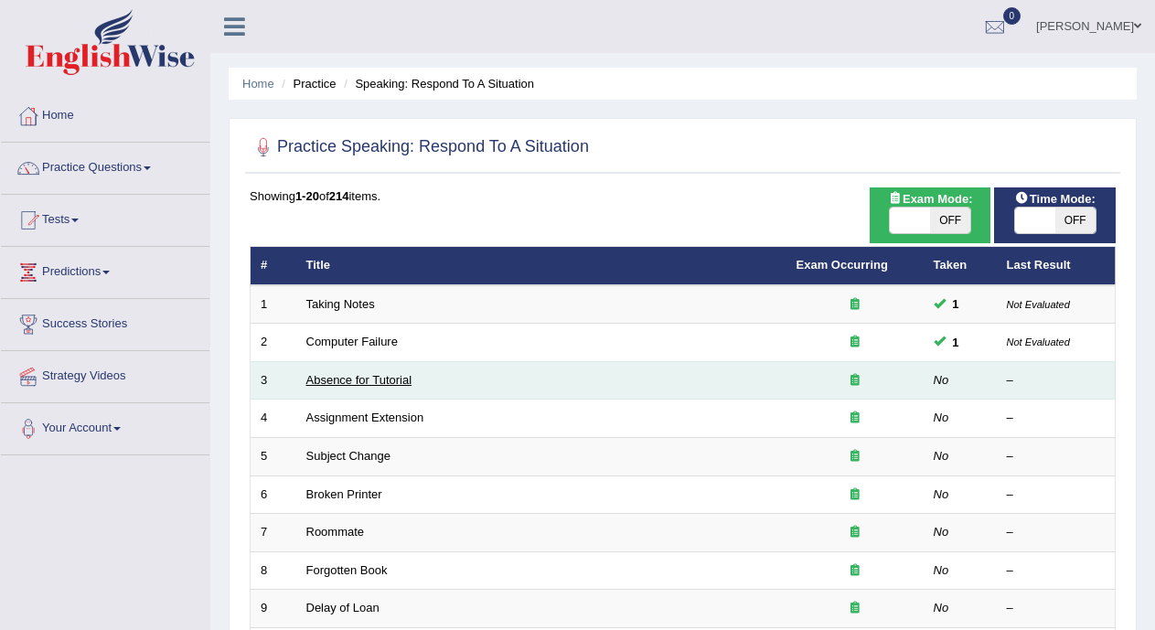
click at [398, 383] on link "Absence for Tutorial" at bounding box center [359, 380] width 106 height 14
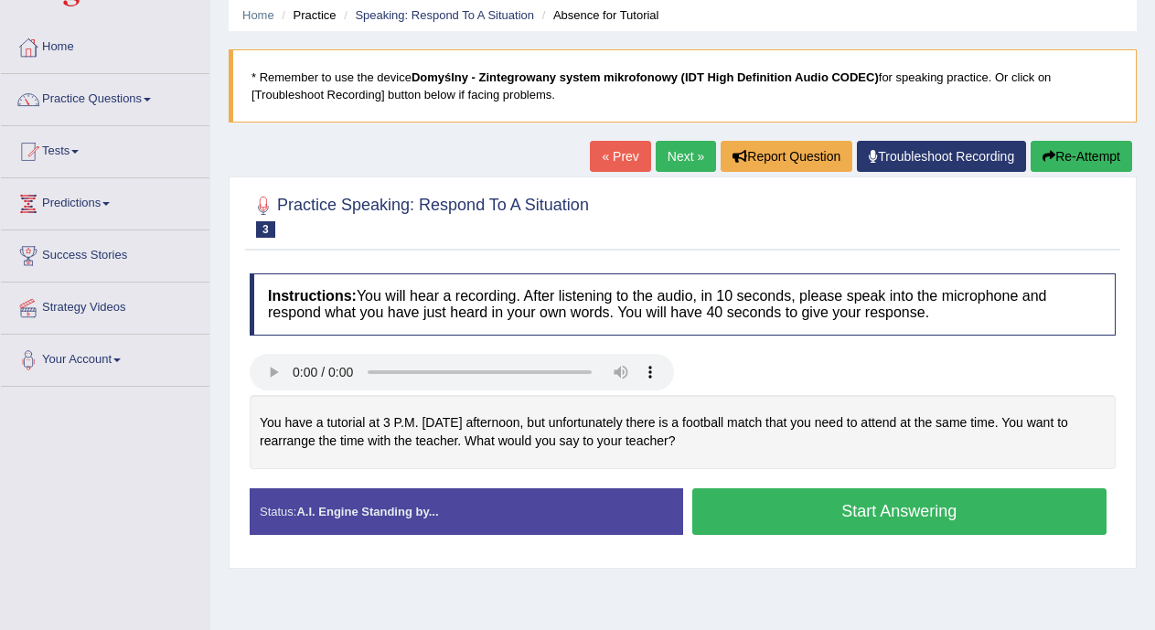
click at [762, 507] on button "Start Answering" at bounding box center [899, 511] width 415 height 47
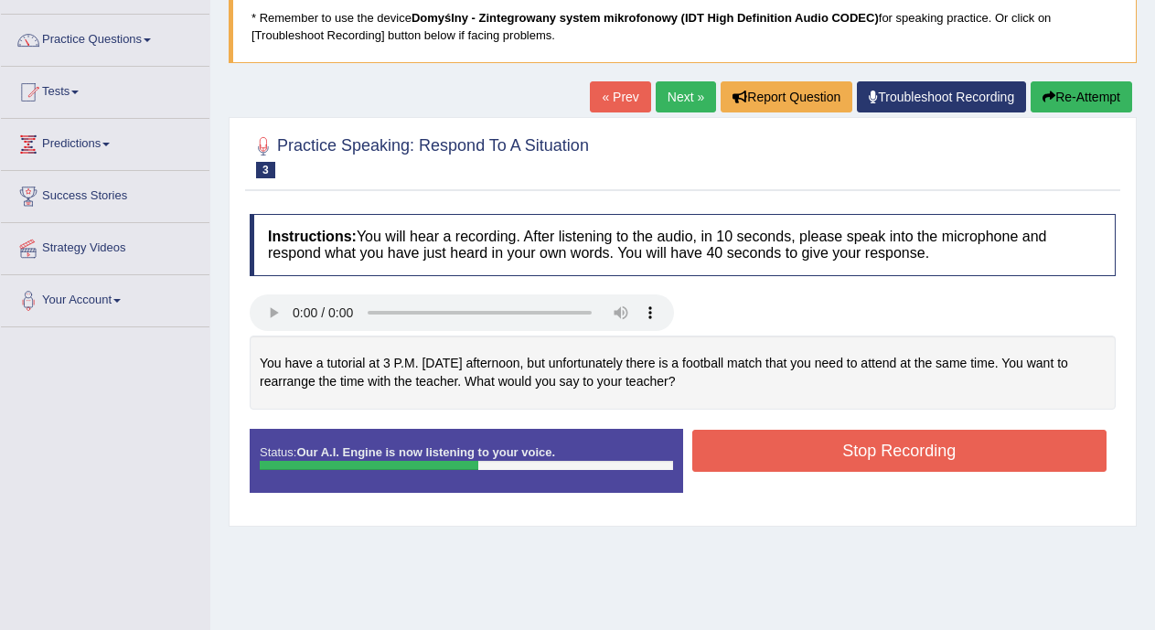
scroll to position [148, 0]
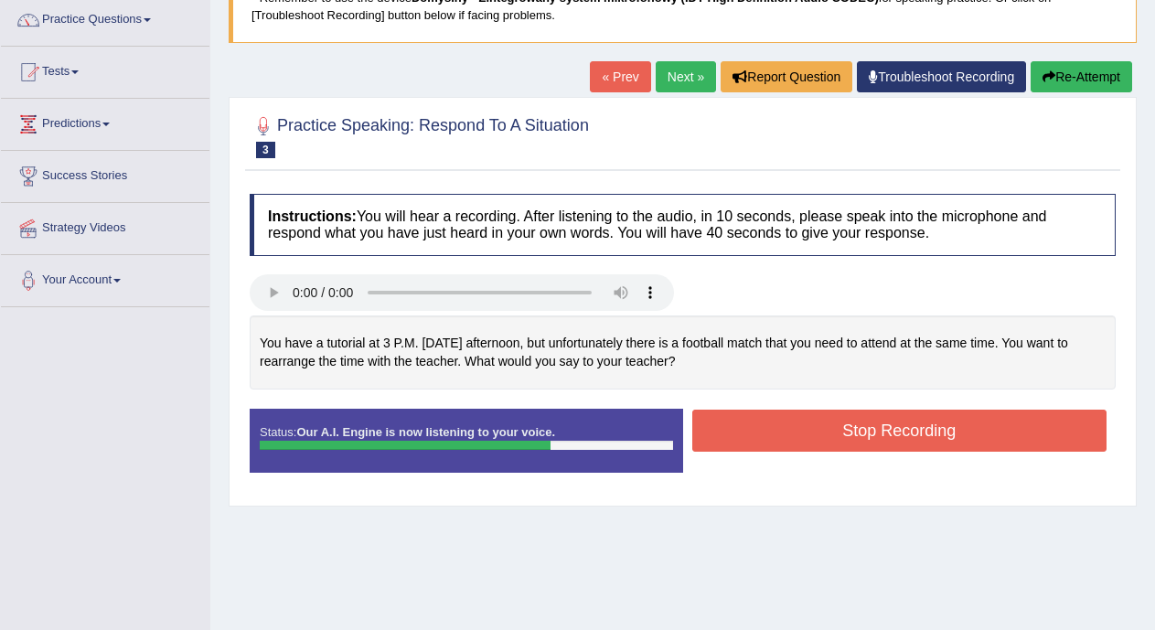
click at [851, 429] on button "Stop Recording" at bounding box center [899, 431] width 415 height 42
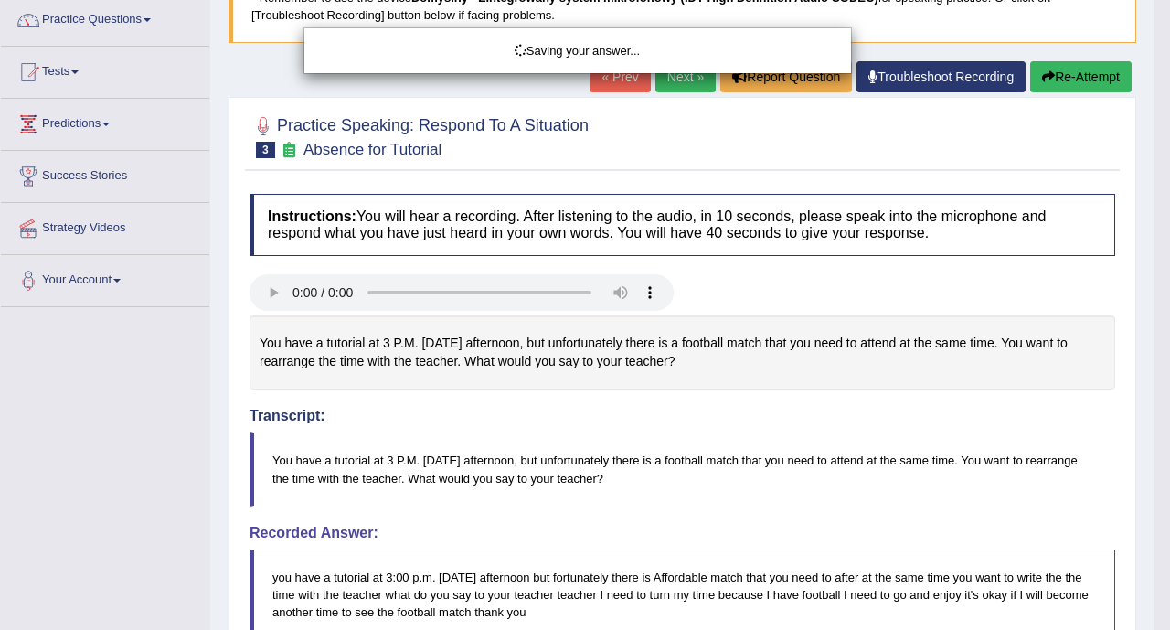
click at [1154, 226] on div "Saving your answer..." at bounding box center [585, 315] width 1170 height 630
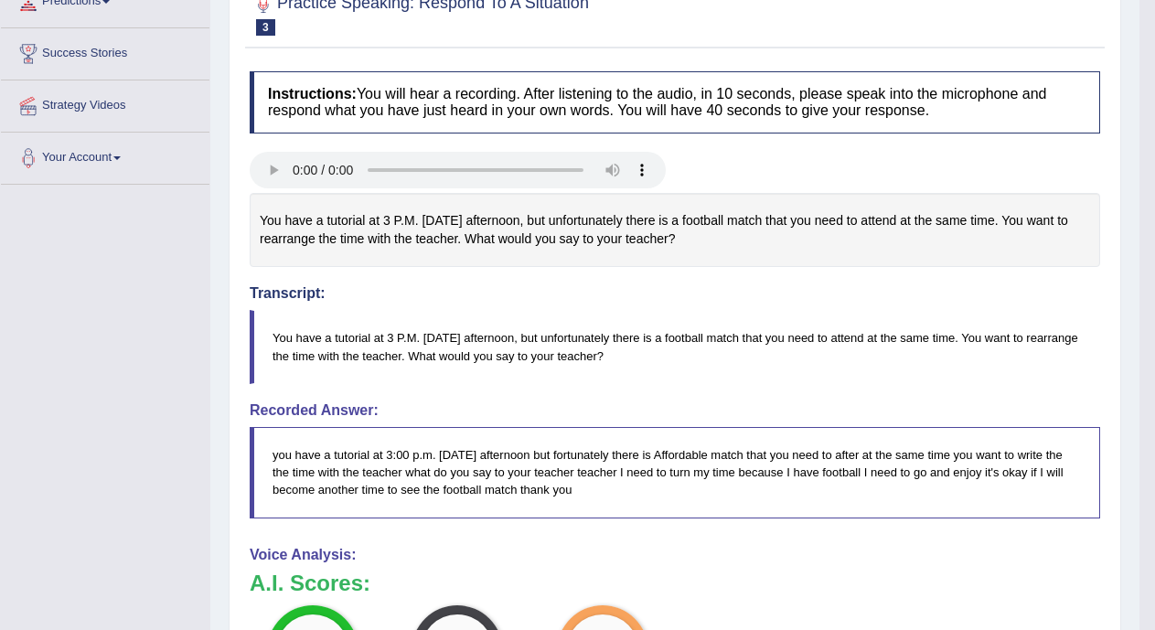
scroll to position [0, 0]
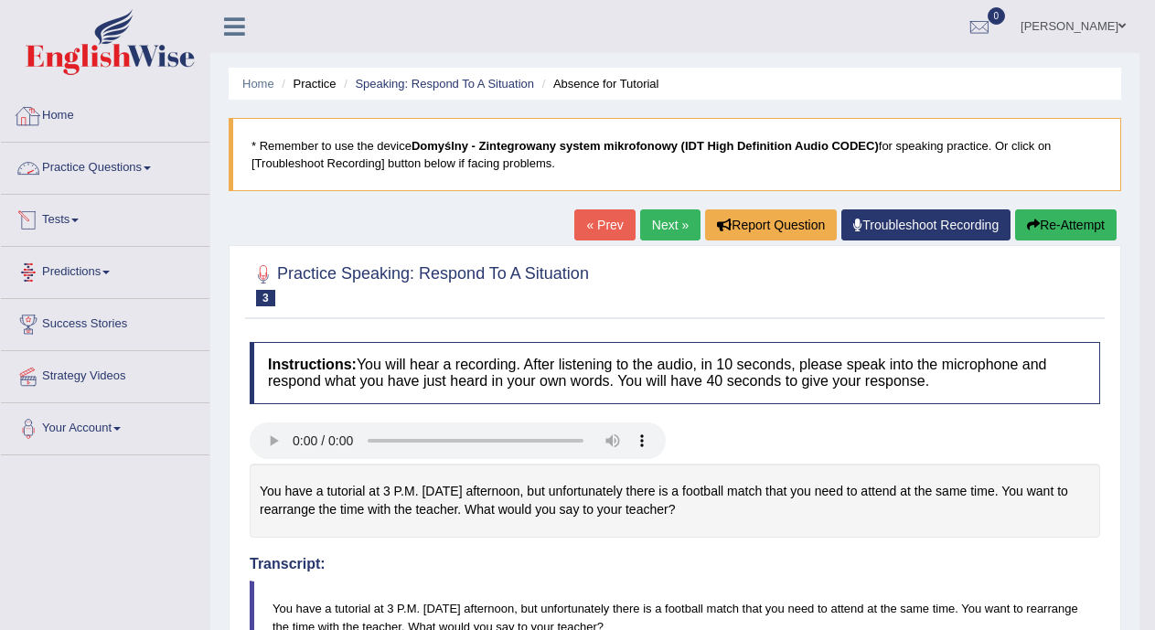
click at [105, 160] on link "Practice Questions" at bounding box center [105, 166] width 208 height 46
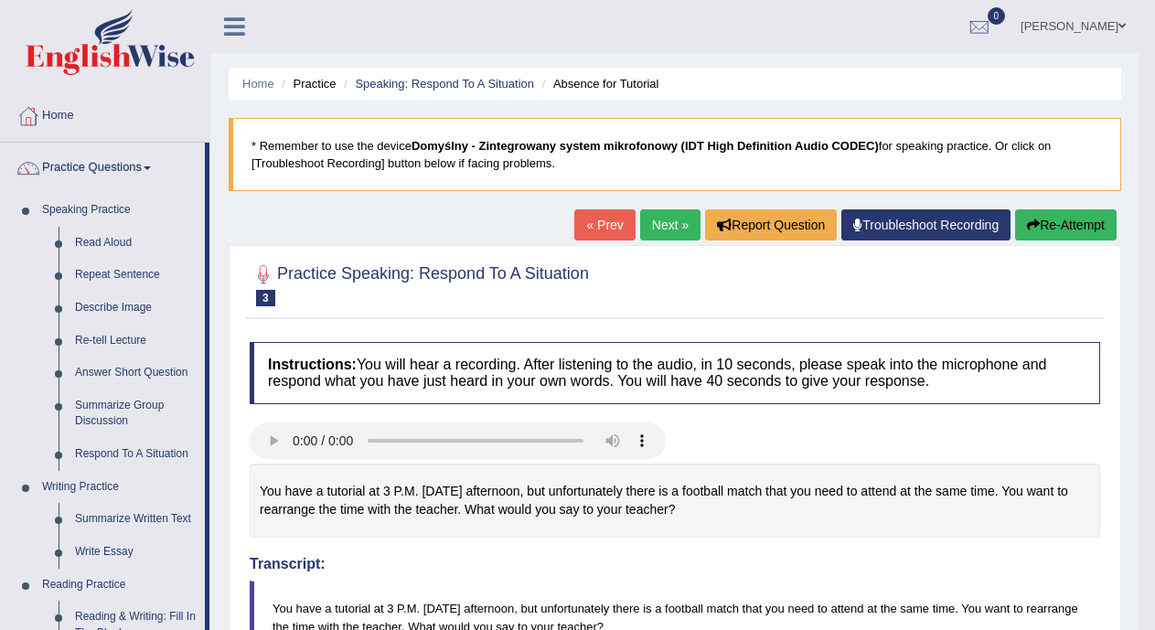
click at [656, 226] on link "Next »" at bounding box center [670, 224] width 60 height 31
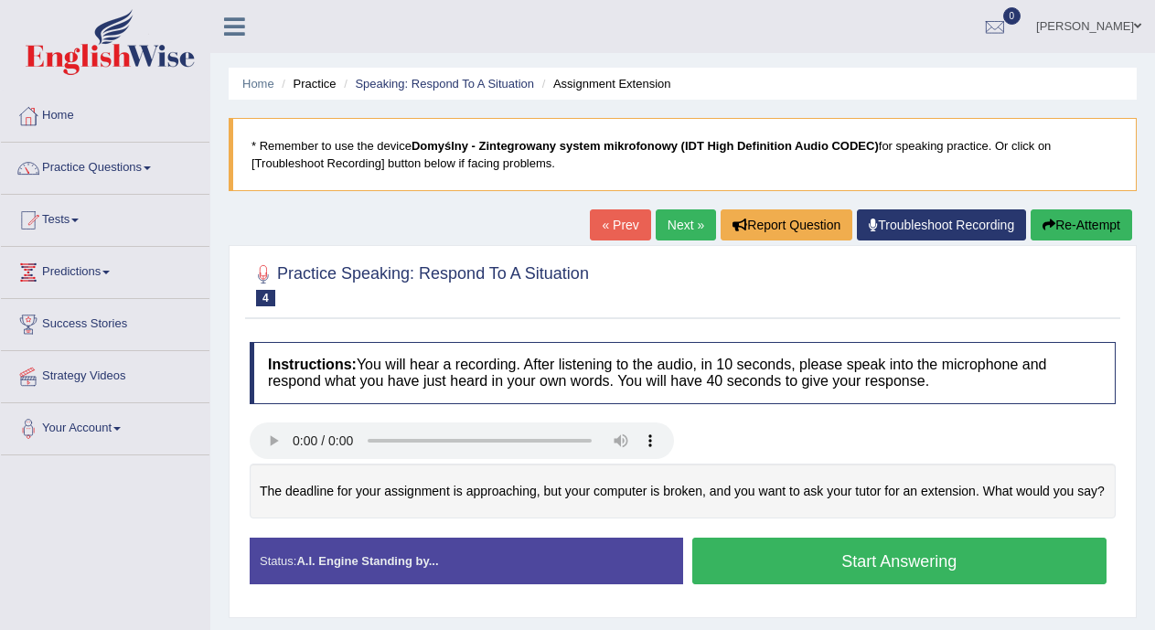
click at [758, 557] on button "Start Answering" at bounding box center [899, 561] width 415 height 47
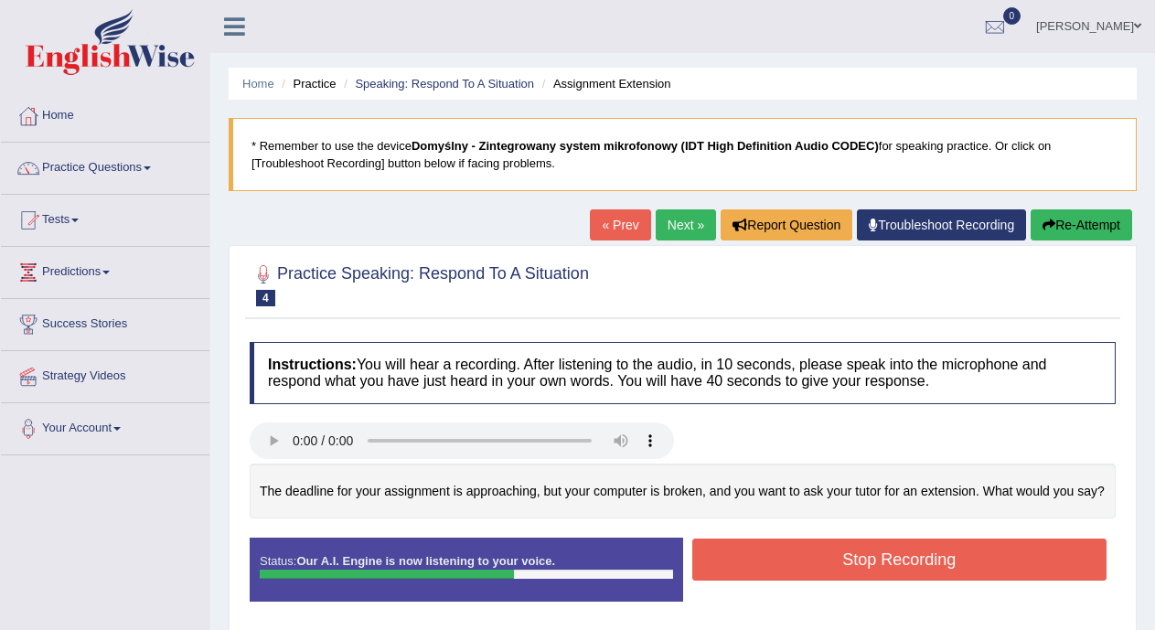
scroll to position [116, 0]
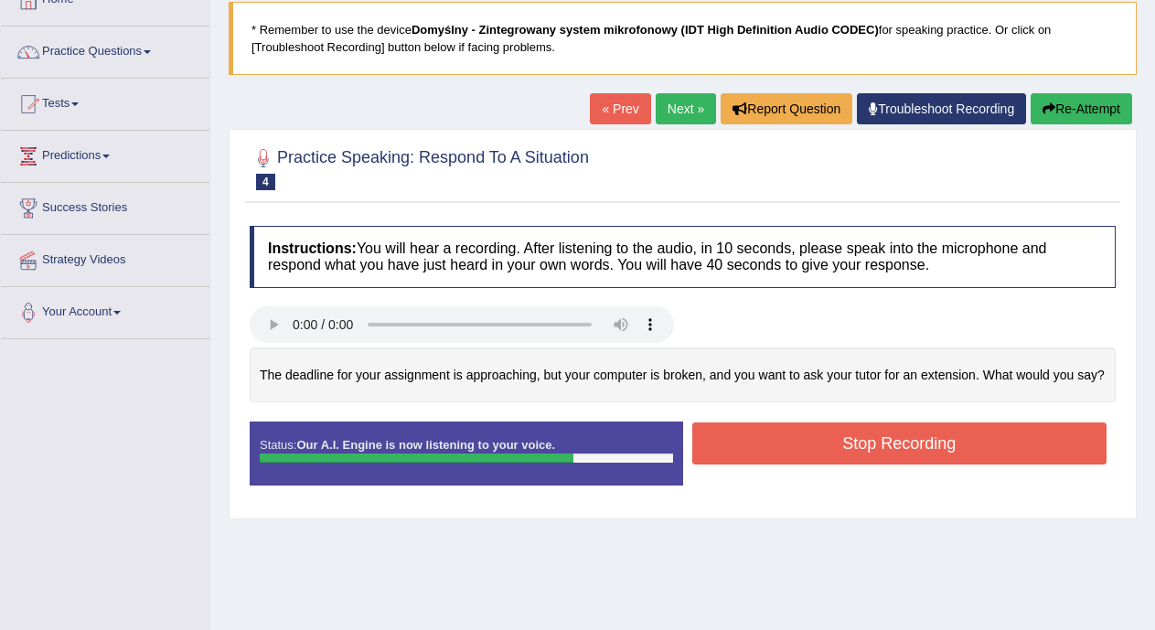
click at [909, 443] on button "Stop Recording" at bounding box center [899, 443] width 415 height 42
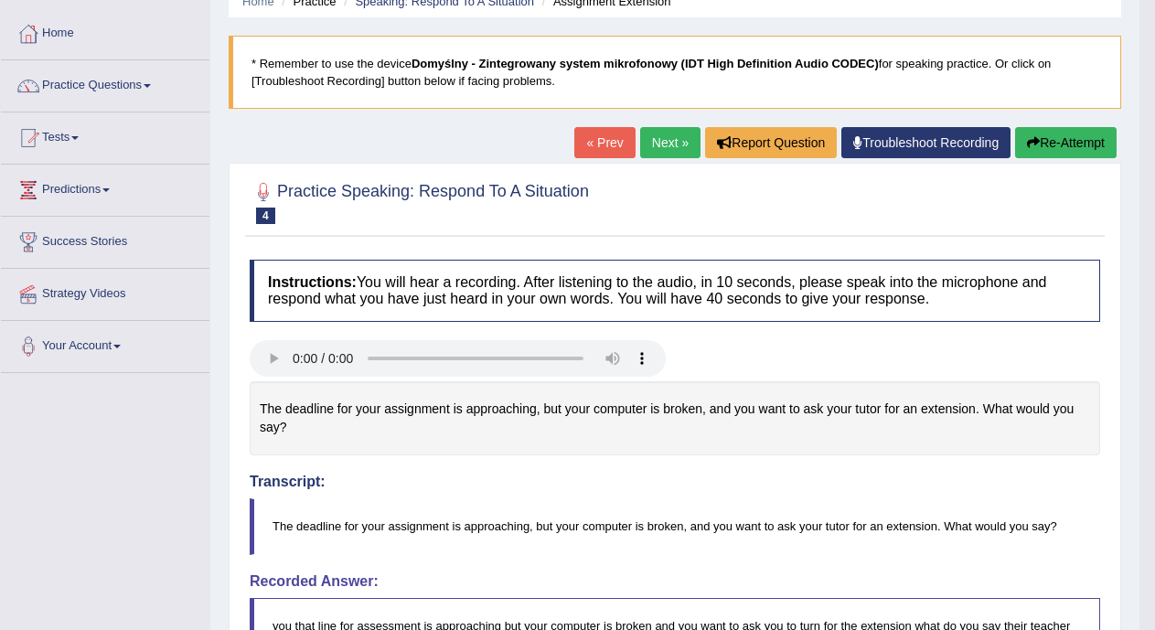
scroll to position [0, 0]
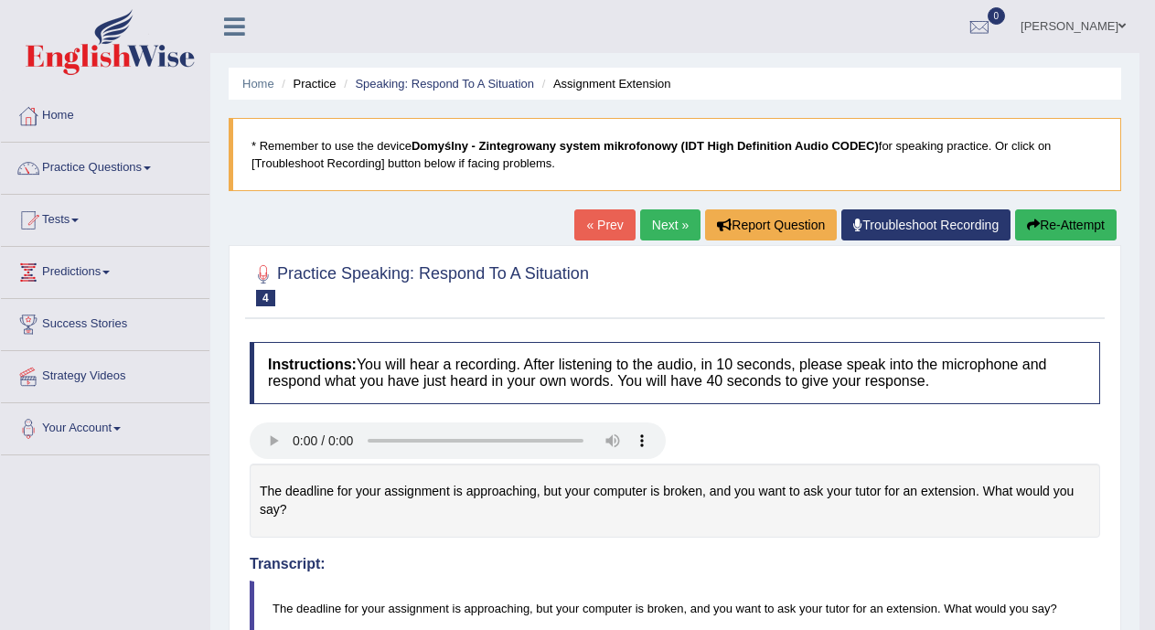
click at [665, 222] on link "Next »" at bounding box center [670, 224] width 60 height 31
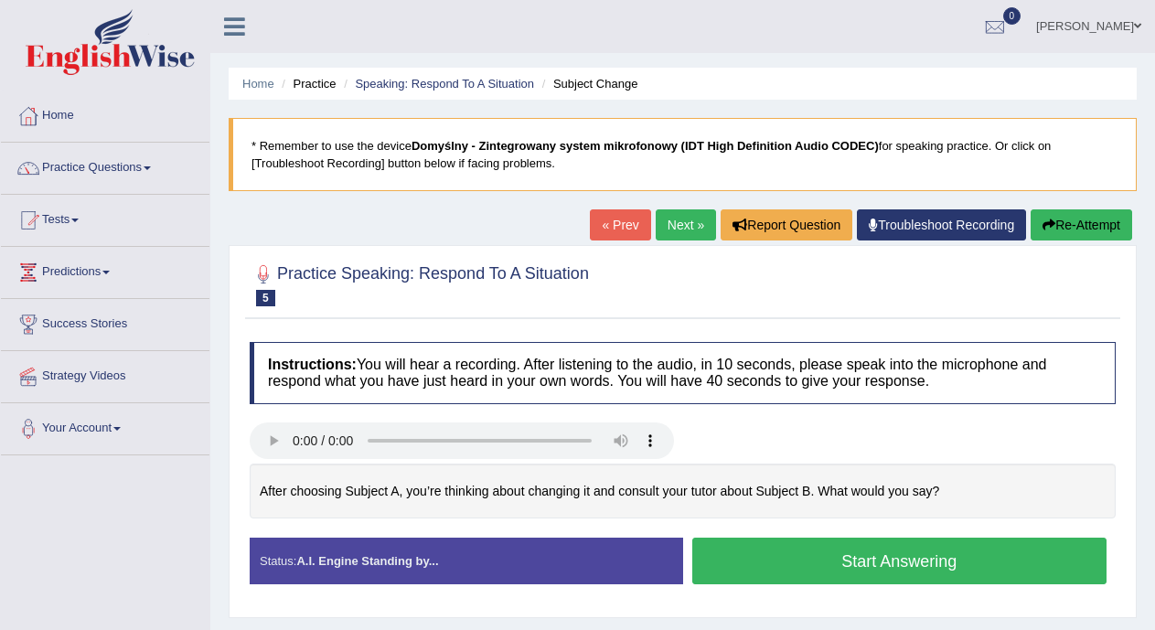
scroll to position [330, 0]
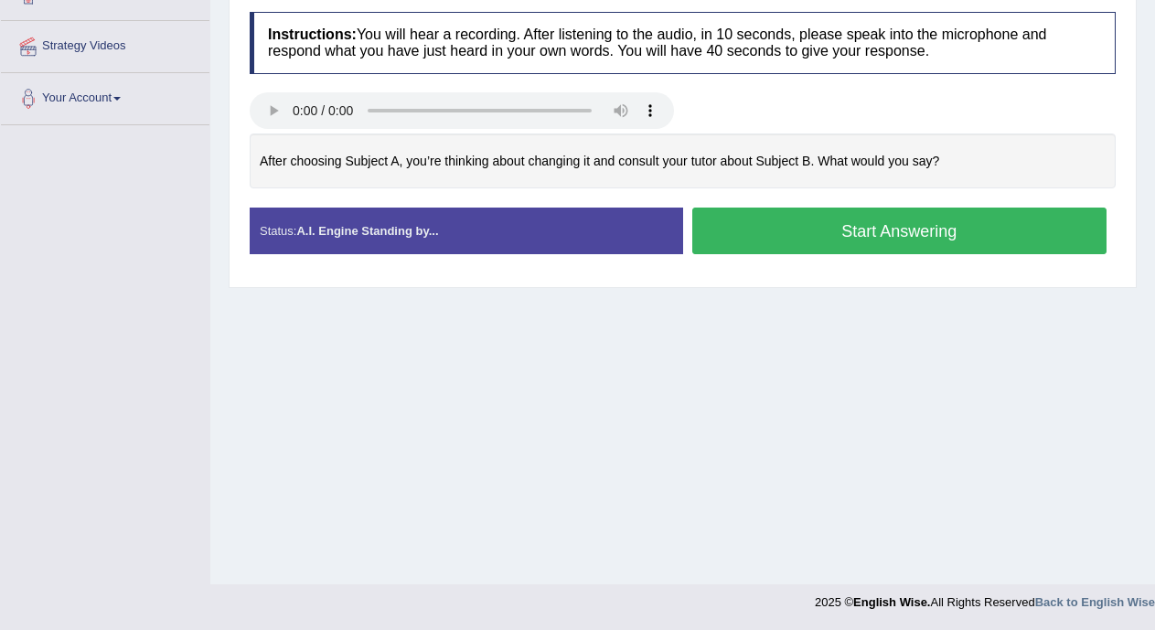
click at [1092, 256] on div "Start Answering" at bounding box center [899, 233] width 433 height 51
